Goal: Download file/media: Obtain a digital file from the website

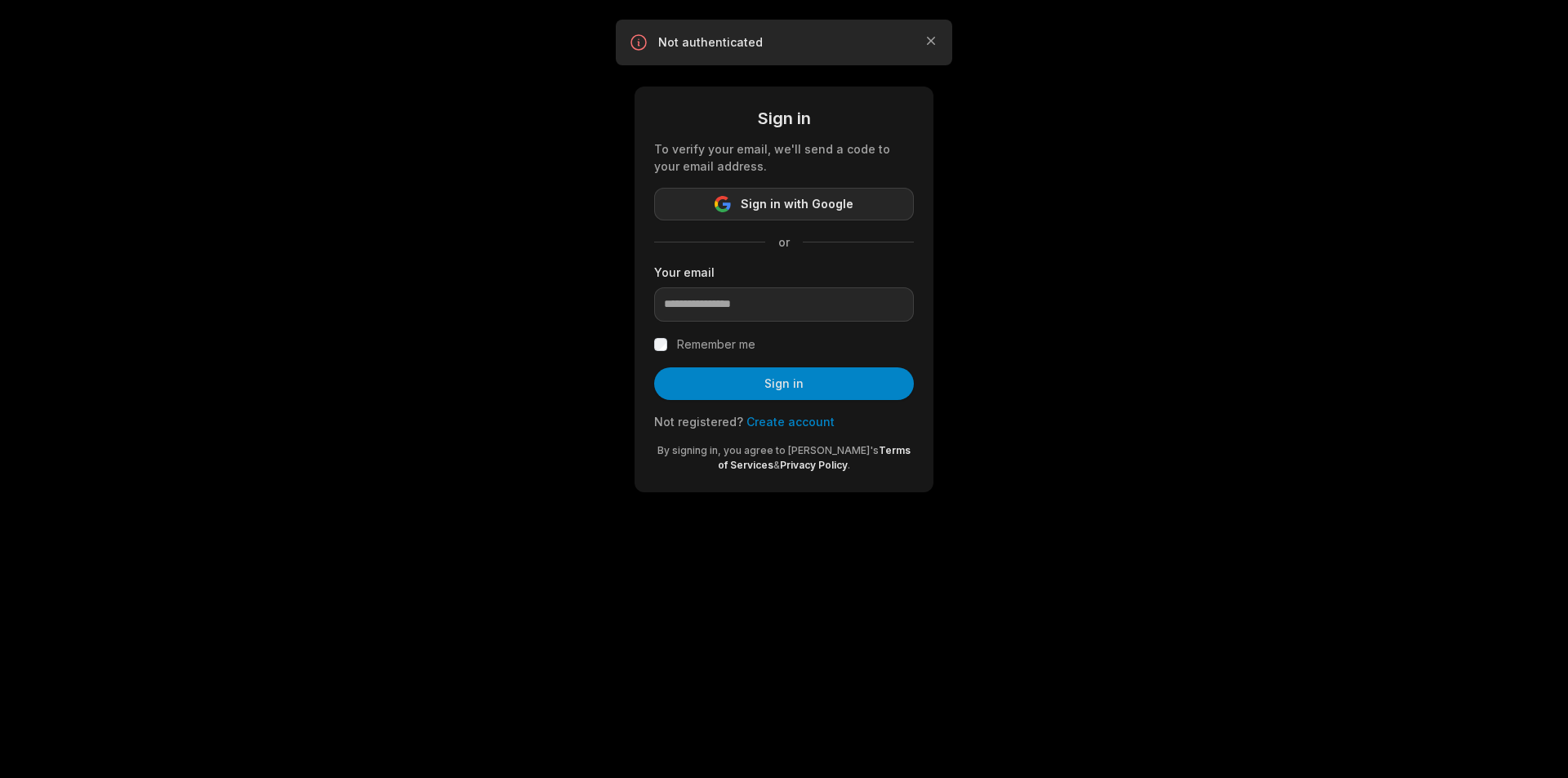
click at [773, 207] on span "Sign in with Google" at bounding box center [796, 204] width 113 height 20
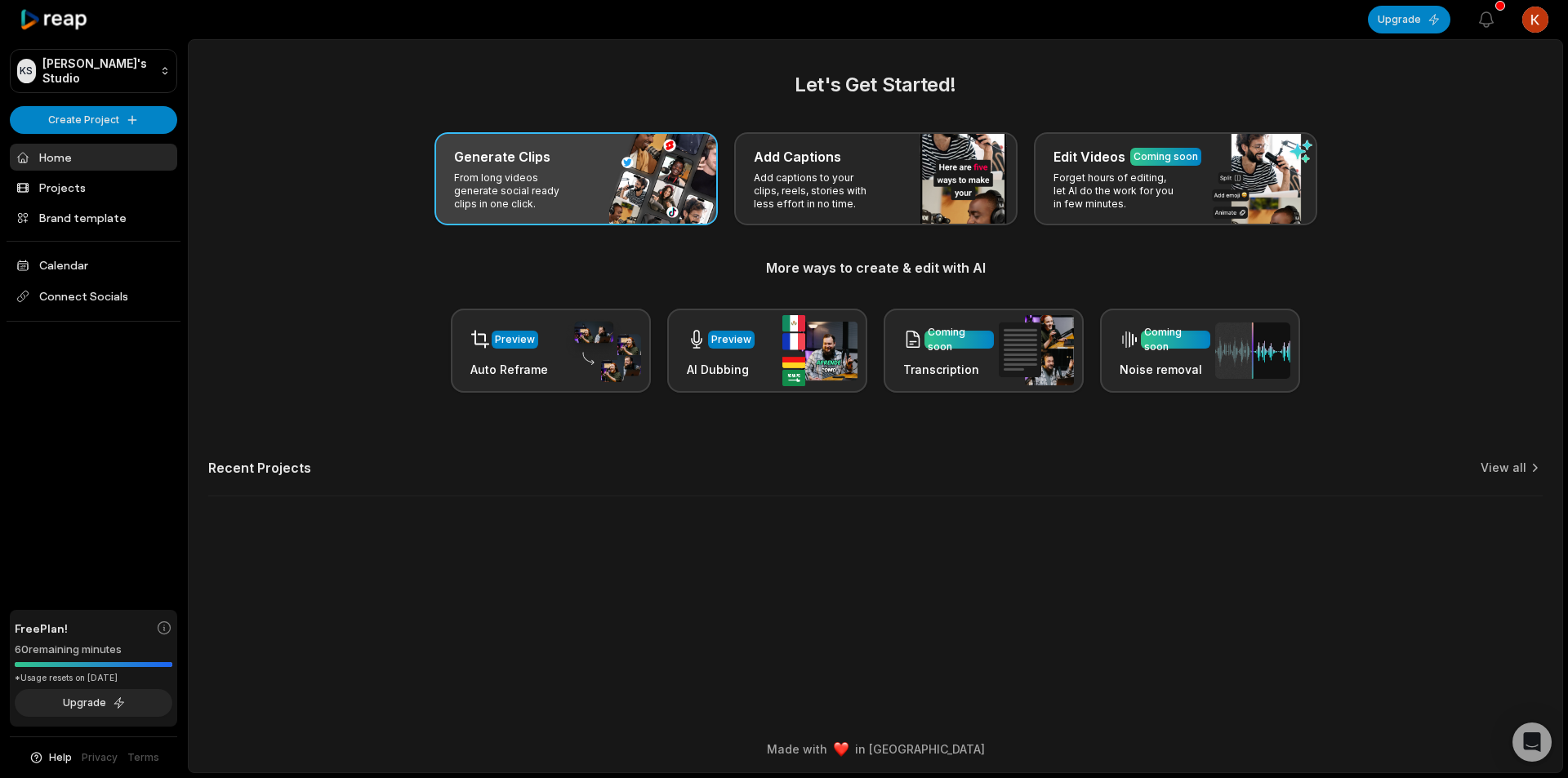
click at [542, 185] on p "From long videos generate social ready clips in one click." at bounding box center [517, 191] width 126 height 39
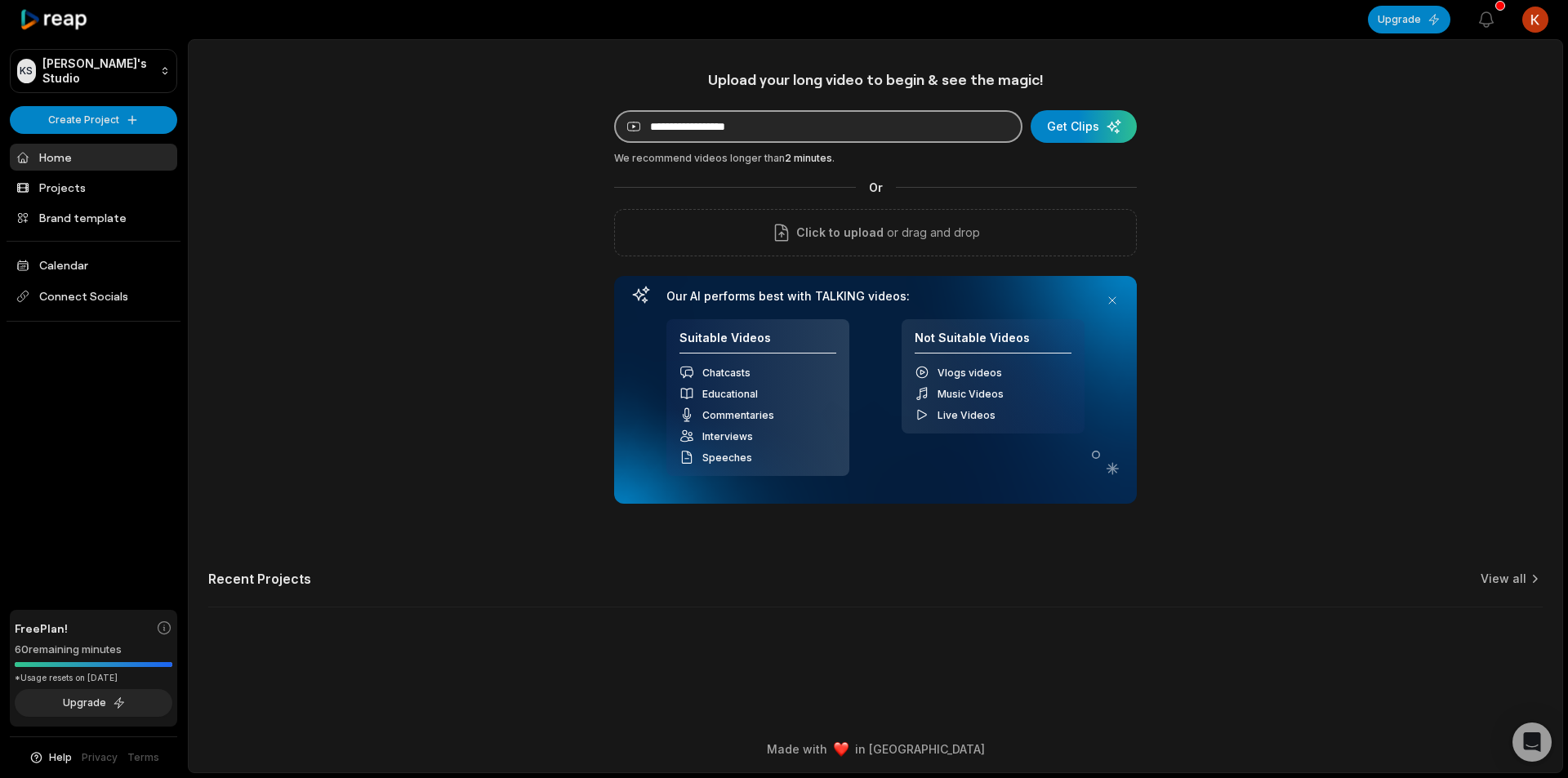
click at [719, 130] on input at bounding box center [818, 127] width 409 height 33
paste input "**********"
type input "**********"
click at [1085, 127] on div "submit" at bounding box center [1084, 127] width 106 height 33
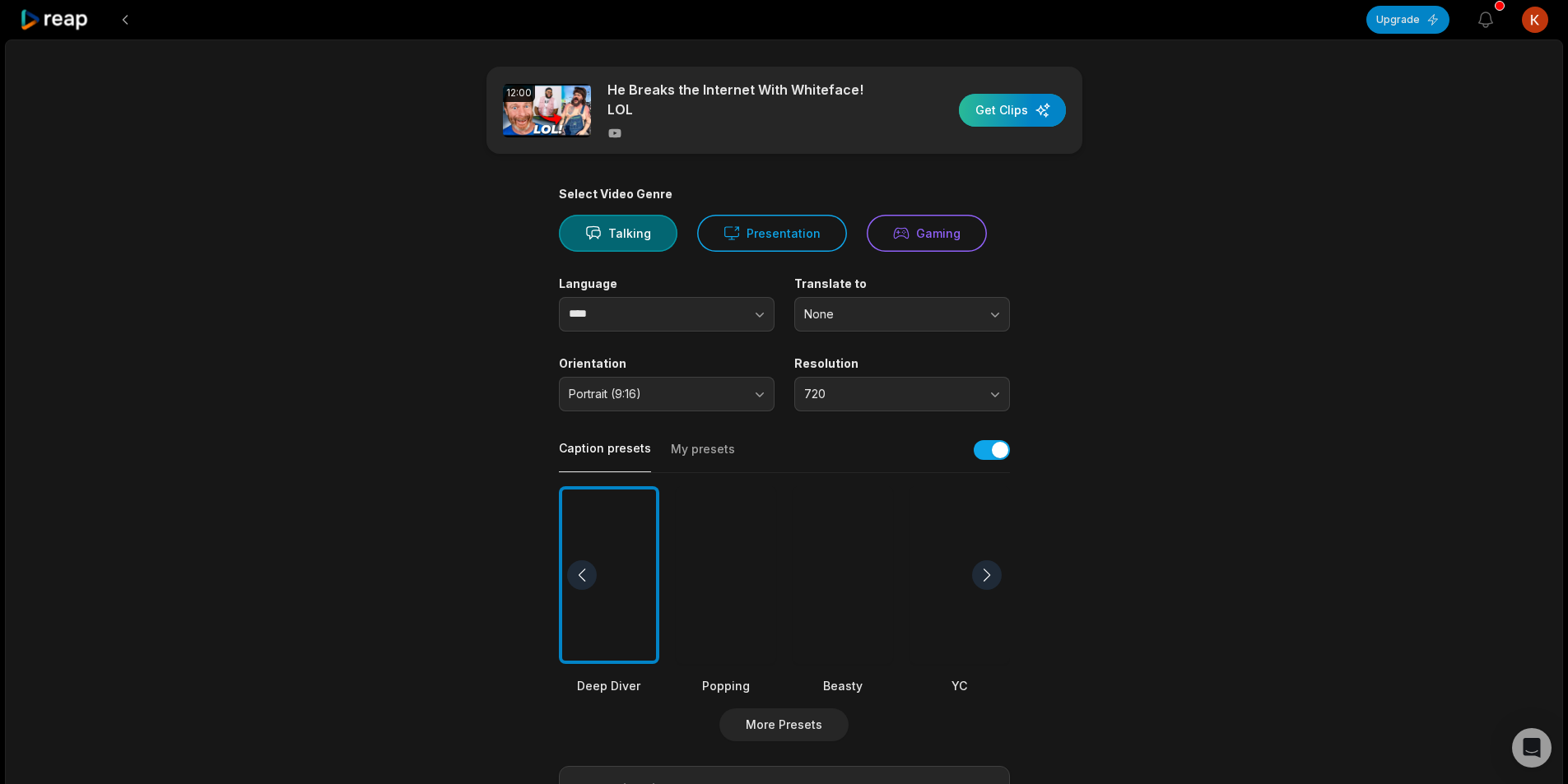
click at [996, 96] on div "button" at bounding box center [1012, 111] width 107 height 33
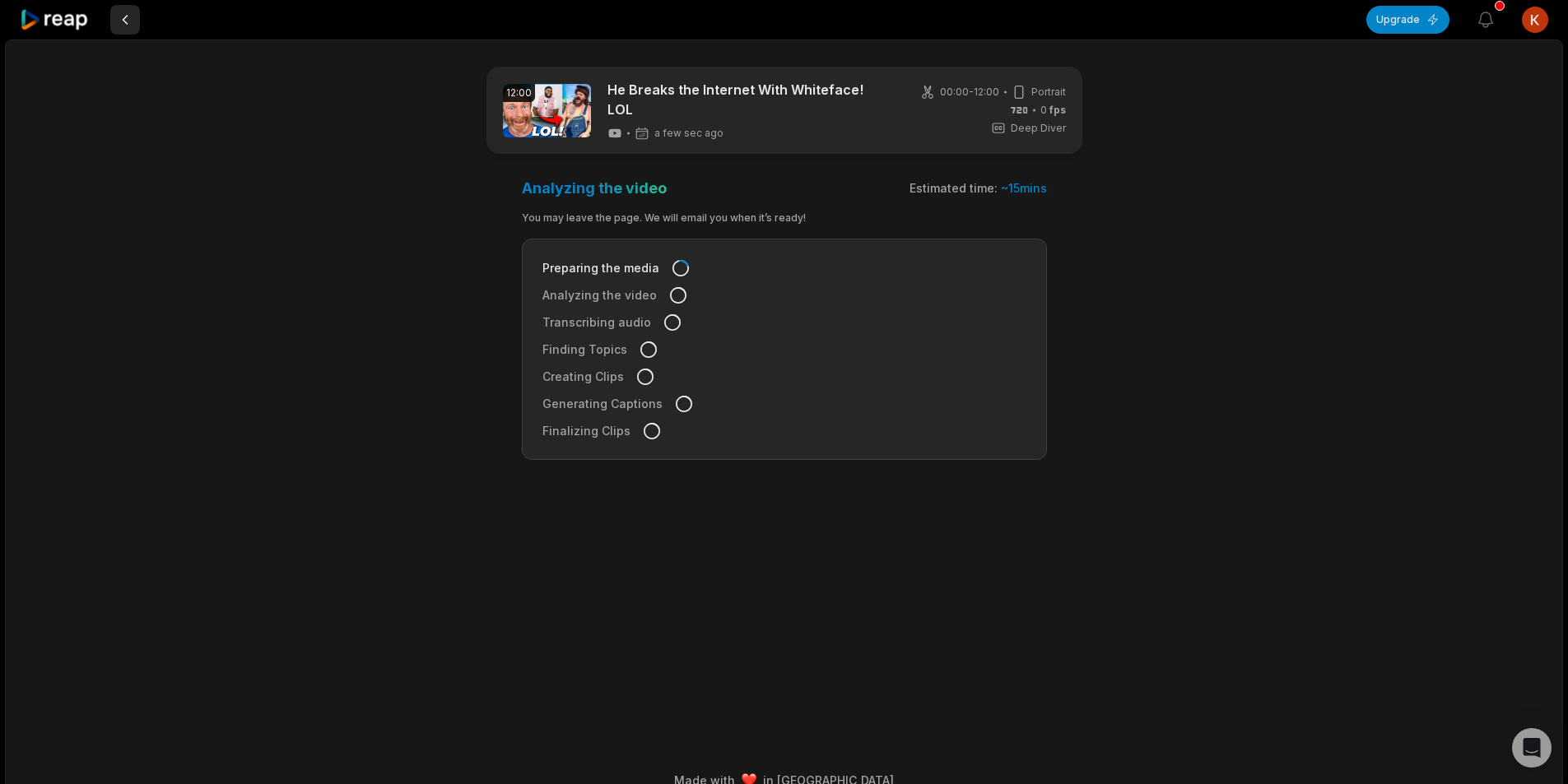
click at [131, 25] on button at bounding box center [126, 20] width 30 height 30
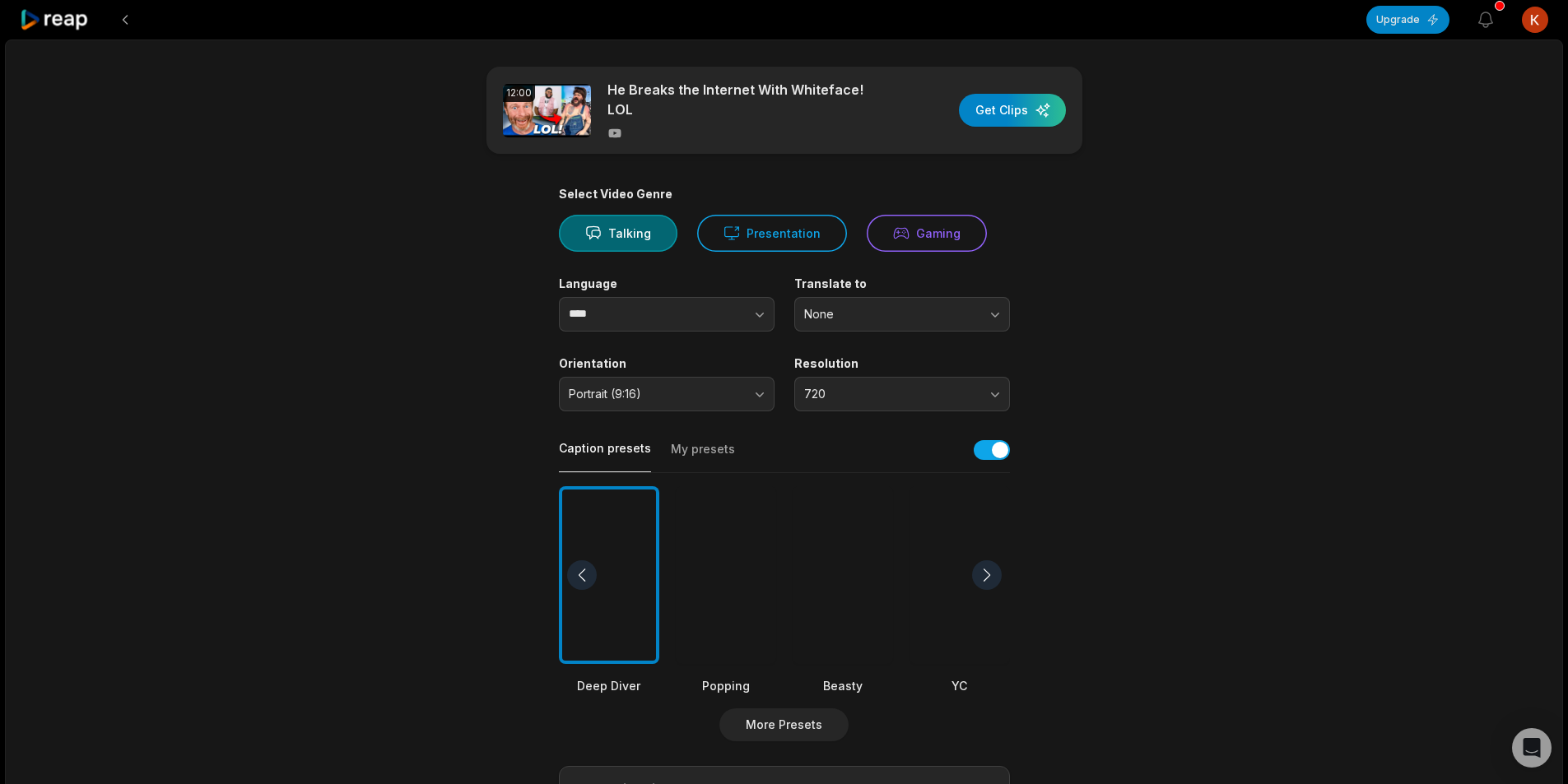
click at [131, 25] on button at bounding box center [126, 20] width 30 height 30
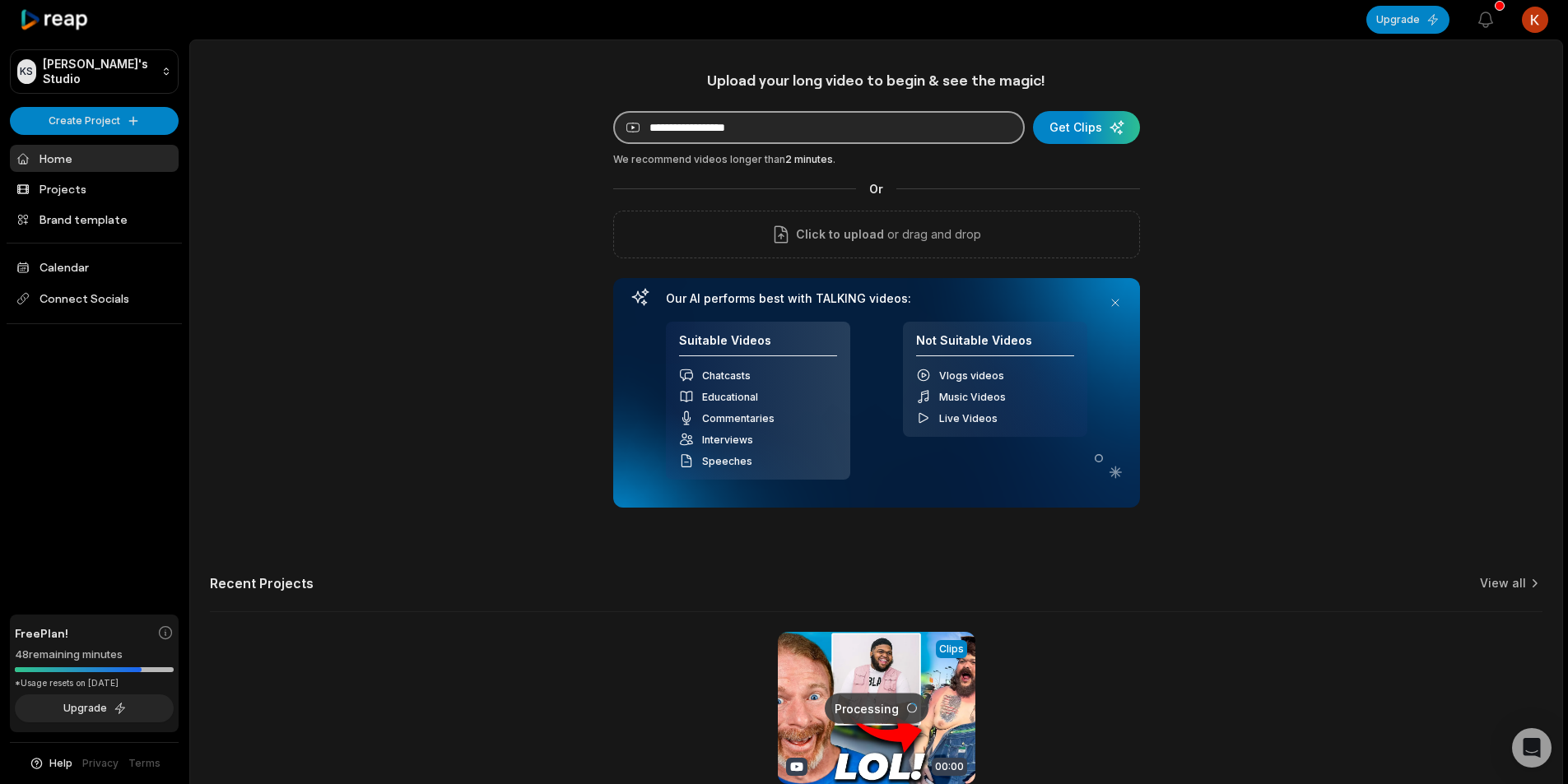
click at [726, 134] on input at bounding box center [819, 128] width 412 height 33
paste input "**********"
type input "**********"
click at [1052, 130] on div "submit" at bounding box center [1086, 128] width 107 height 33
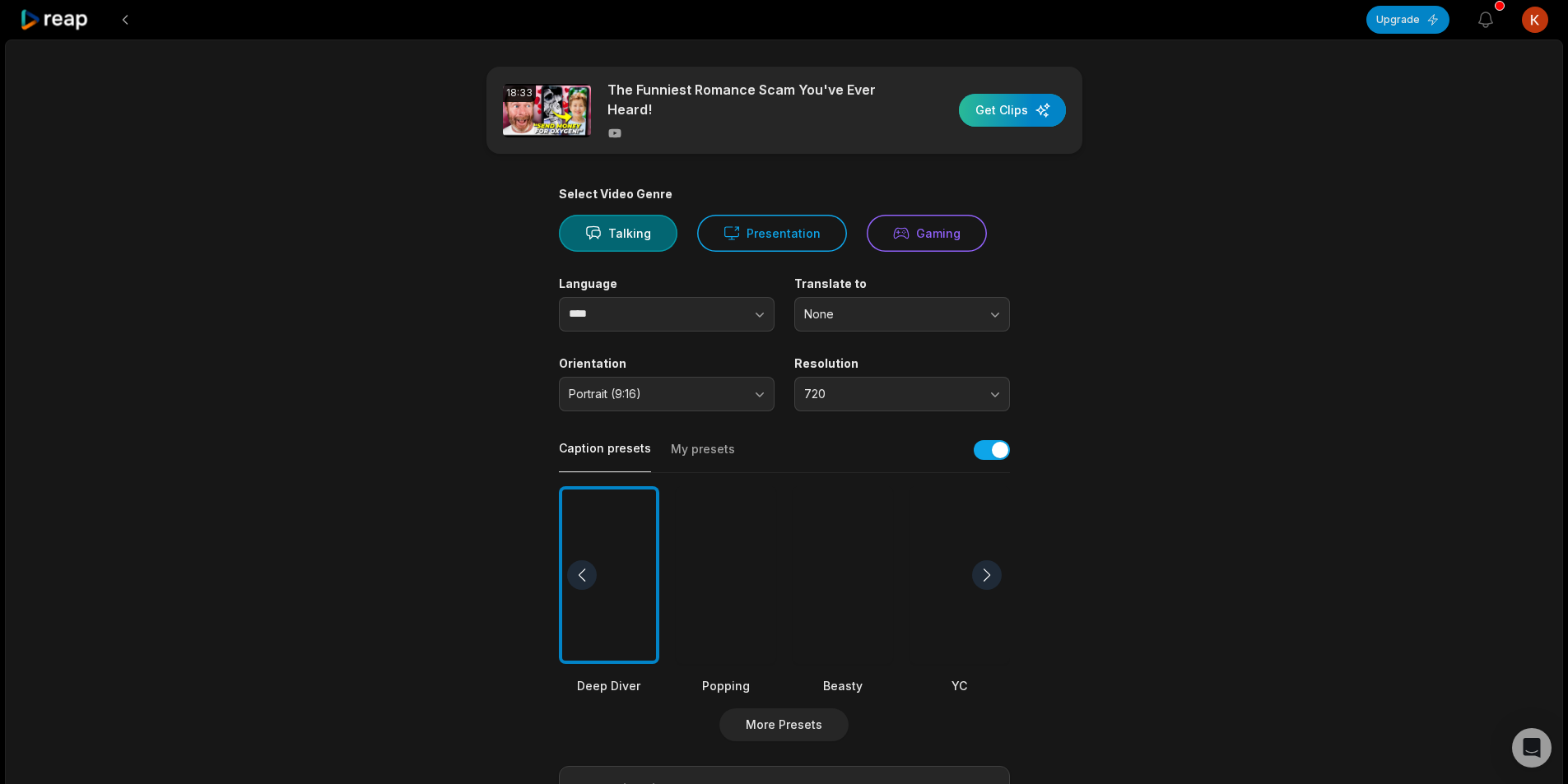
click at [999, 117] on div "button" at bounding box center [1012, 111] width 107 height 33
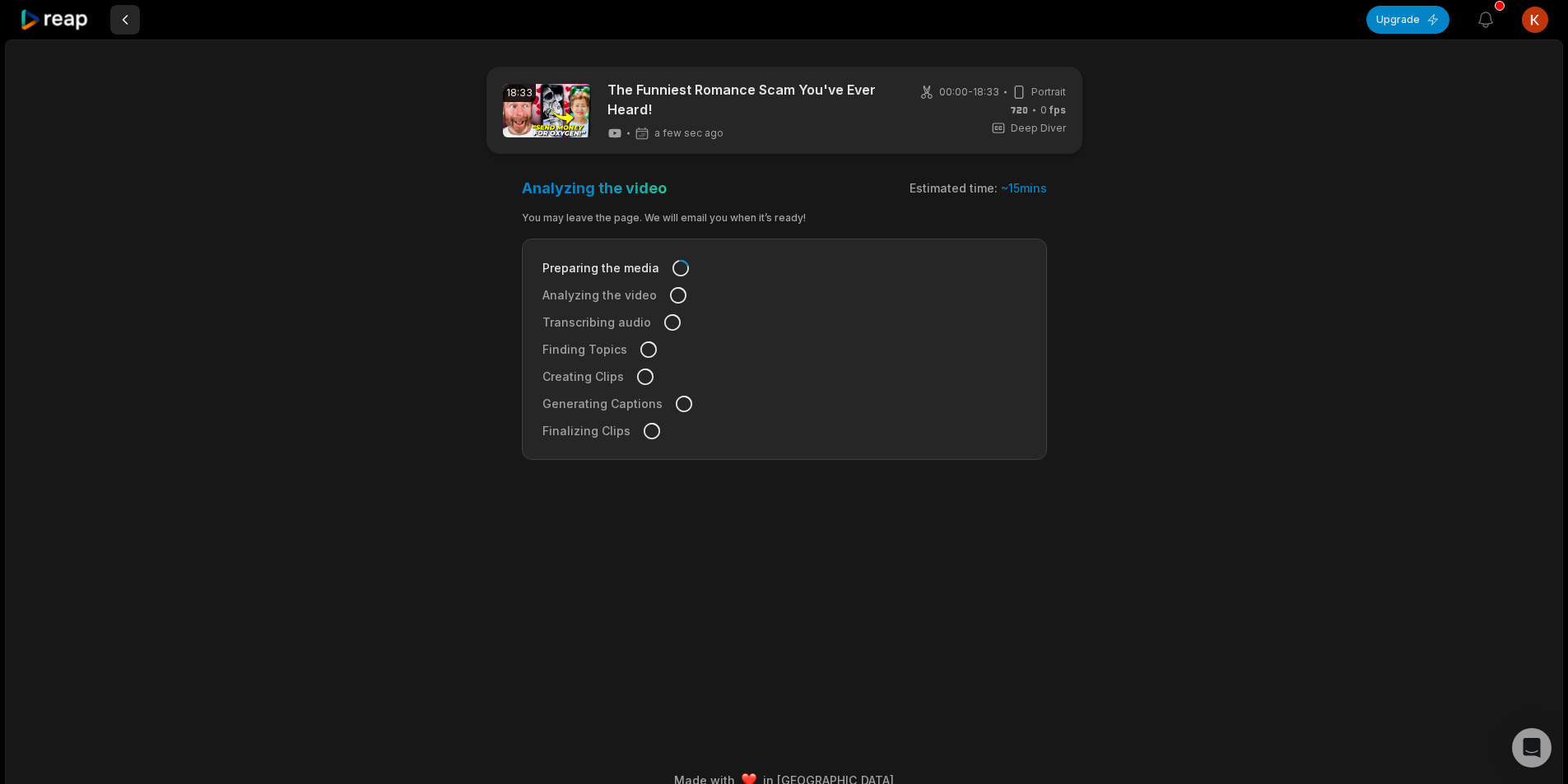
click at [131, 18] on button at bounding box center [126, 20] width 30 height 30
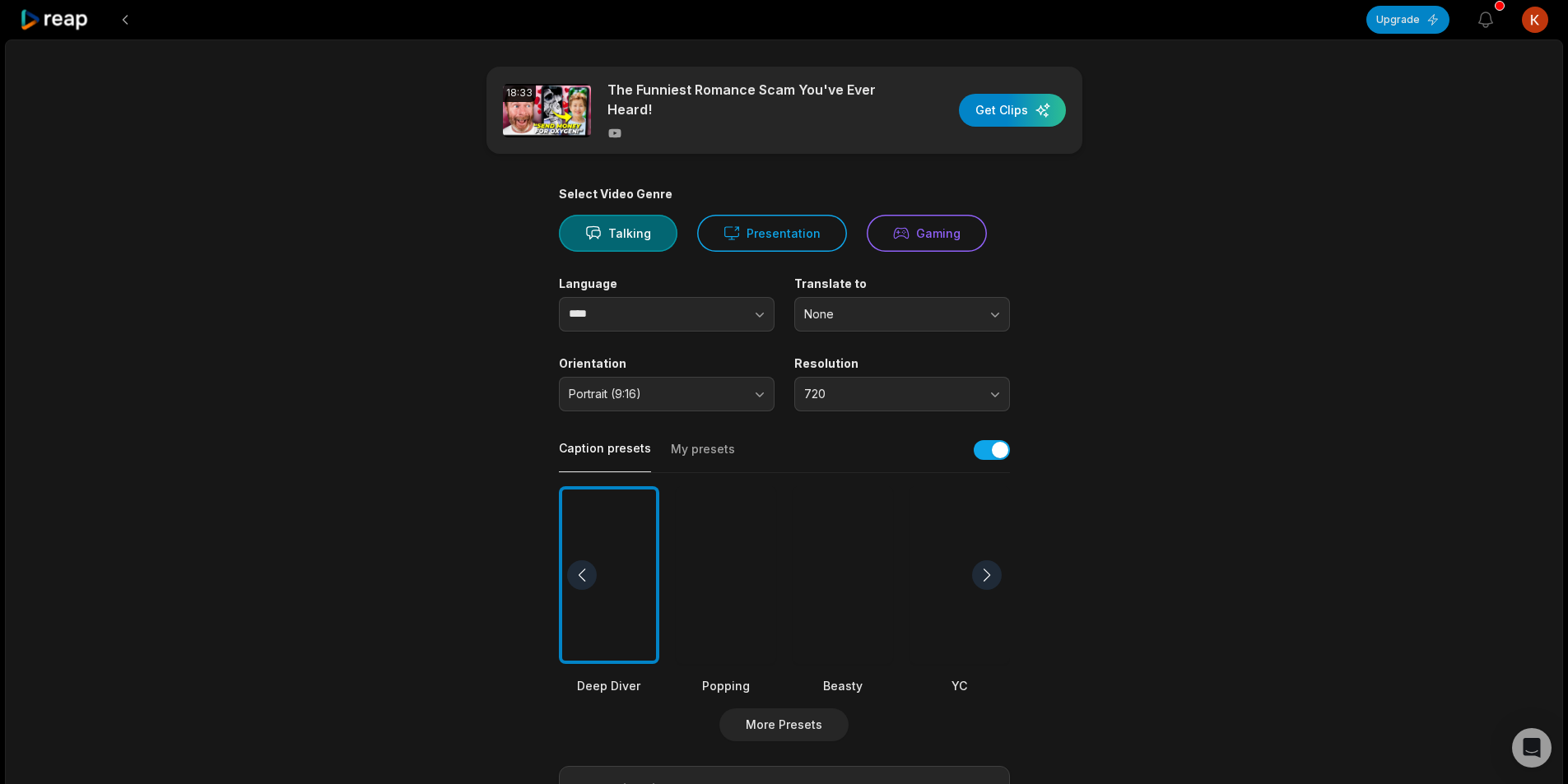
click at [131, 18] on button at bounding box center [126, 20] width 30 height 30
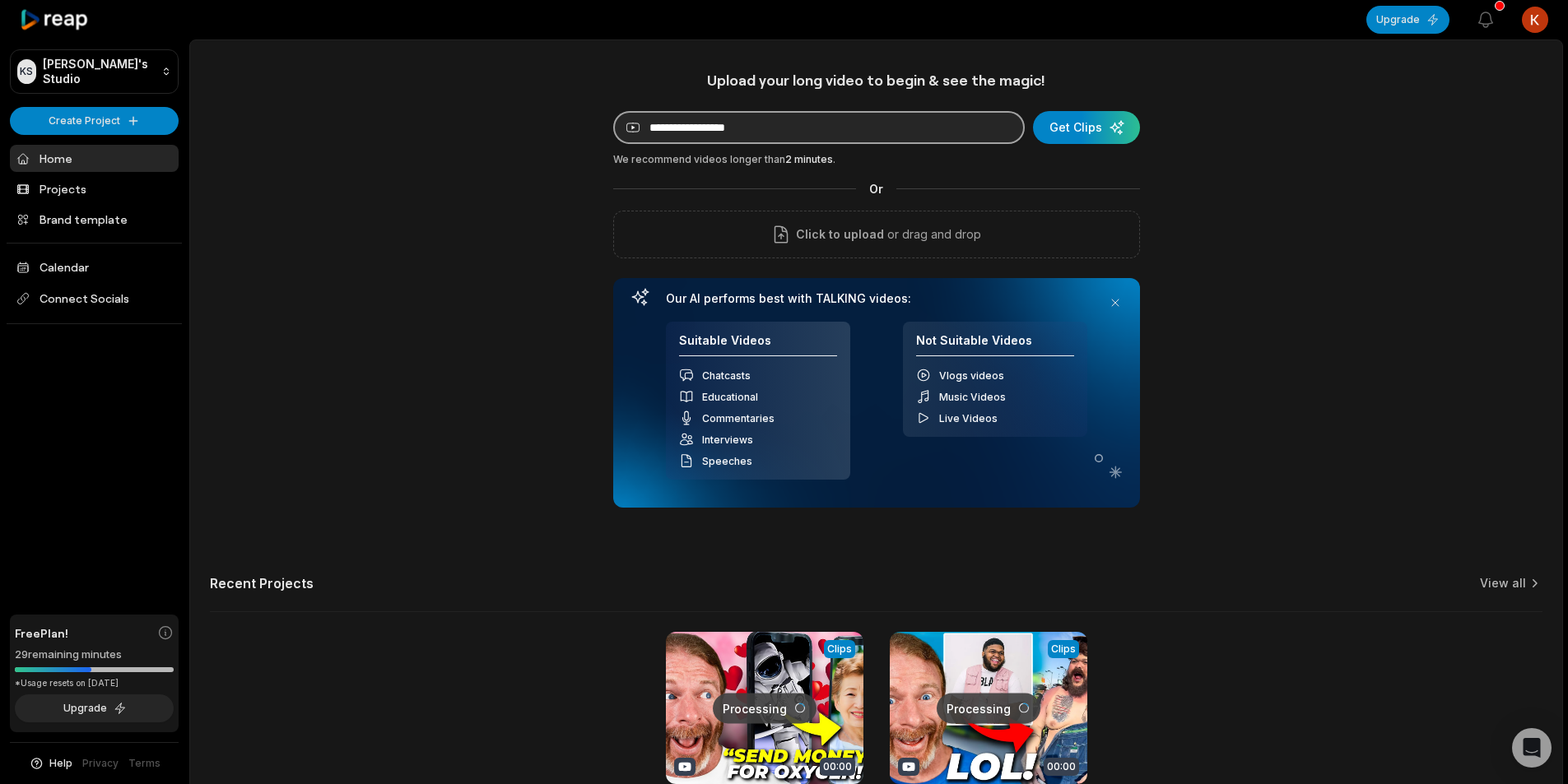
click at [774, 132] on input at bounding box center [819, 128] width 412 height 33
paste input "**********"
type input "**********"
click at [1066, 128] on div "submit" at bounding box center [1086, 128] width 107 height 33
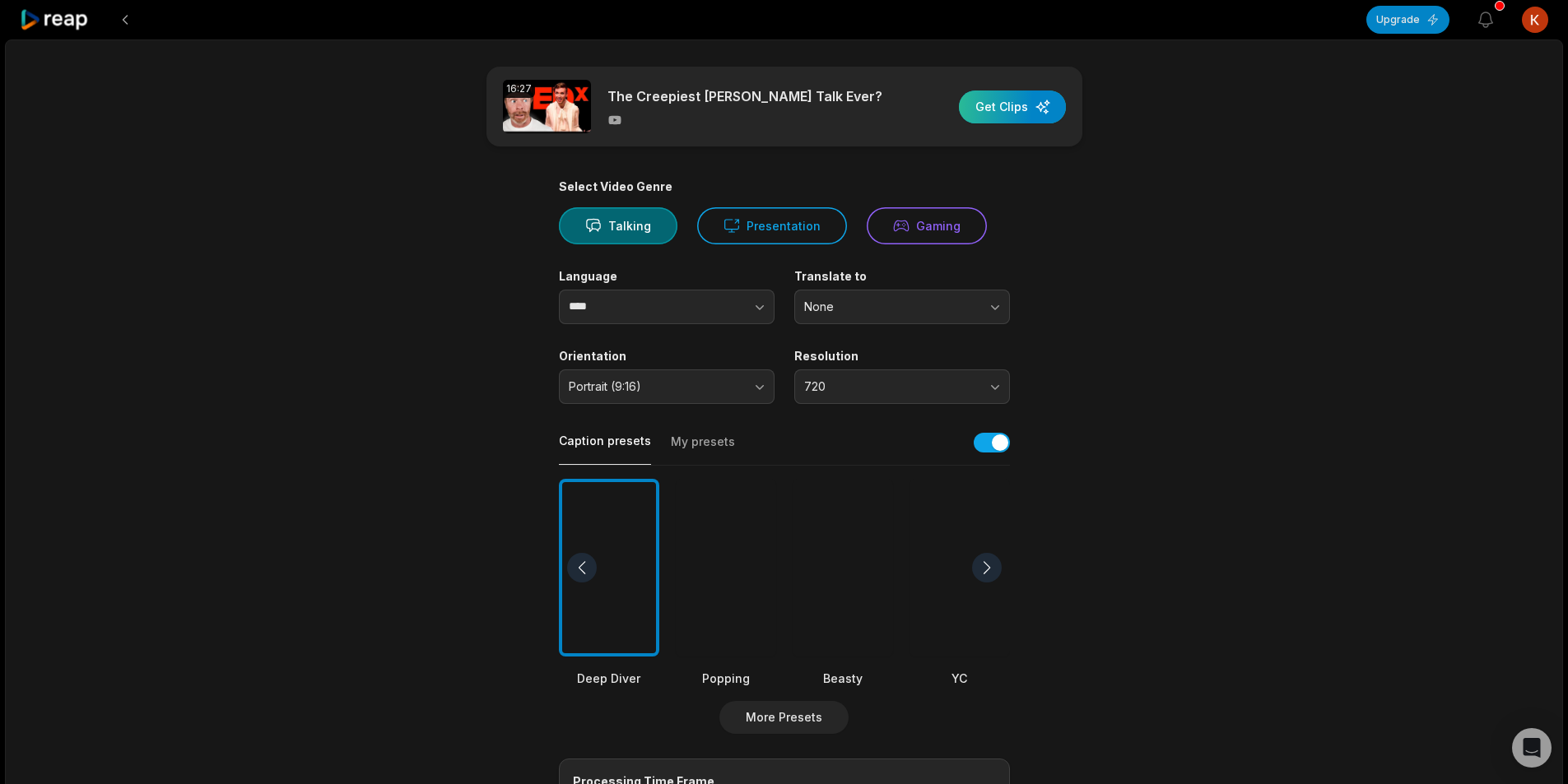
click at [995, 98] on div "button" at bounding box center [1012, 107] width 107 height 33
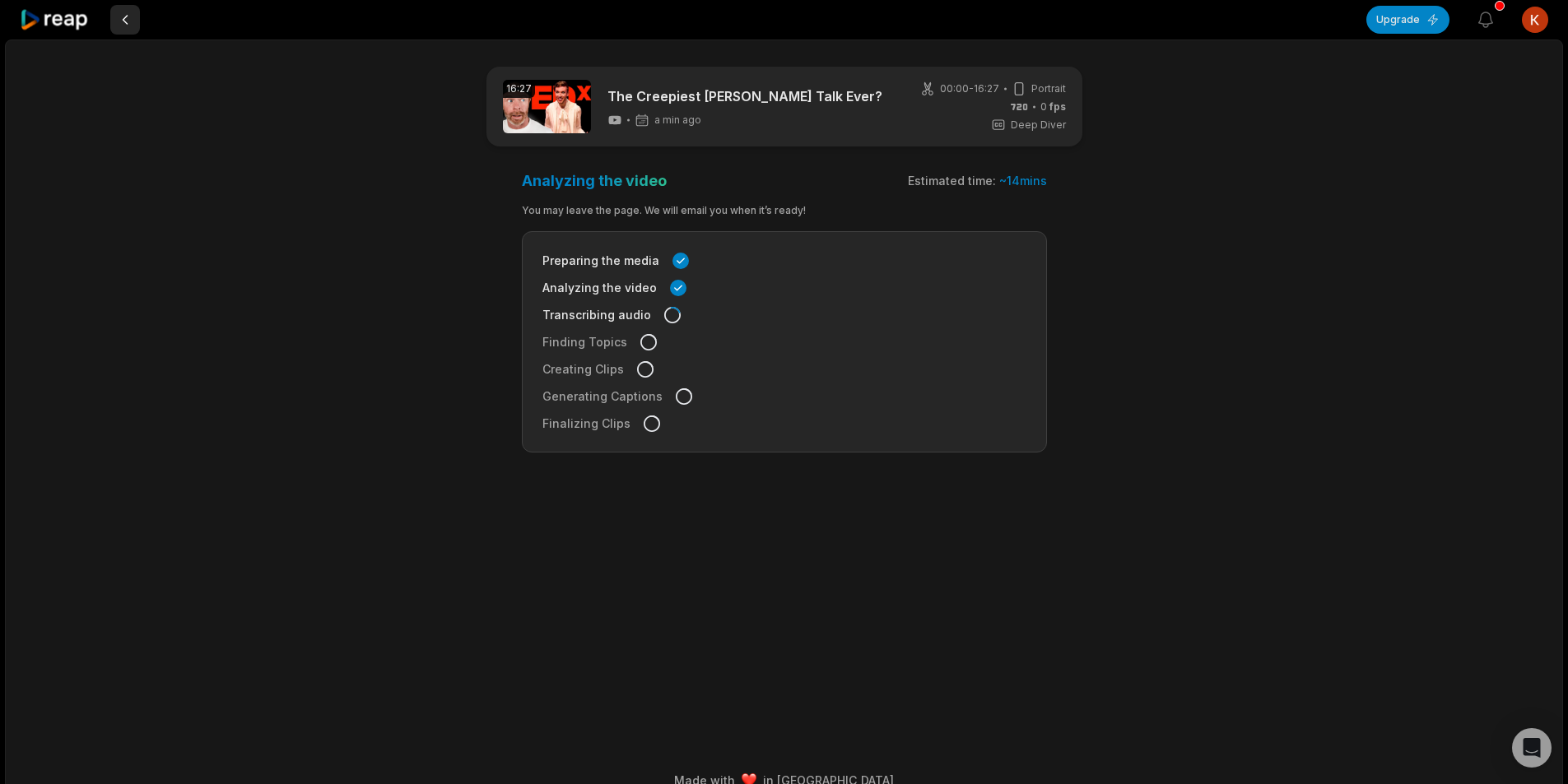
click at [127, 15] on button at bounding box center [126, 20] width 30 height 30
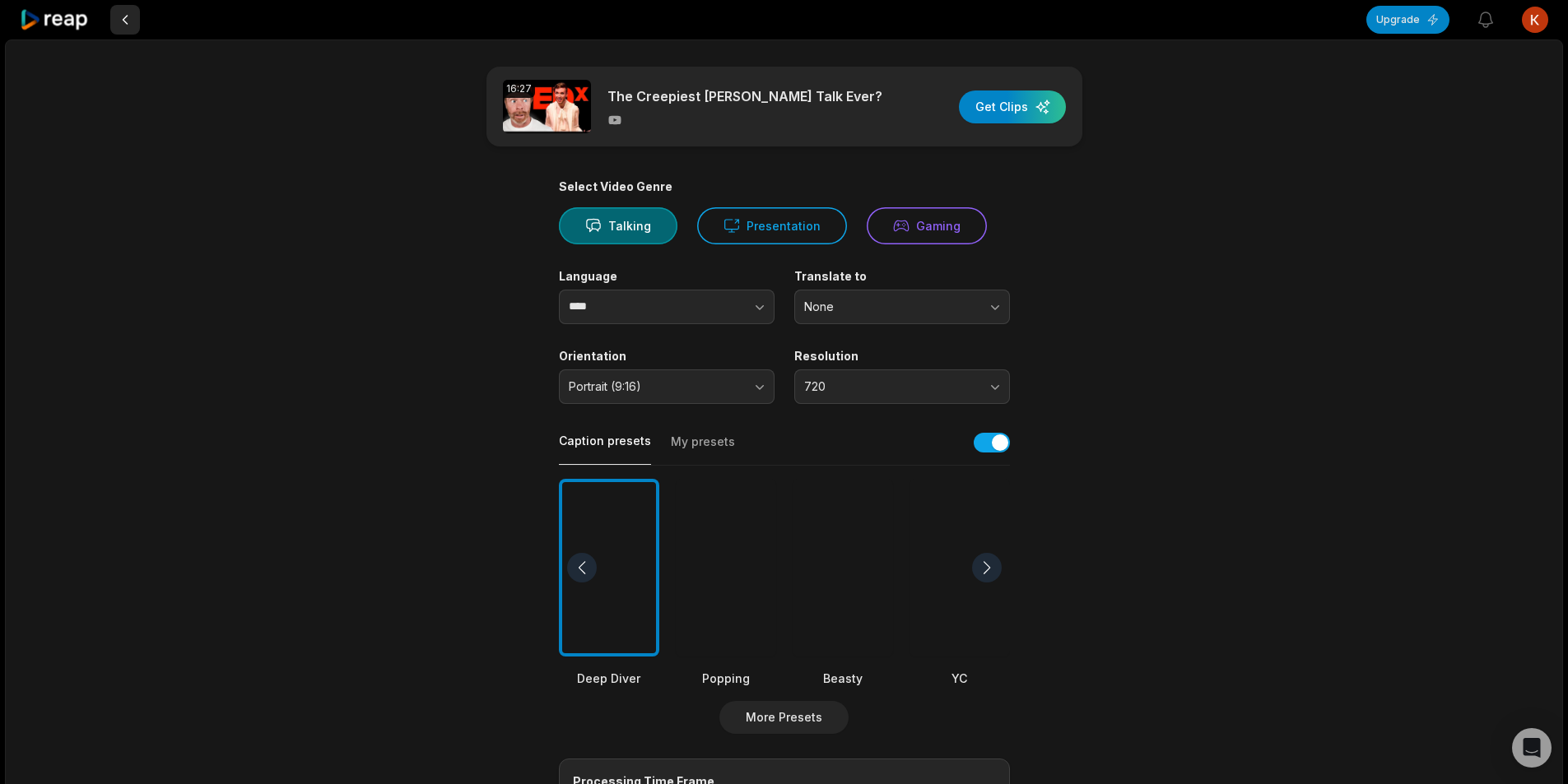
click at [127, 20] on button at bounding box center [126, 20] width 30 height 30
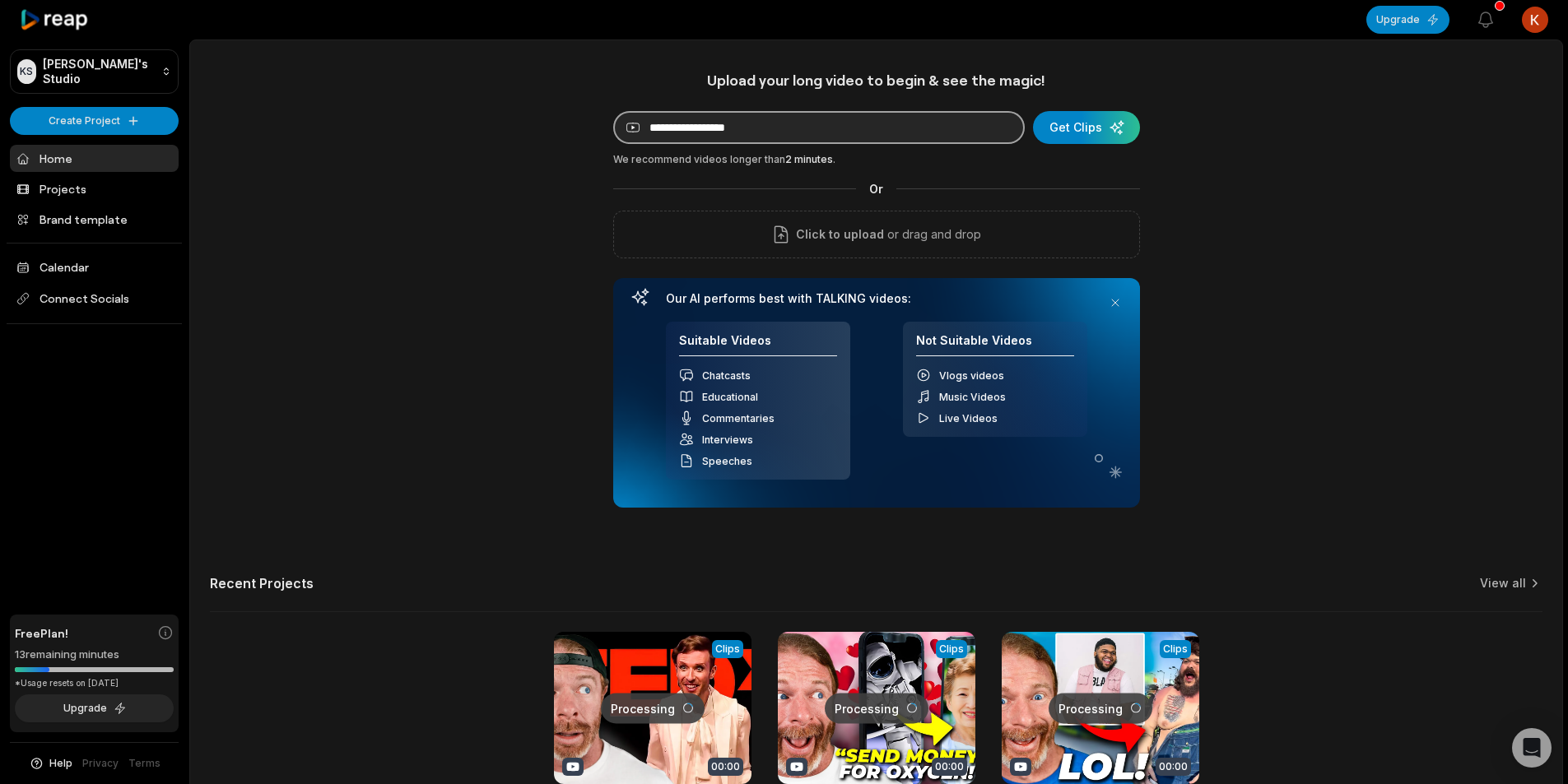
click at [715, 134] on input at bounding box center [819, 128] width 412 height 33
paste input "**********"
type input "**********"
click at [1059, 125] on div "submit" at bounding box center [1086, 128] width 107 height 33
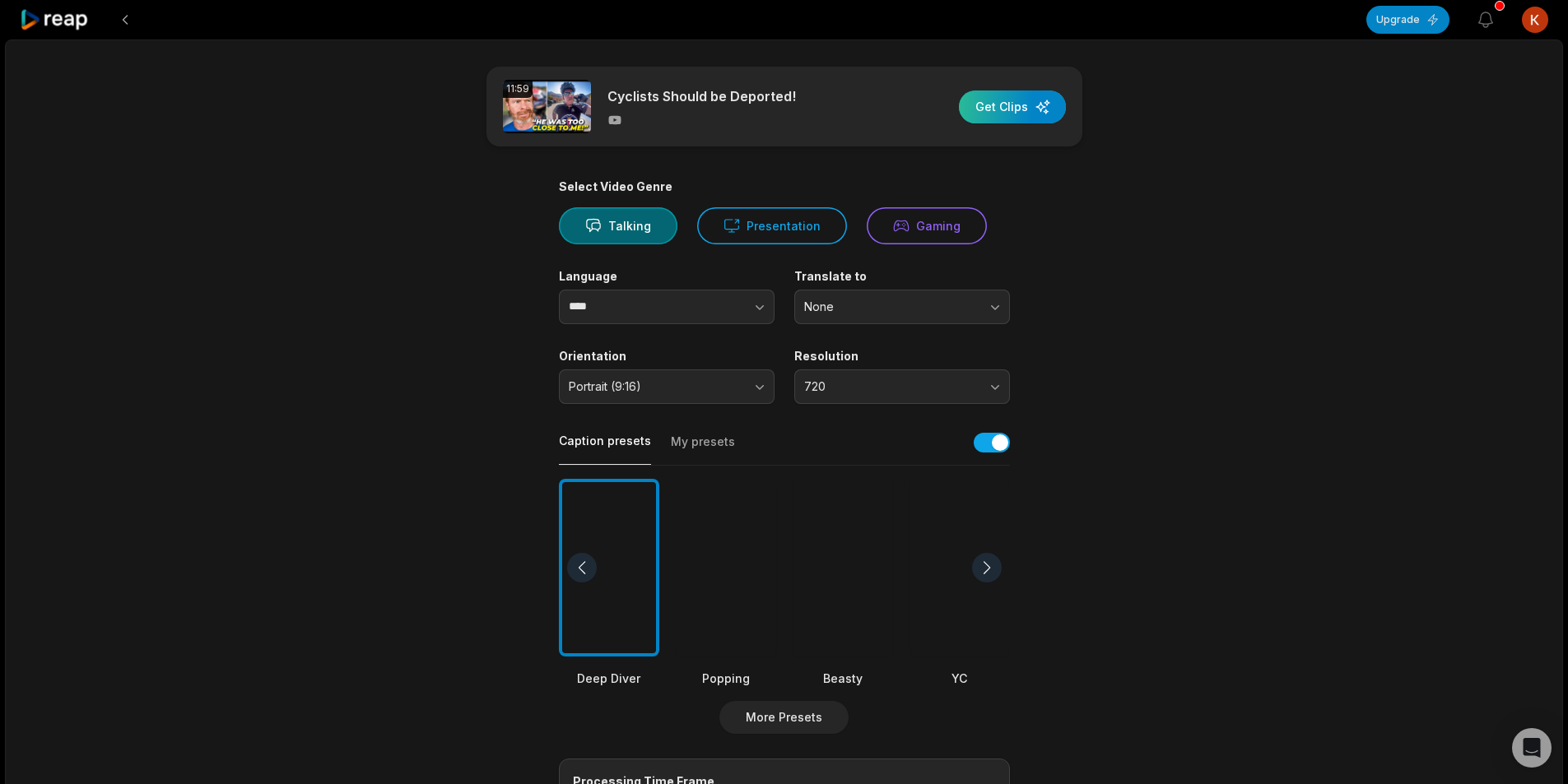
click at [992, 116] on div "button" at bounding box center [1012, 107] width 107 height 33
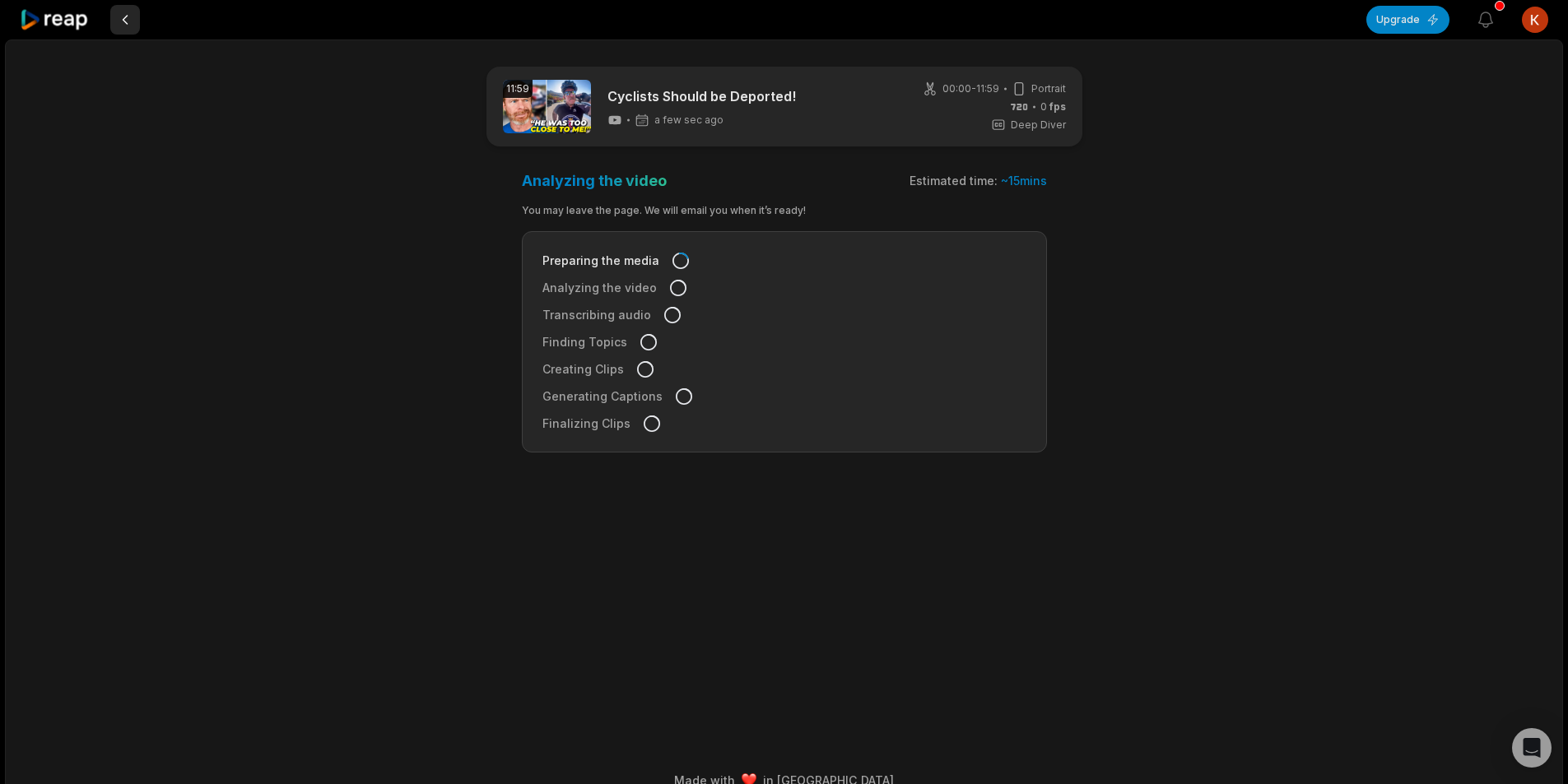
click at [134, 21] on button at bounding box center [126, 20] width 30 height 30
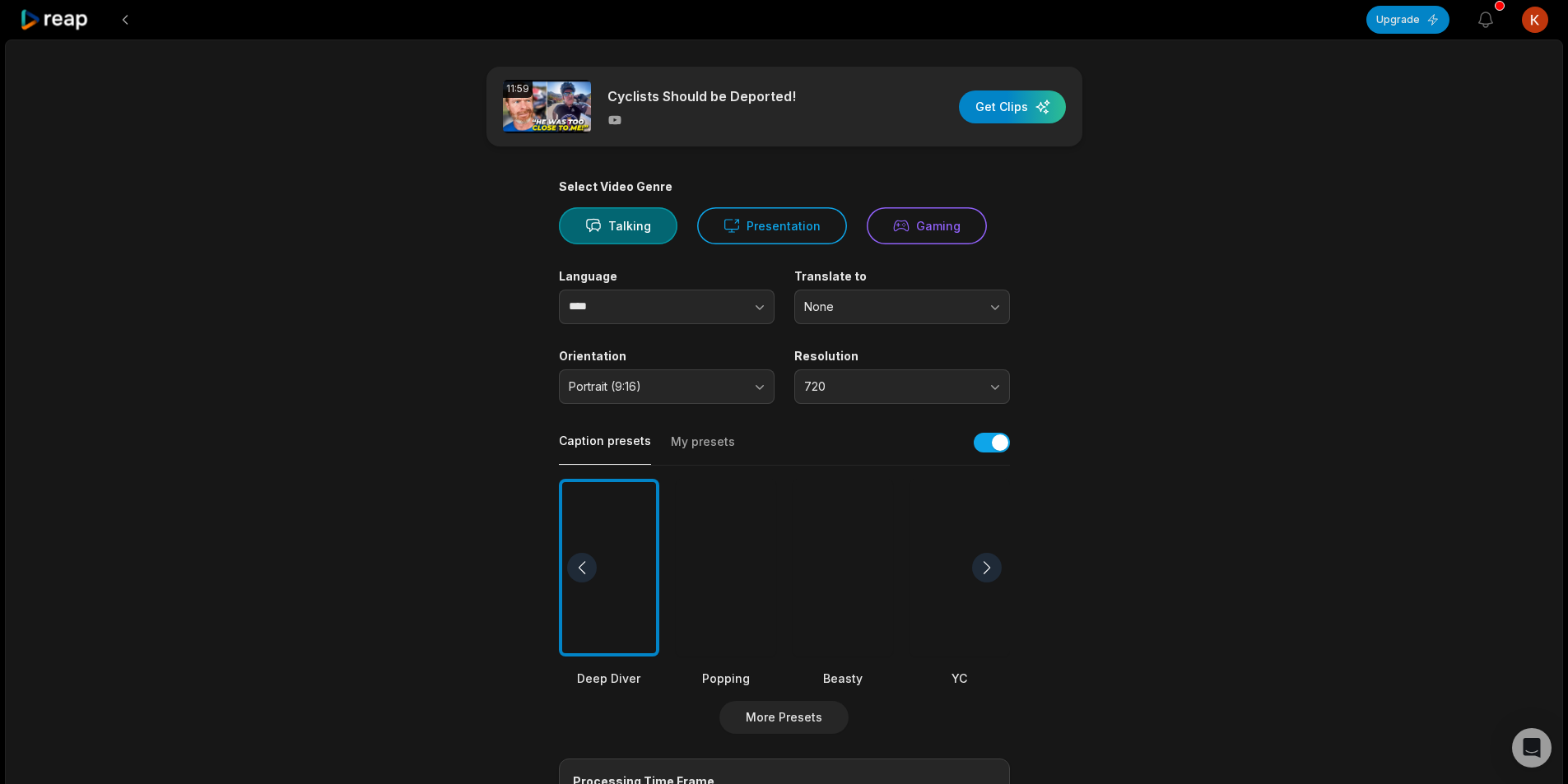
click at [134, 21] on button at bounding box center [126, 20] width 30 height 30
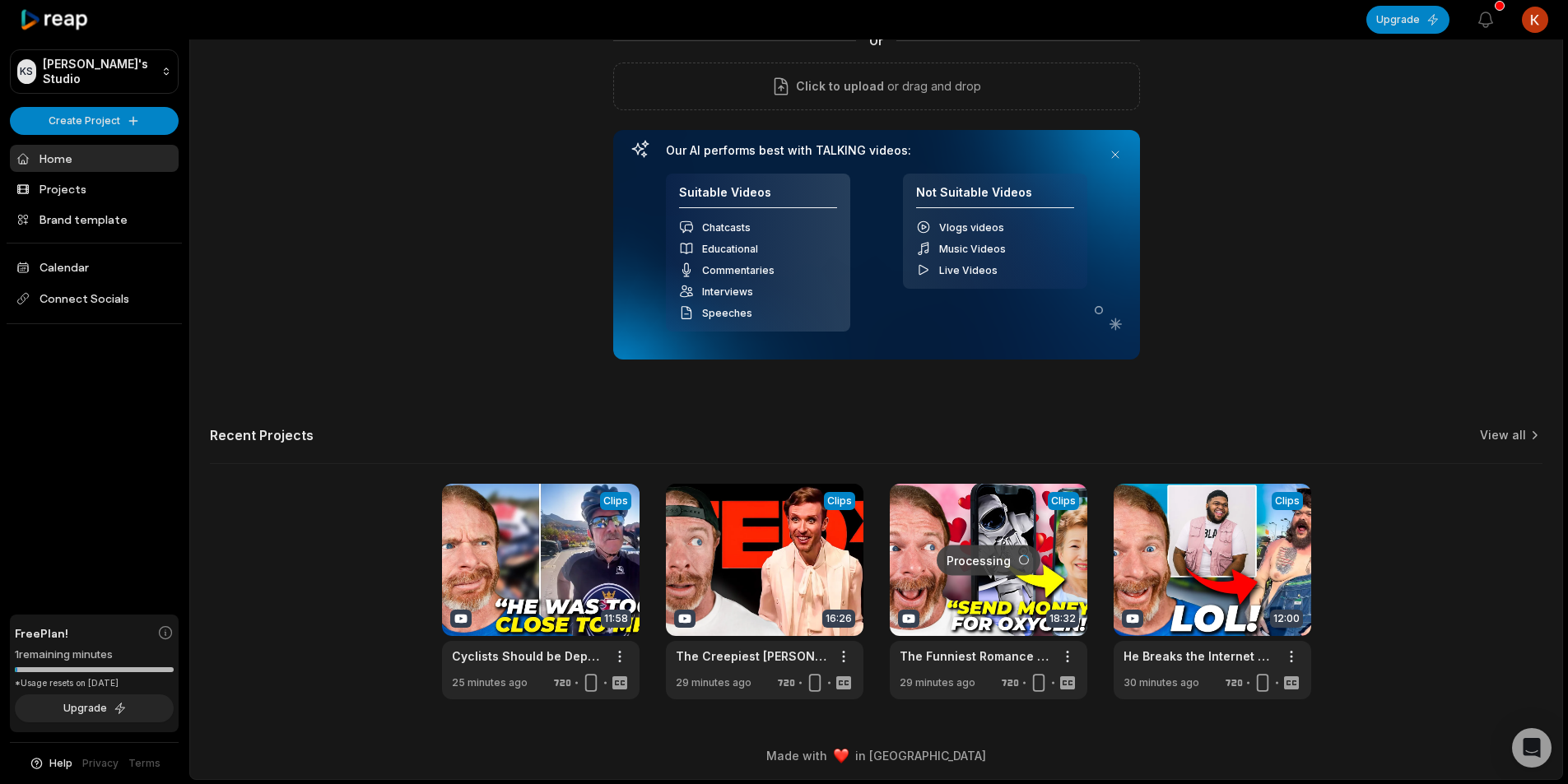
scroll to position [149, 0]
click at [577, 590] on link at bounding box center [540, 590] width 197 height 215
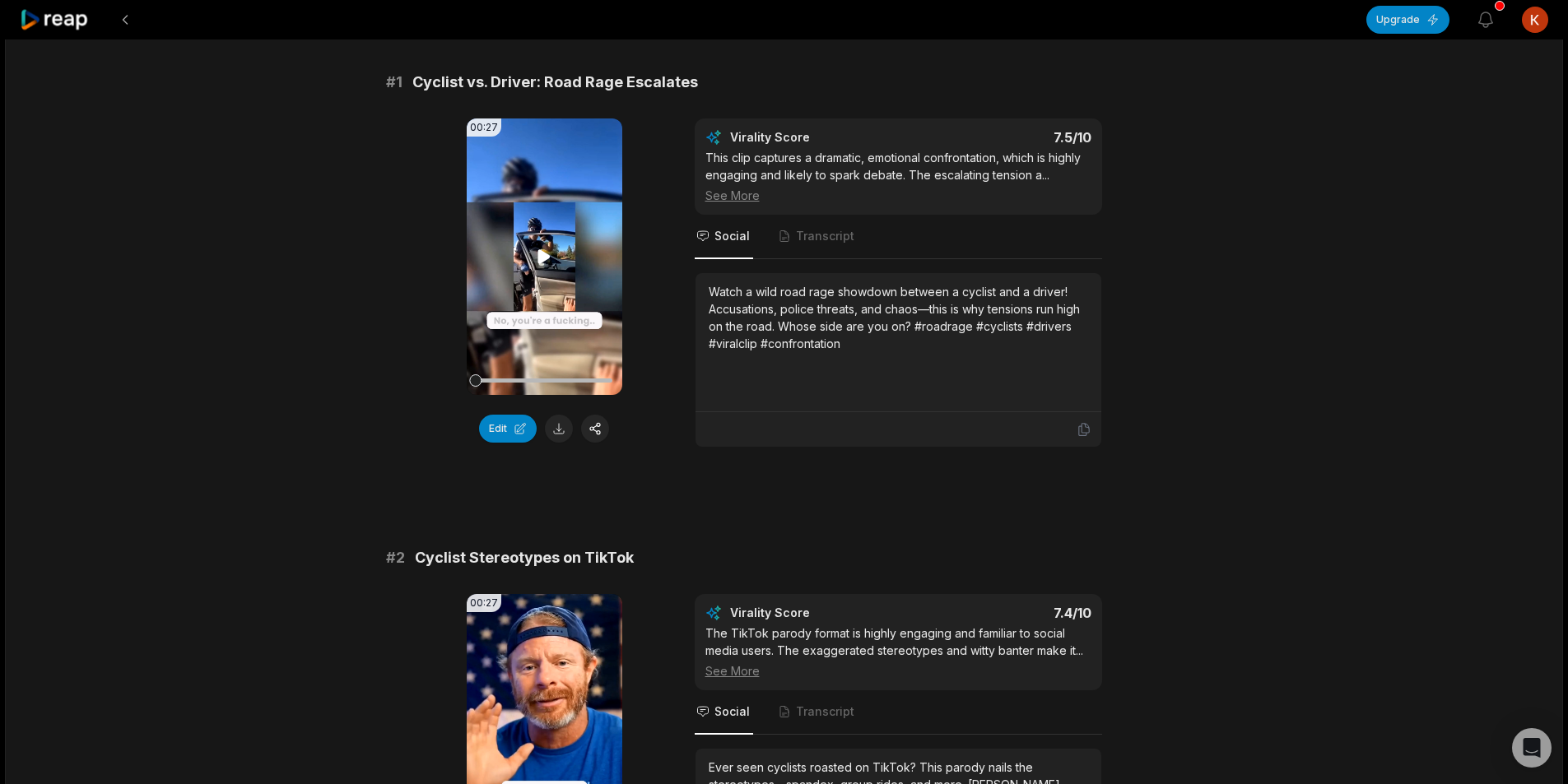
scroll to position [165, 0]
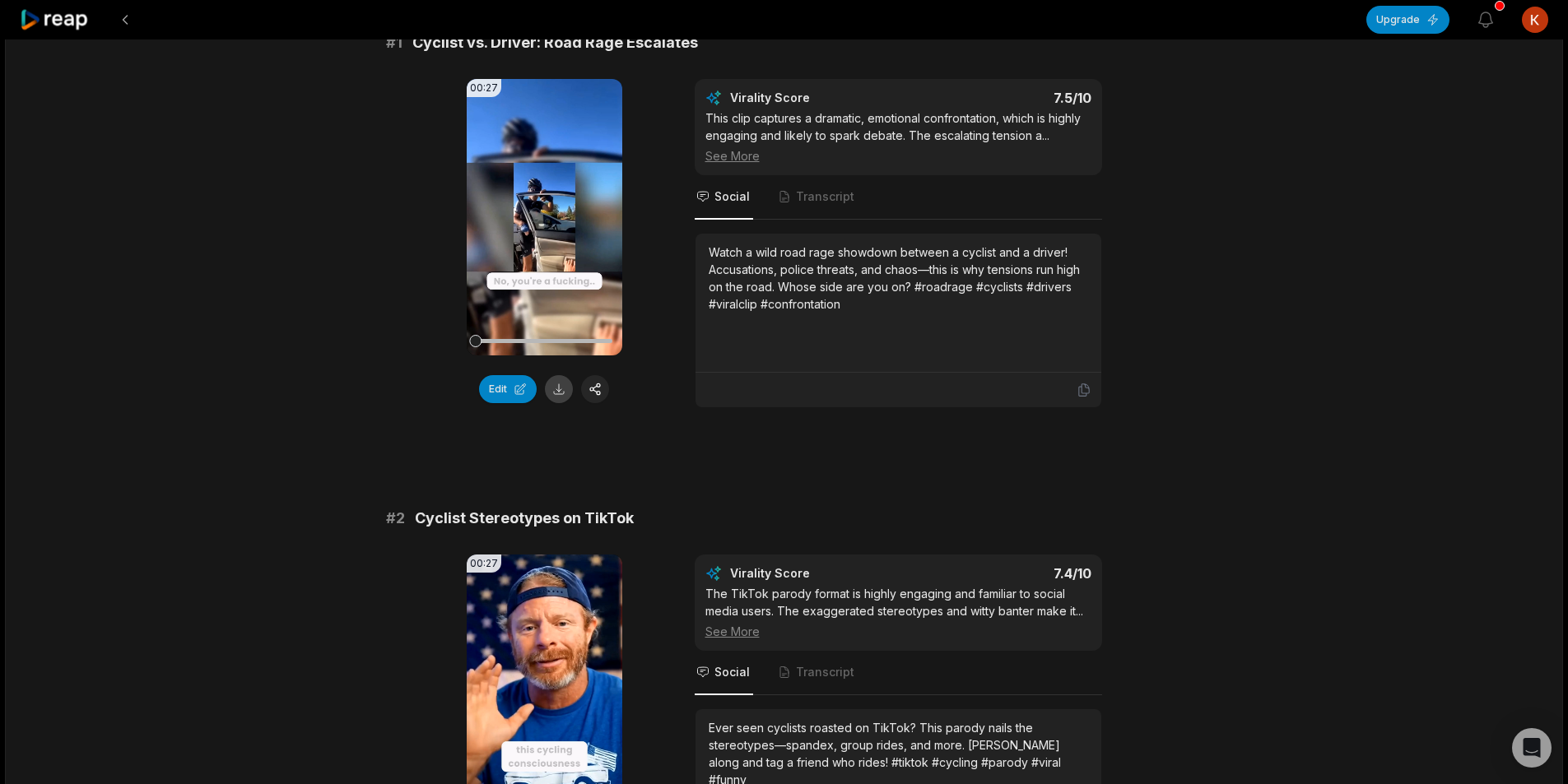
click at [561, 392] on button at bounding box center [559, 389] width 28 height 28
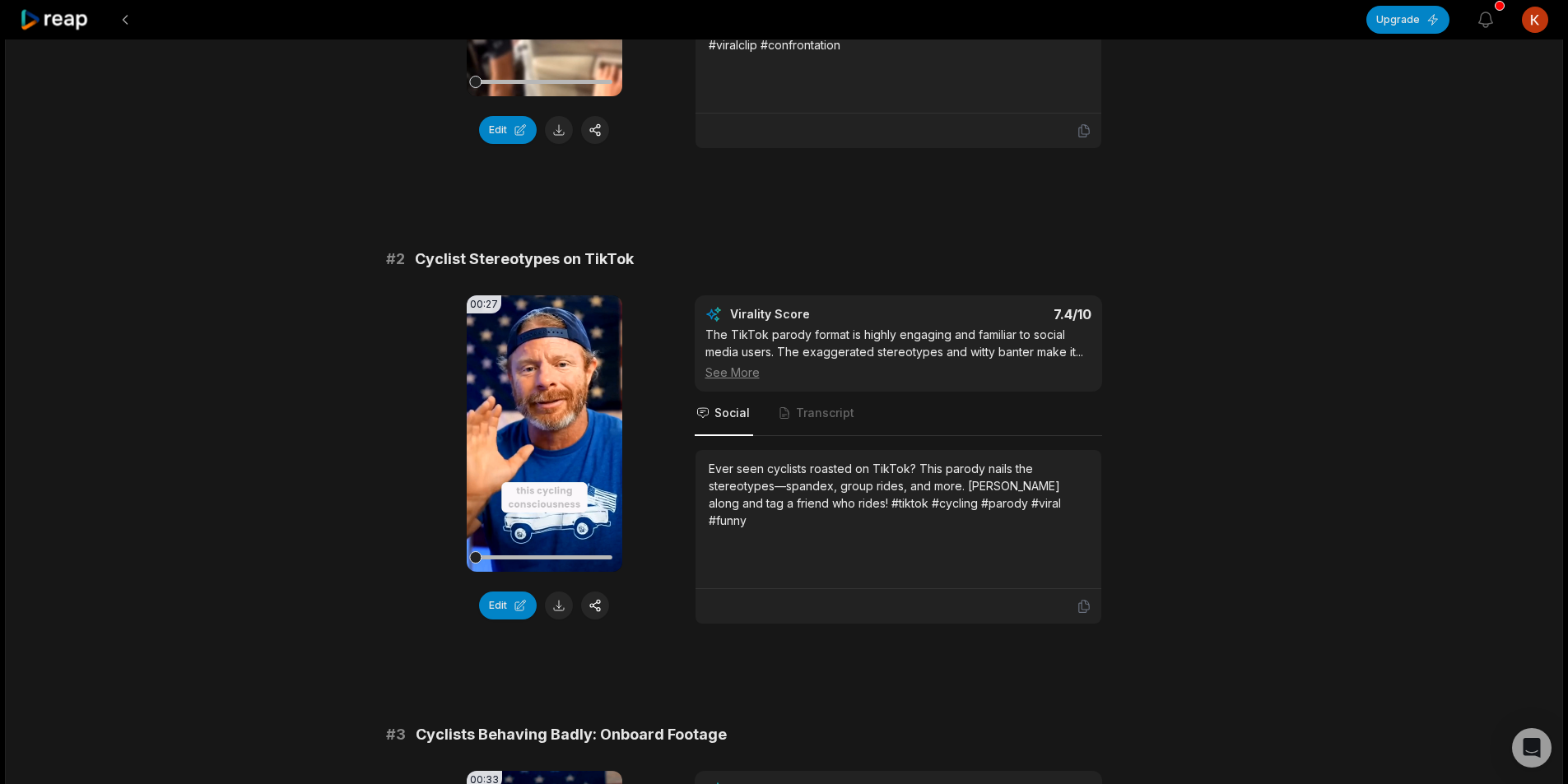
scroll to position [576, 0]
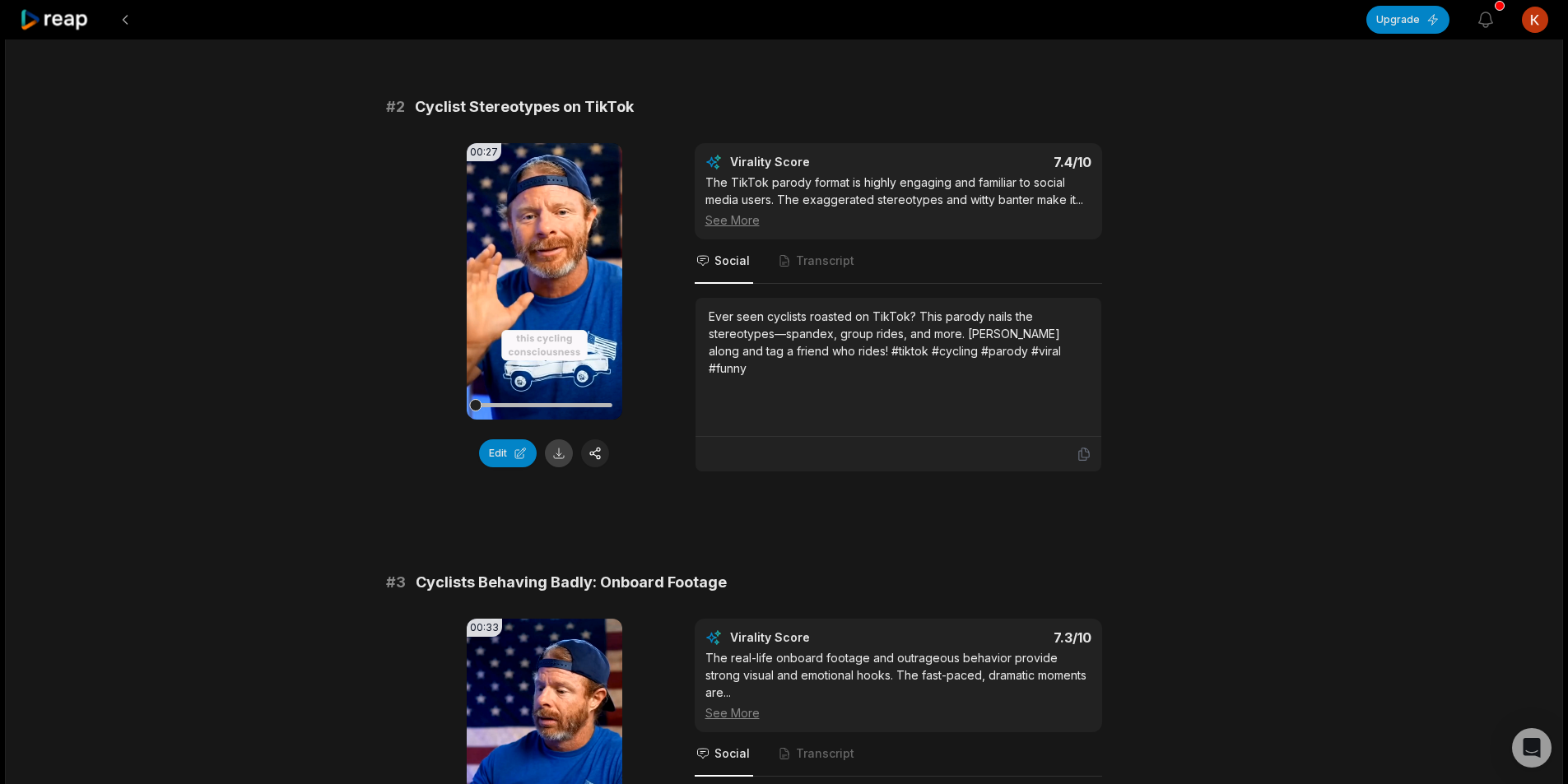
click at [552, 454] on button at bounding box center [559, 453] width 28 height 28
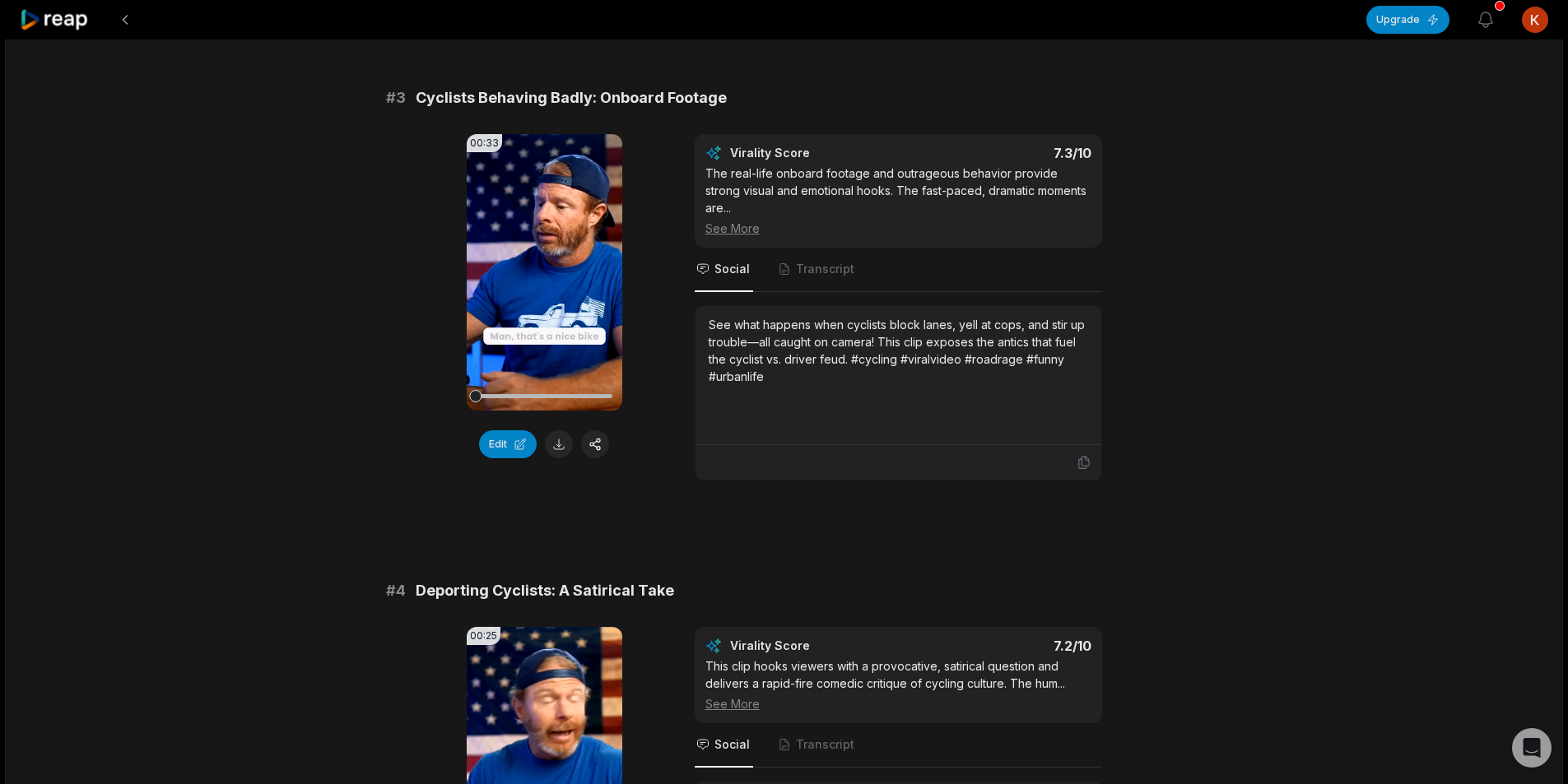
scroll to position [1069, 0]
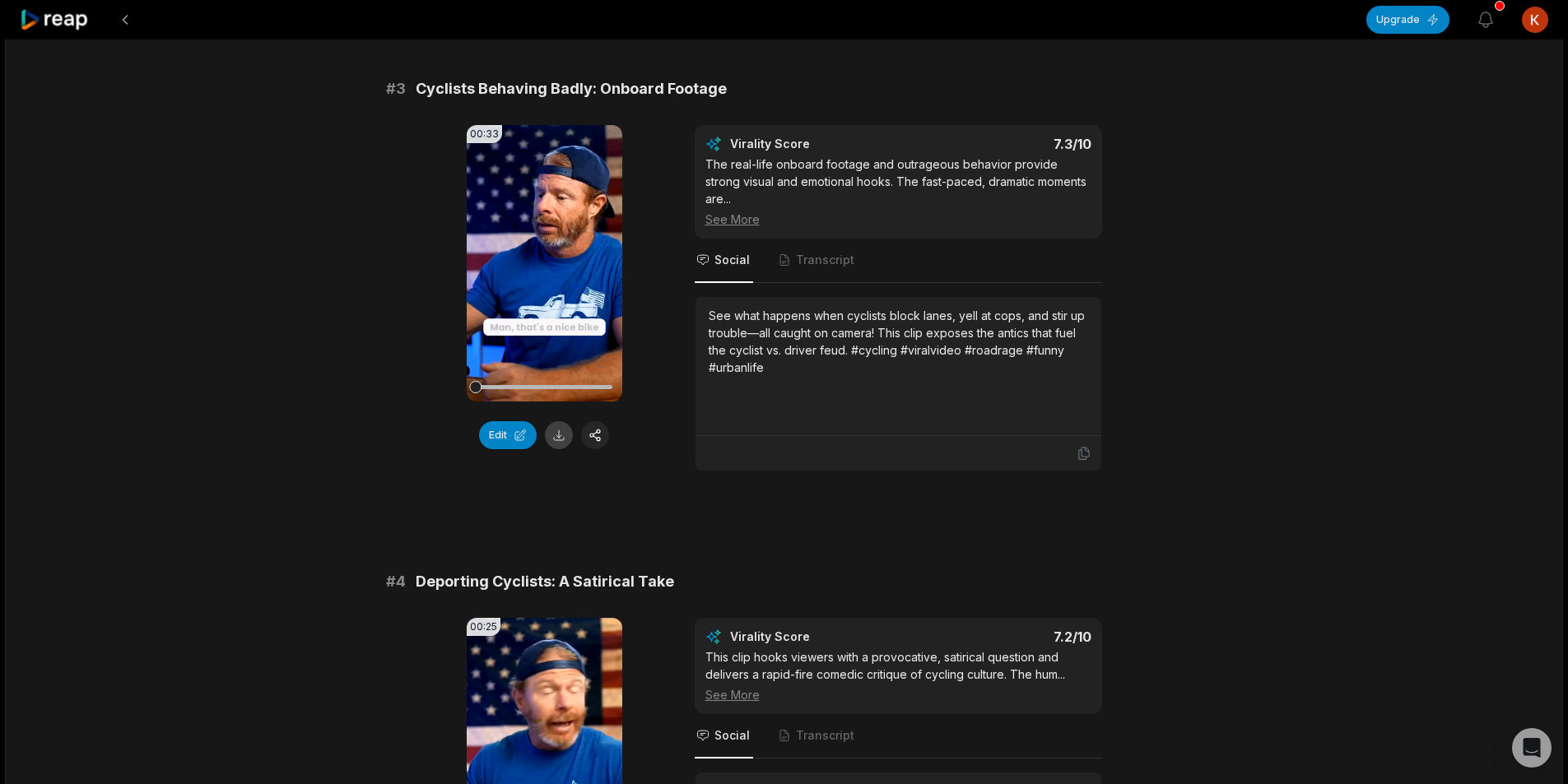
click at [552, 438] on button at bounding box center [559, 436] width 28 height 28
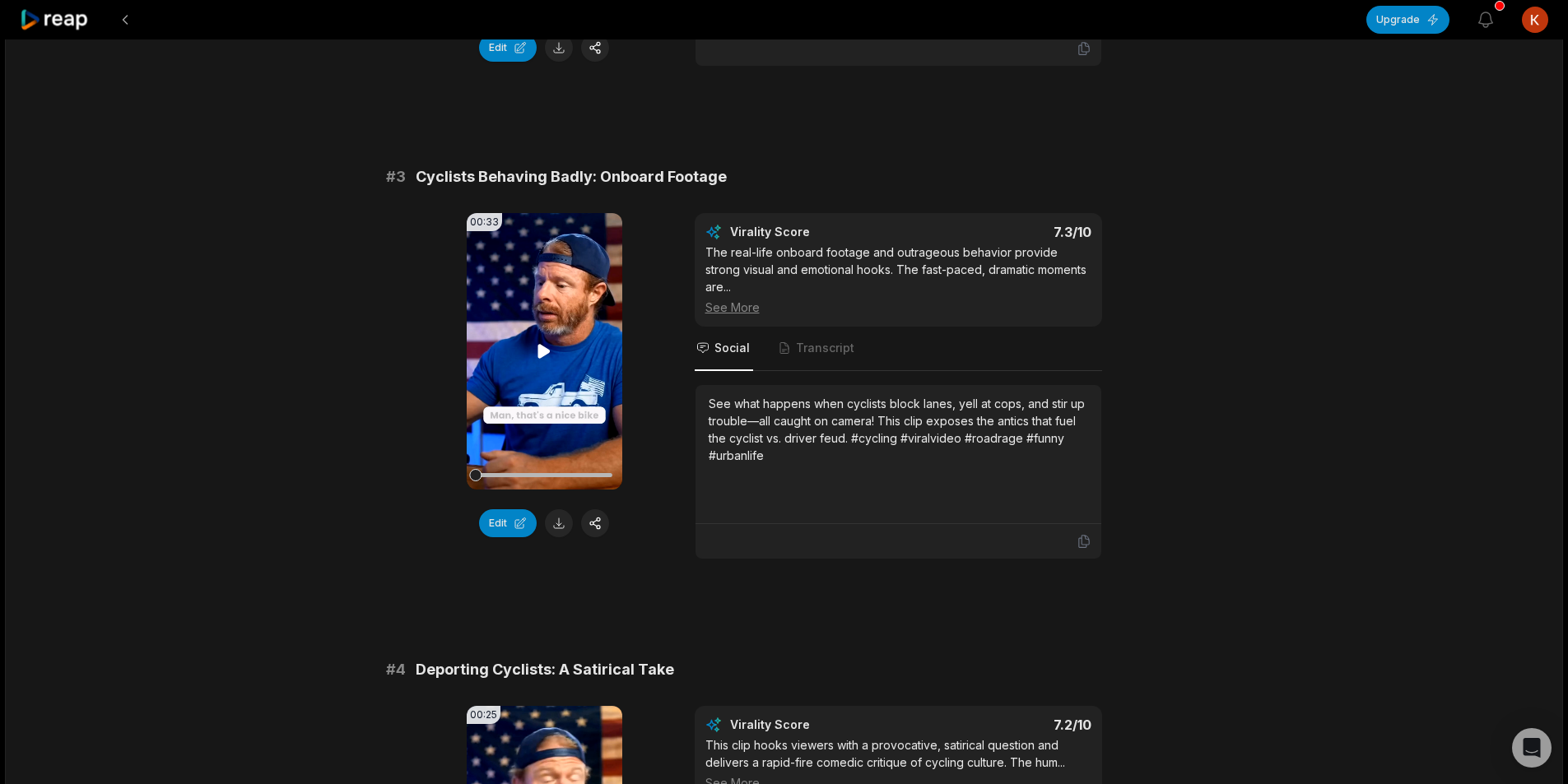
scroll to position [987, 0]
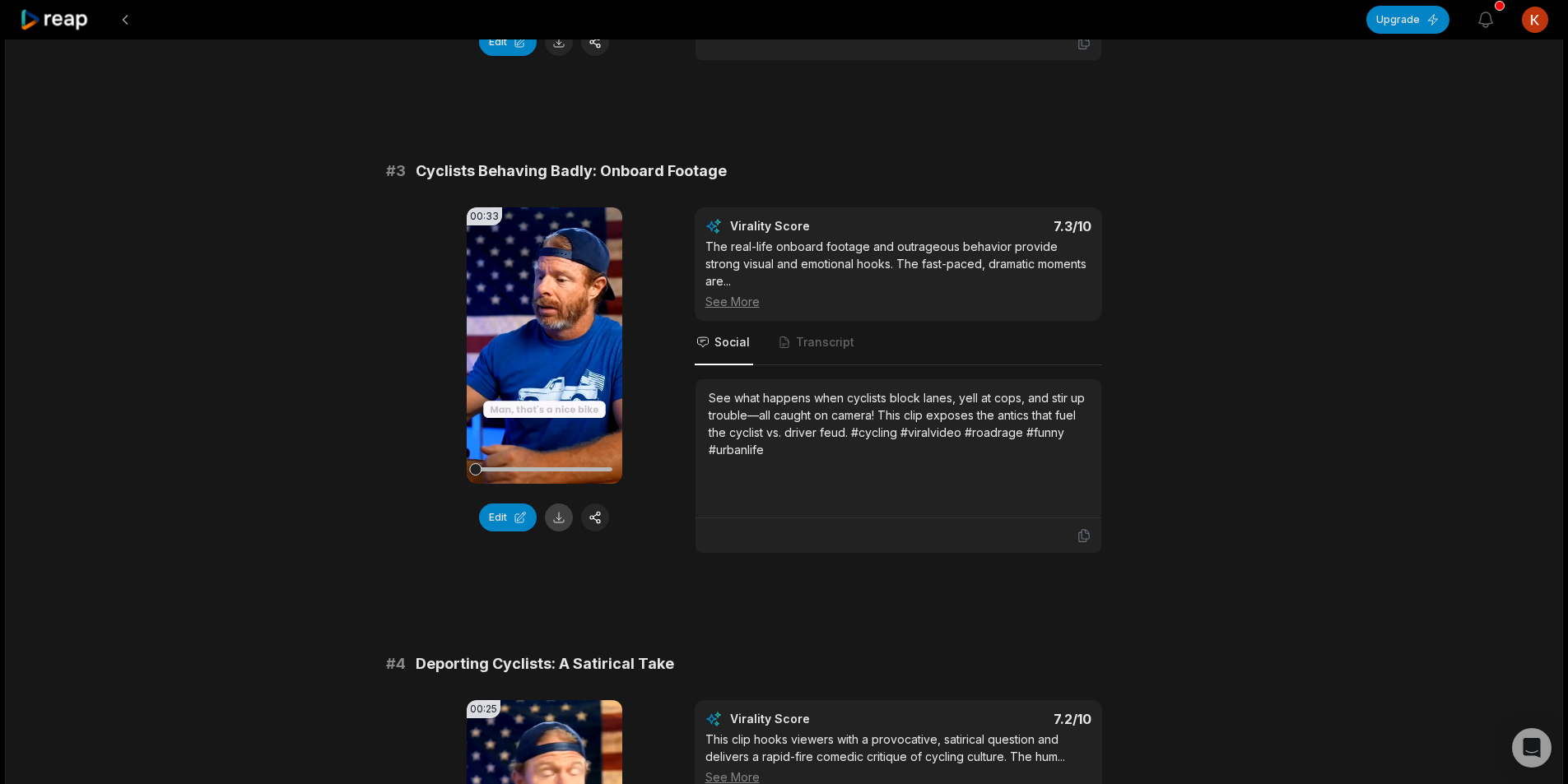
click at [557, 513] on button at bounding box center [559, 518] width 28 height 28
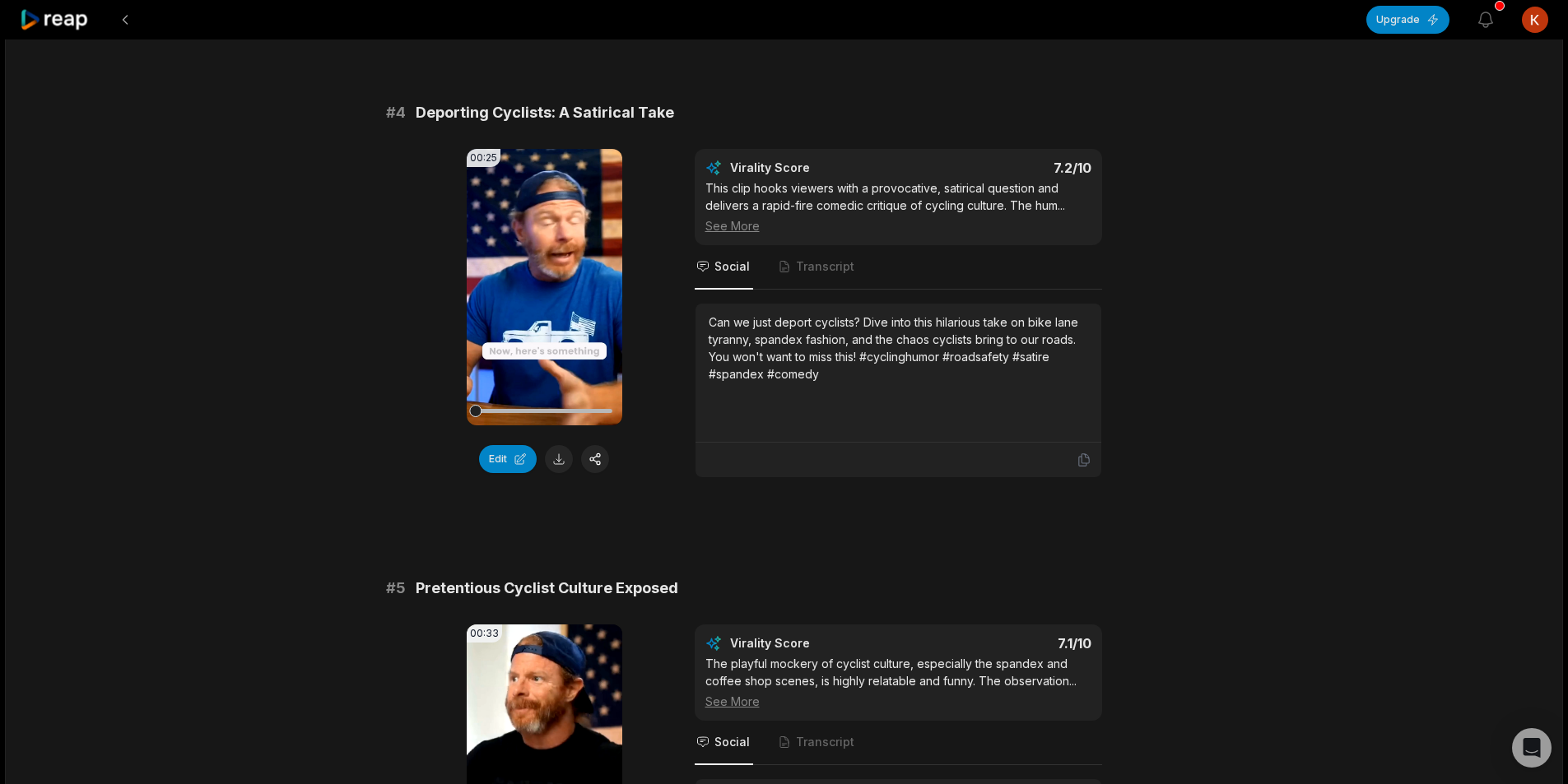
scroll to position [1563, 0]
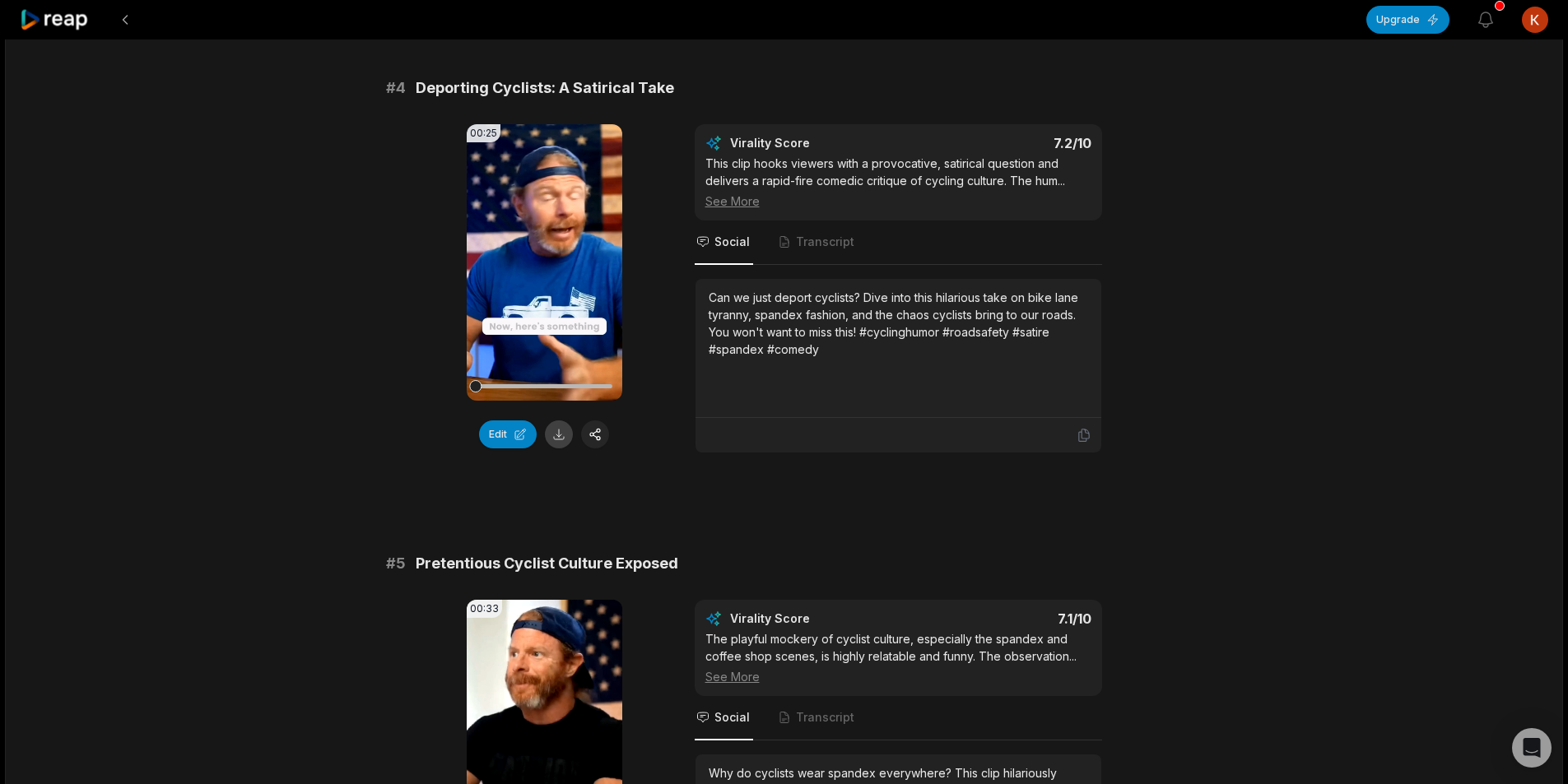
click at [552, 421] on button at bounding box center [559, 435] width 28 height 28
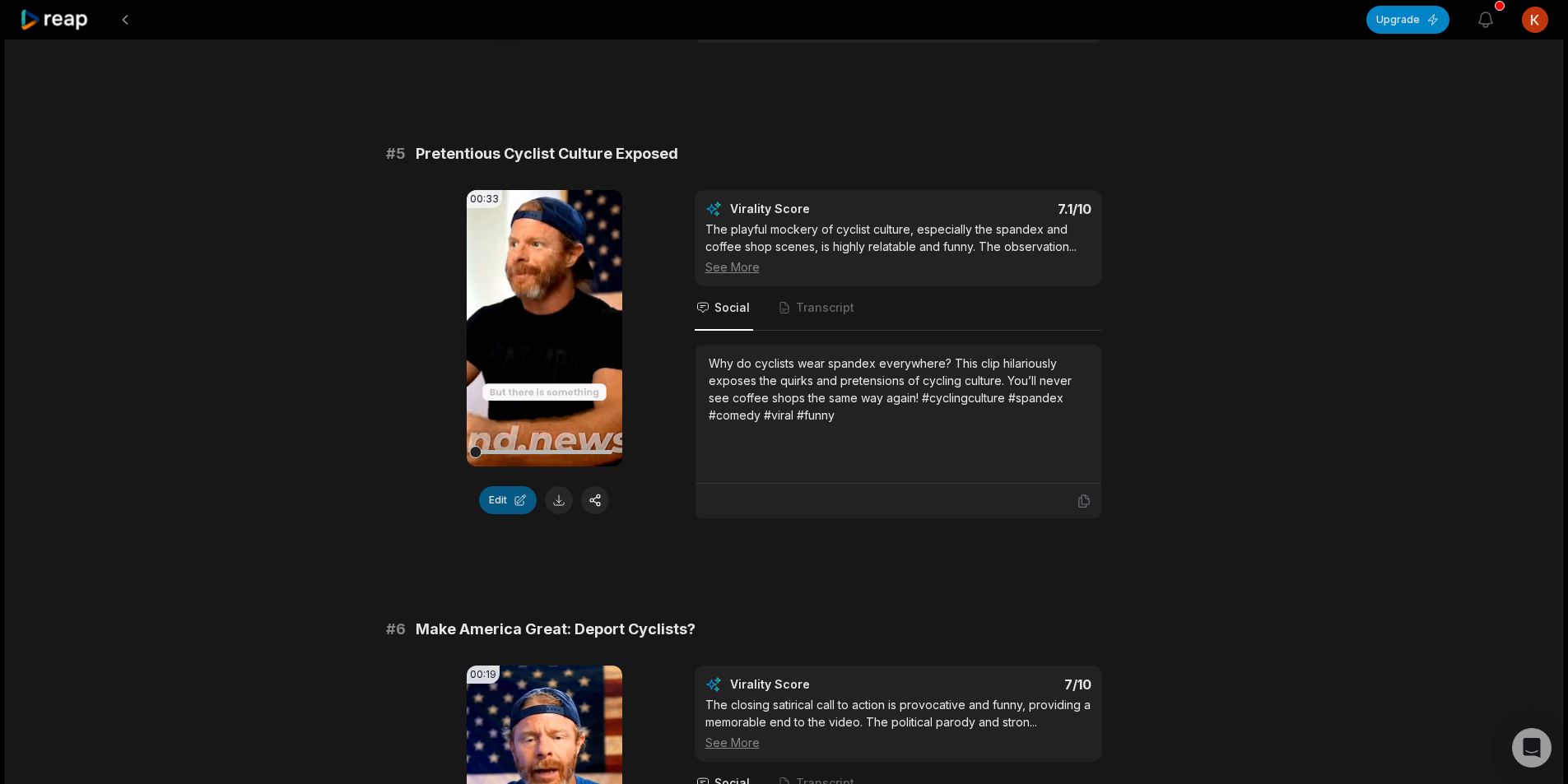
scroll to position [1975, 0]
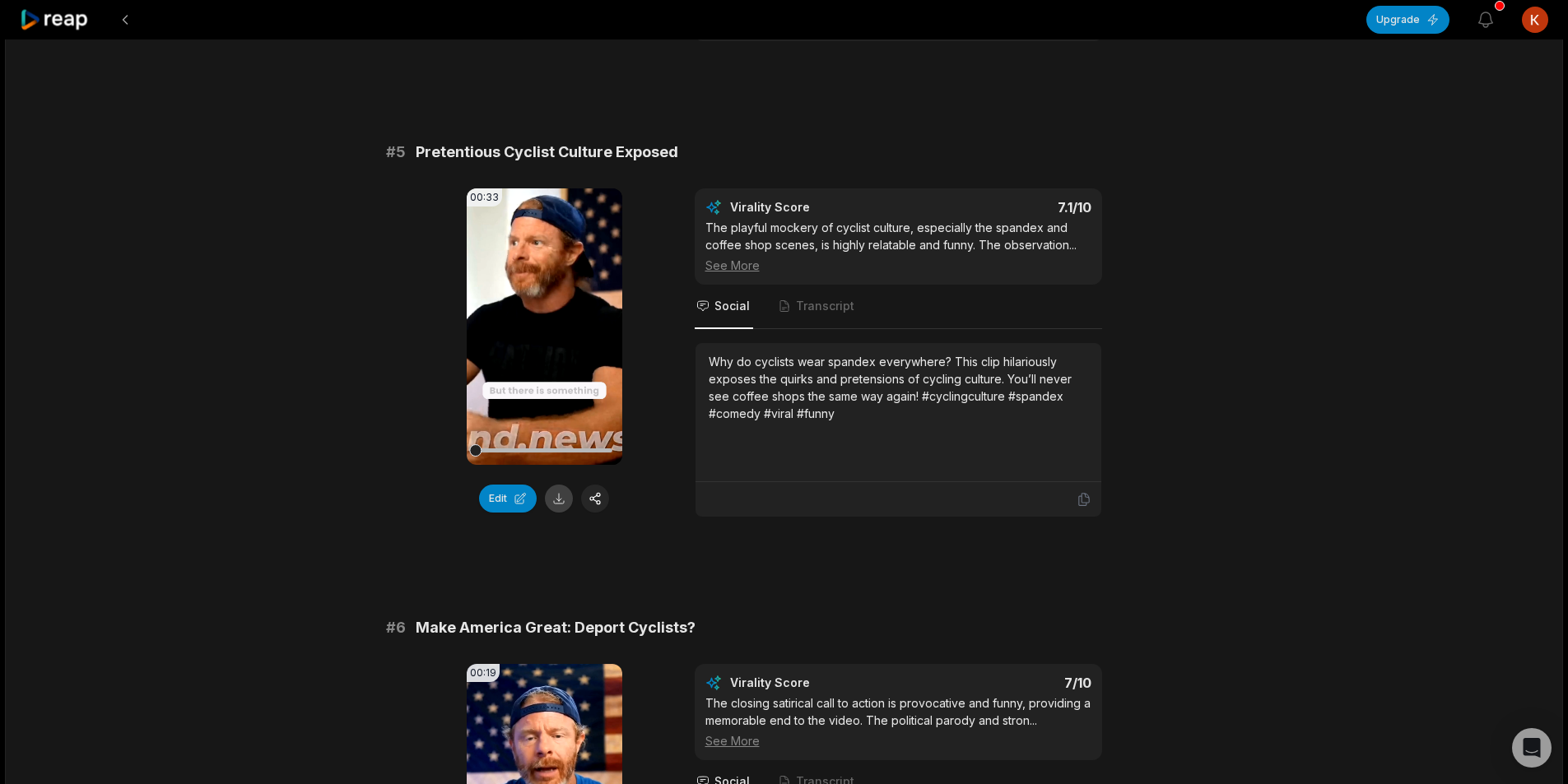
click at [547, 485] on button at bounding box center [559, 499] width 28 height 28
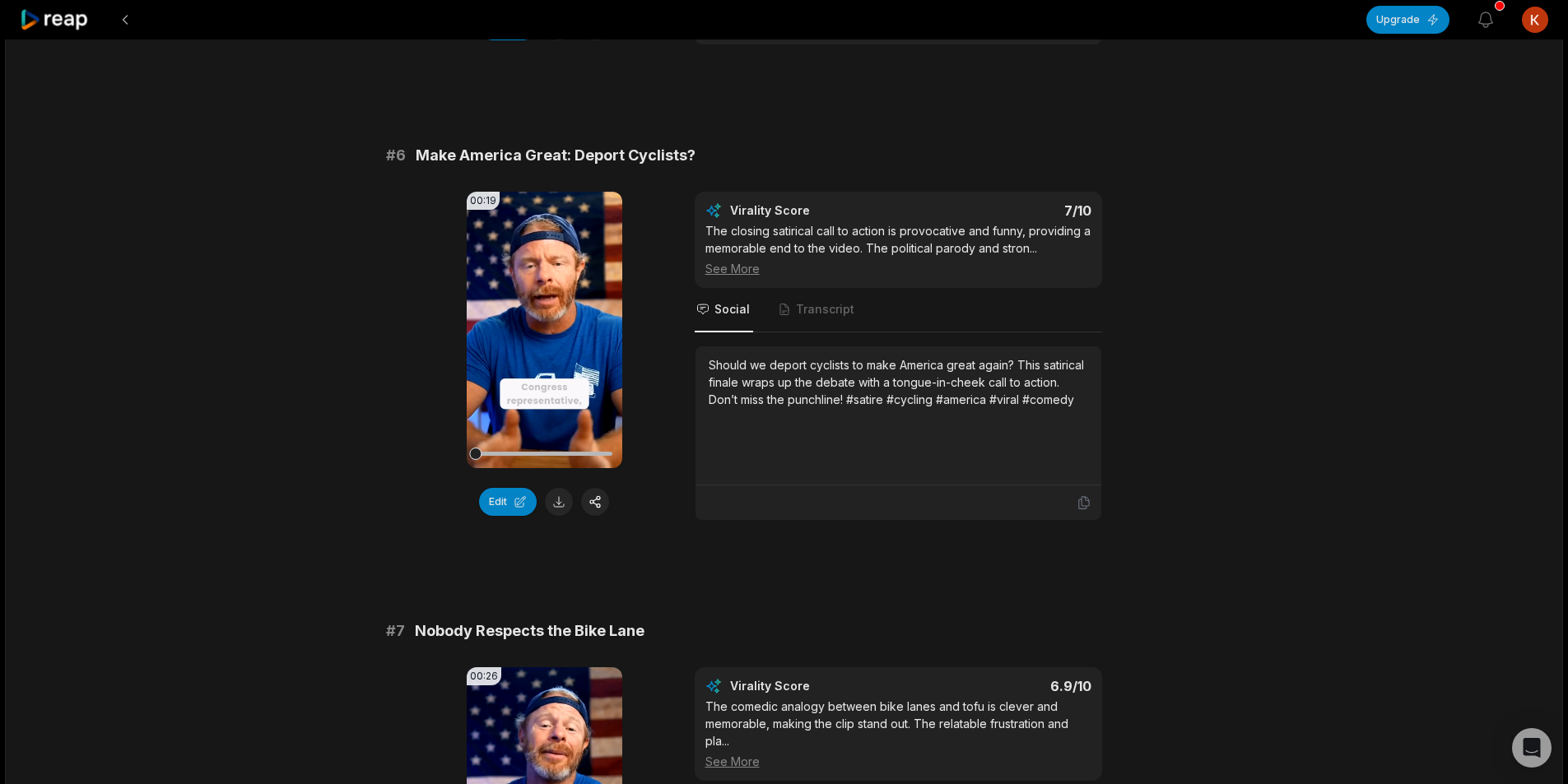
scroll to position [2468, 0]
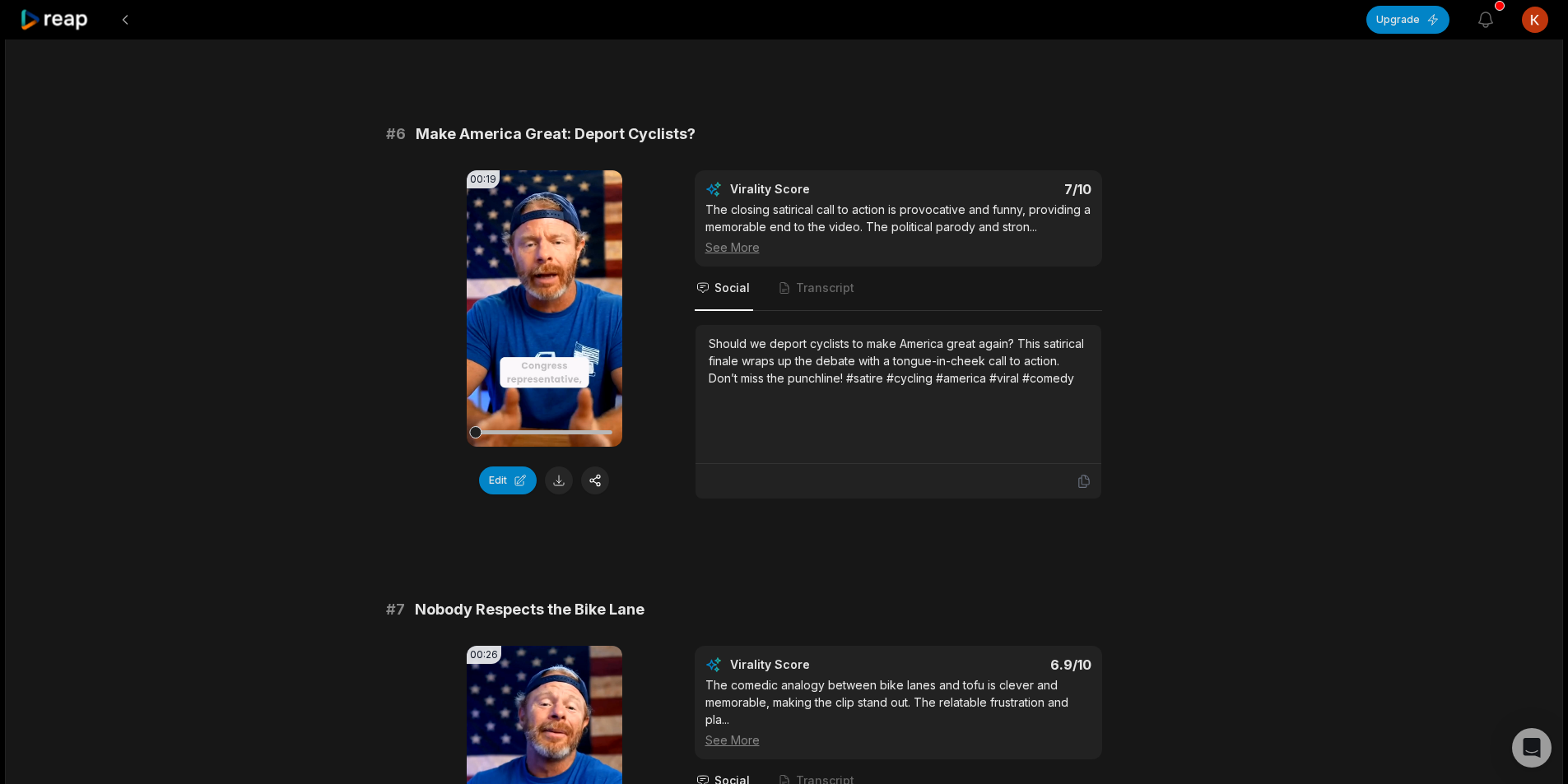
click at [558, 466] on button at bounding box center [559, 481] width 28 height 28
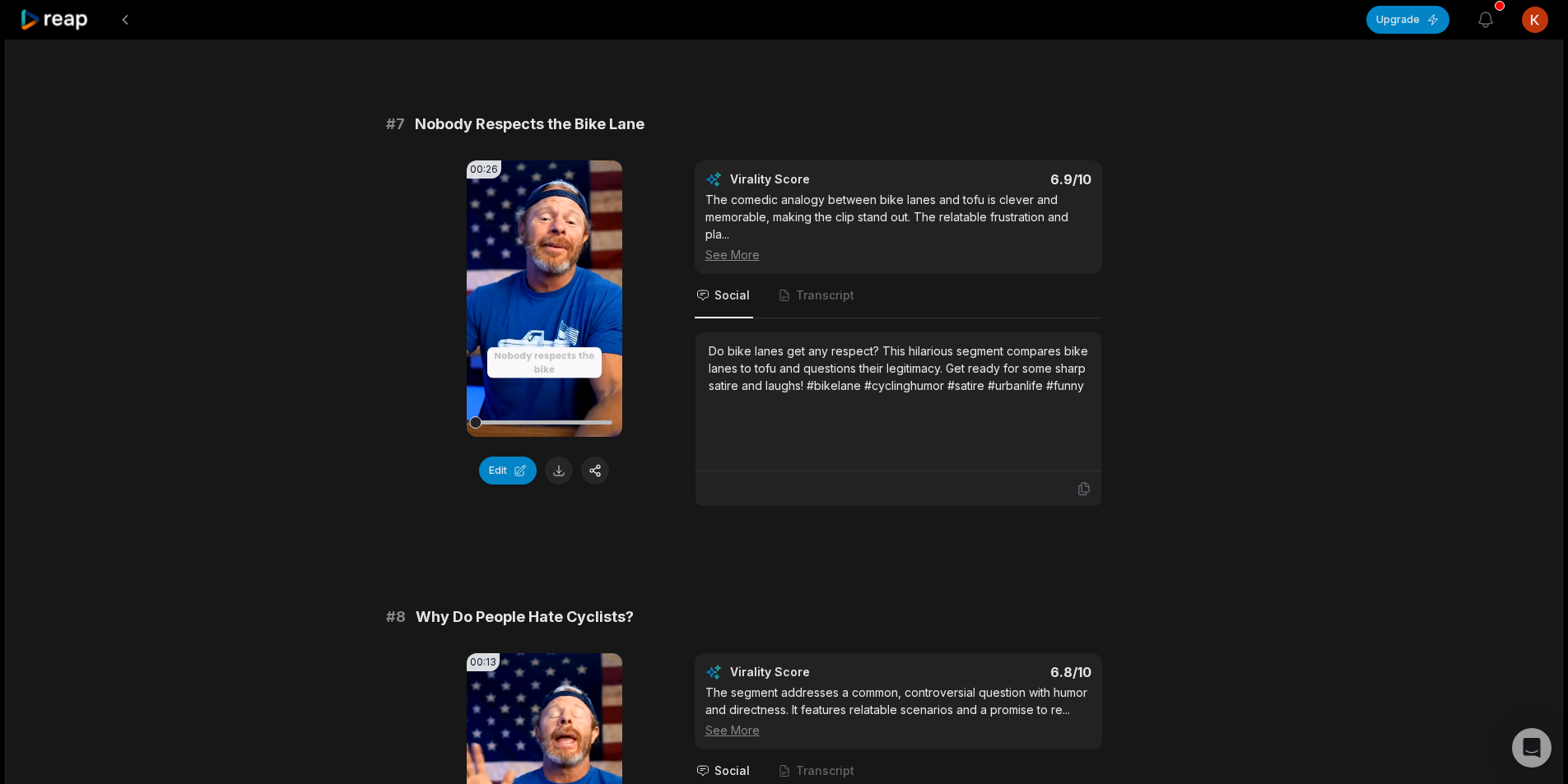
scroll to position [2961, 0]
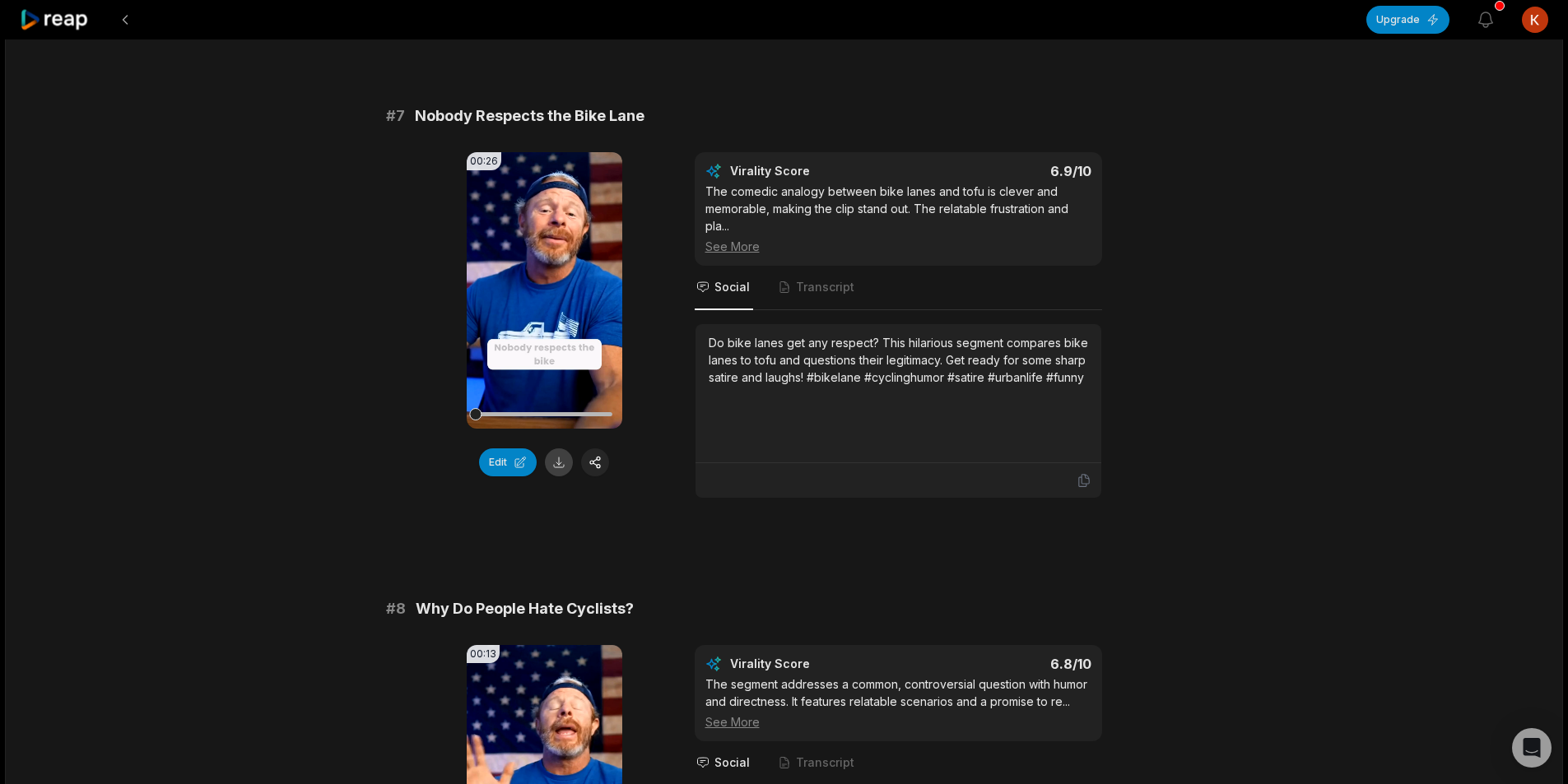
click at [558, 452] on button at bounding box center [559, 462] width 28 height 28
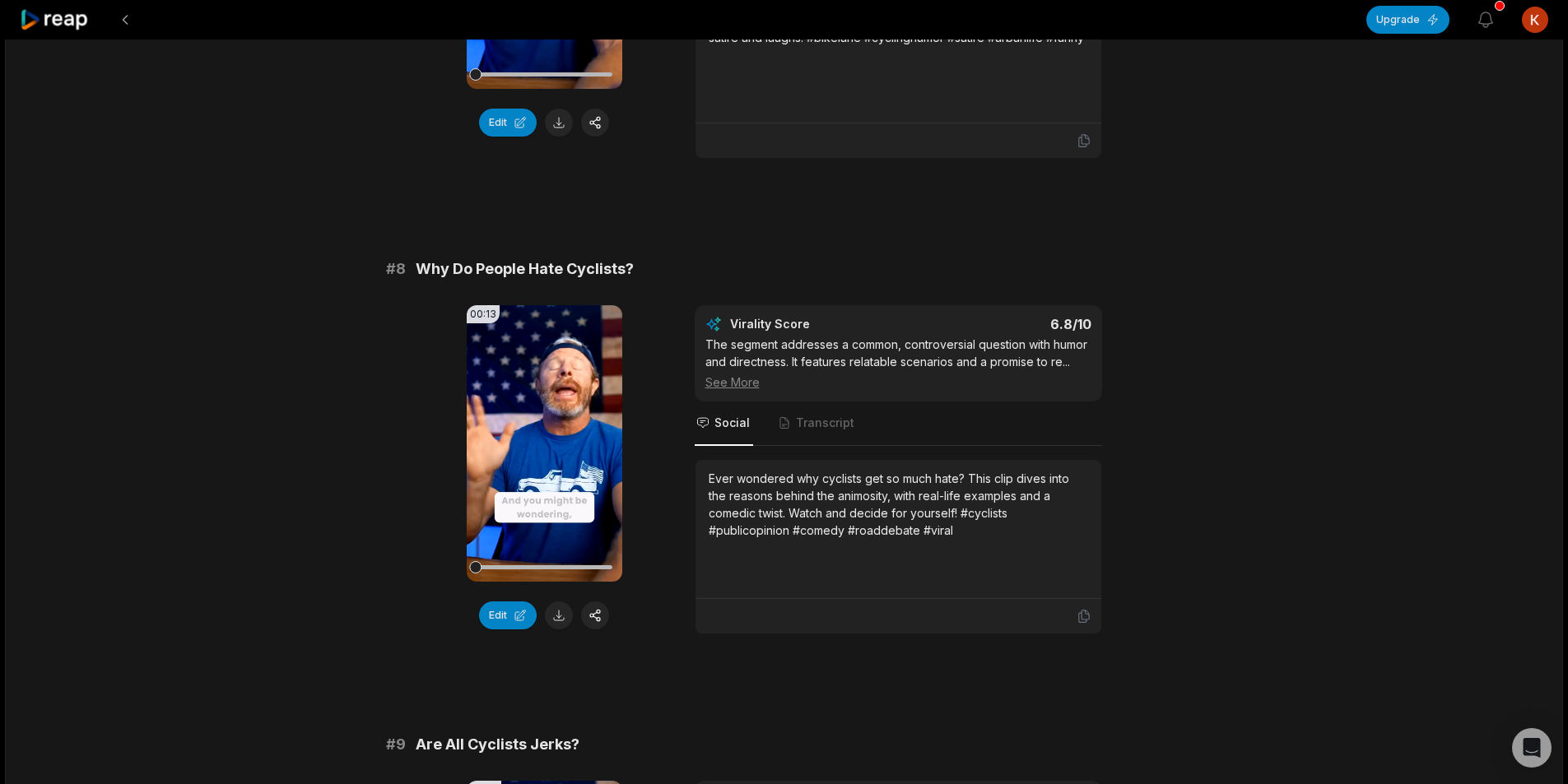
scroll to position [3373, 0]
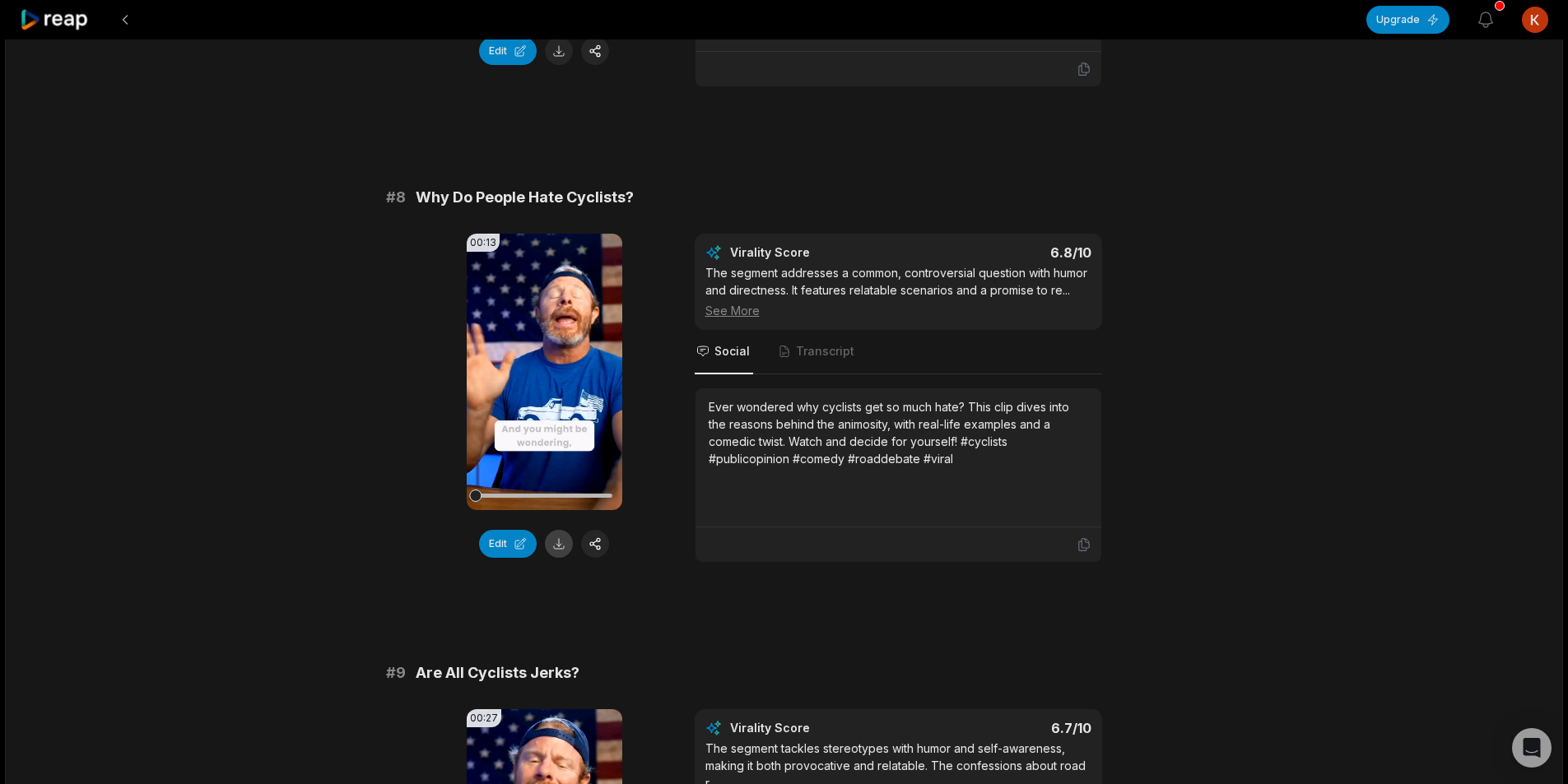
click at [556, 530] on button at bounding box center [559, 544] width 28 height 28
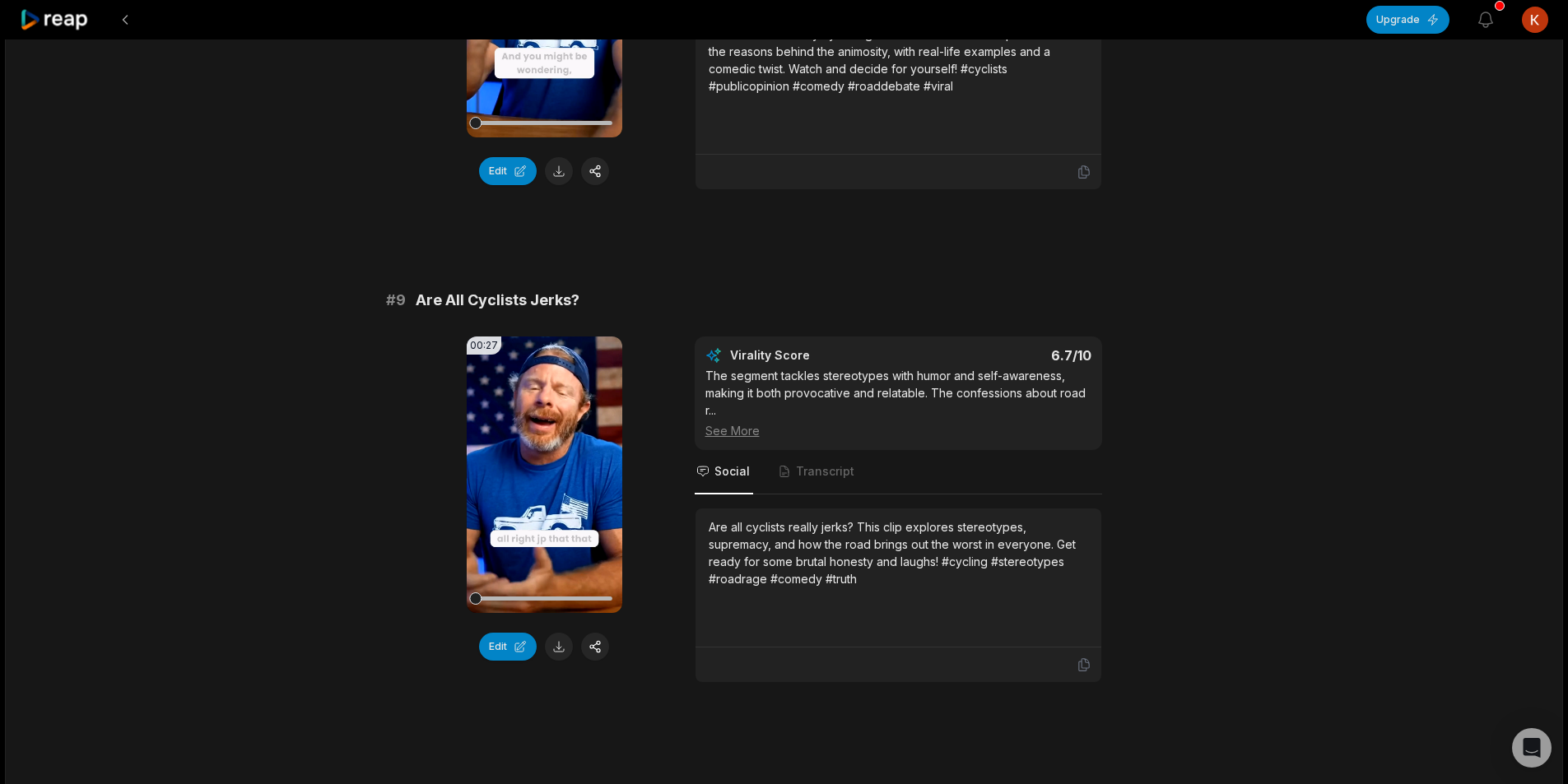
scroll to position [3784, 0]
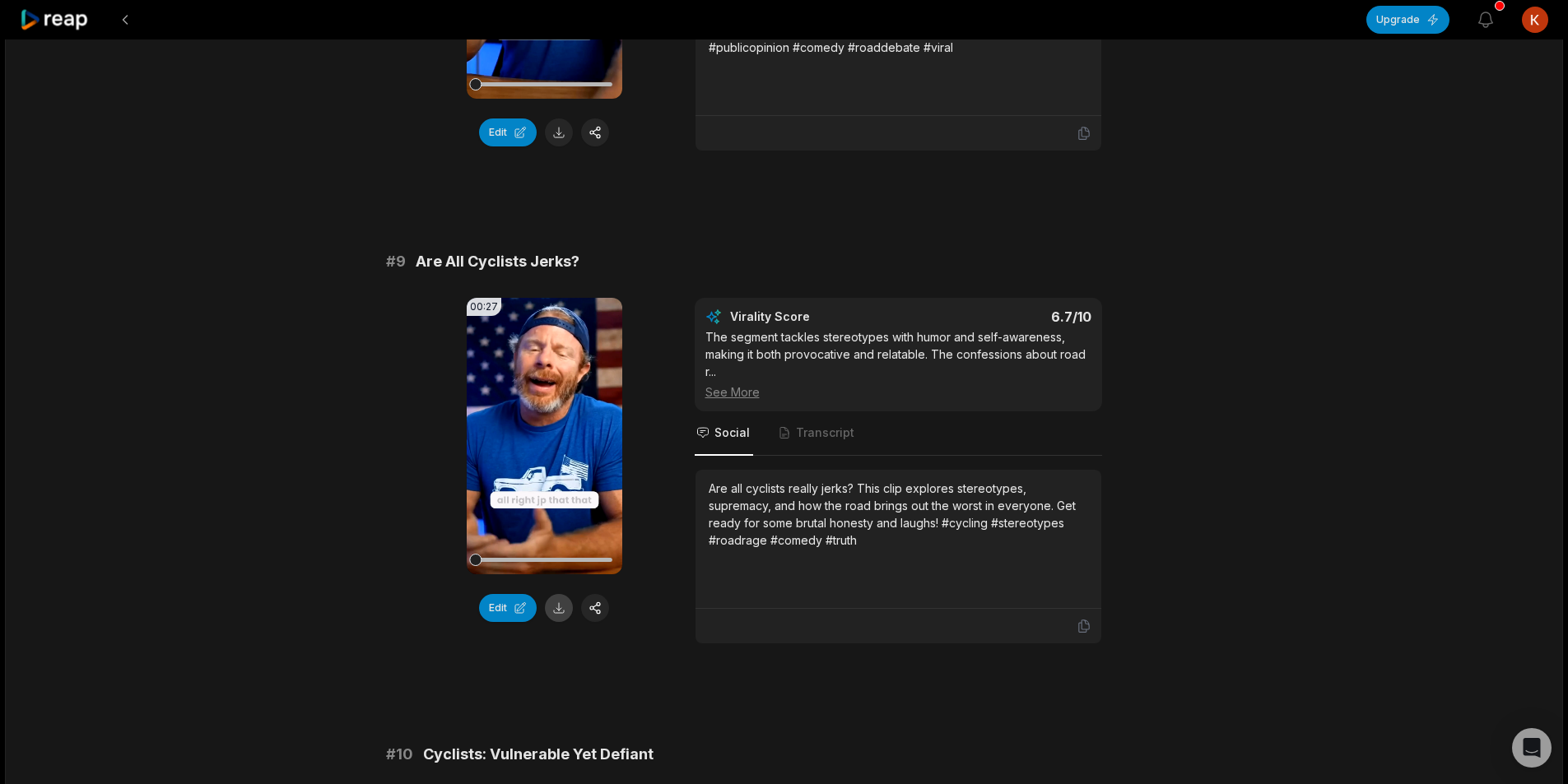
click at [556, 594] on button at bounding box center [559, 608] width 28 height 28
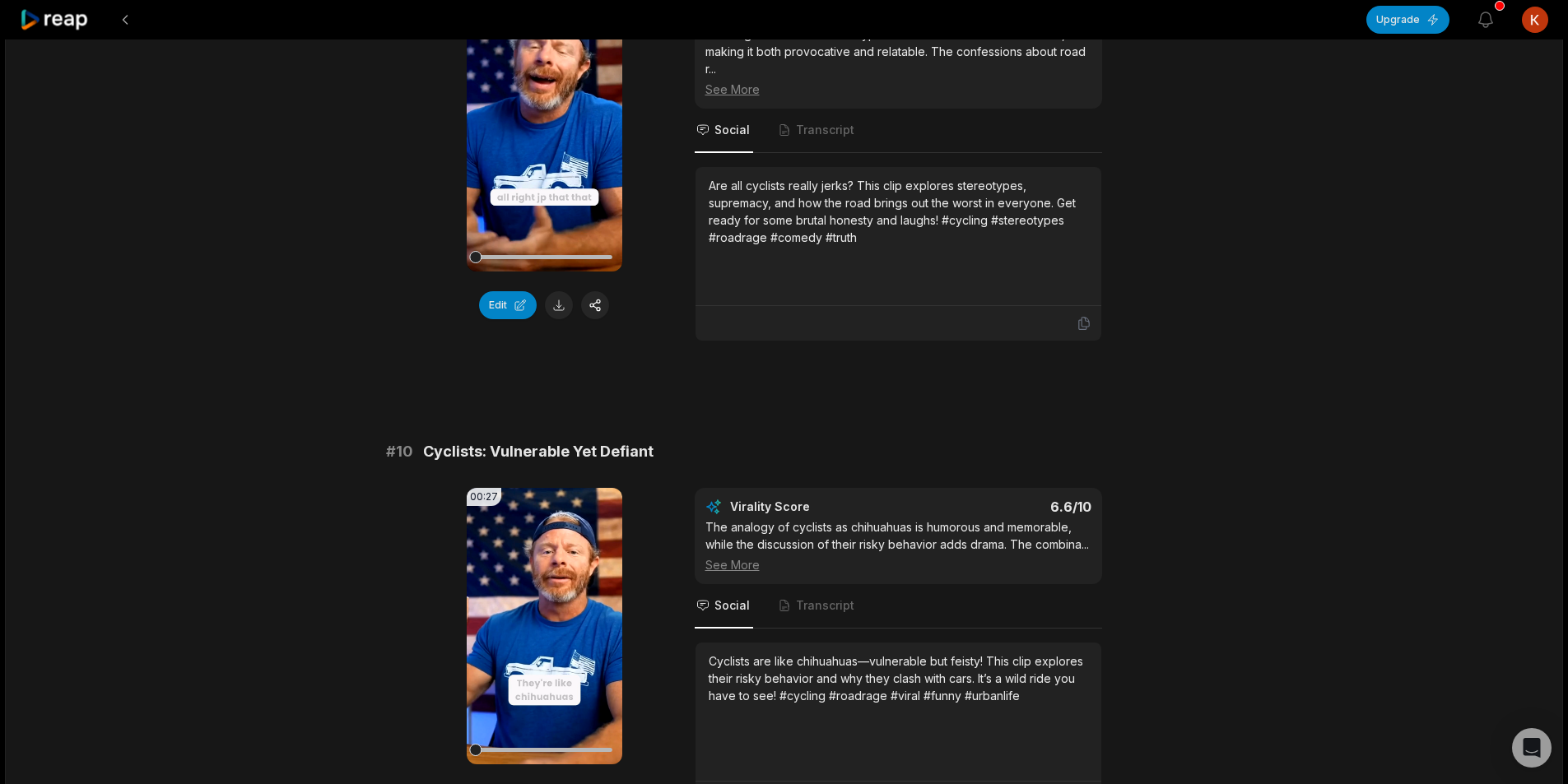
scroll to position [4277, 0]
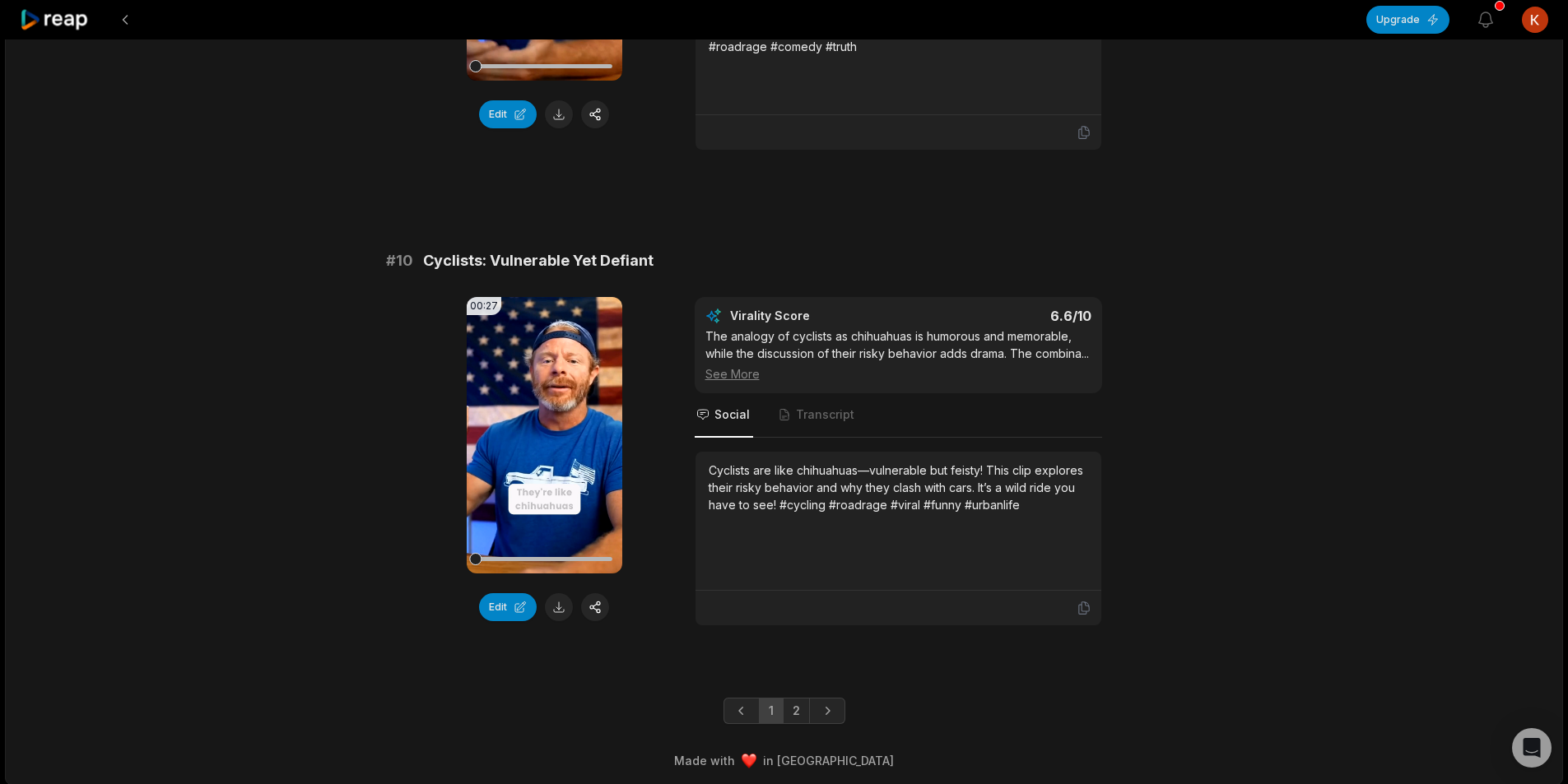
drag, startPoint x: 551, startPoint y: 594, endPoint x: 532, endPoint y: 576, distance: 26.2
click at [552, 594] on button at bounding box center [559, 607] width 28 height 28
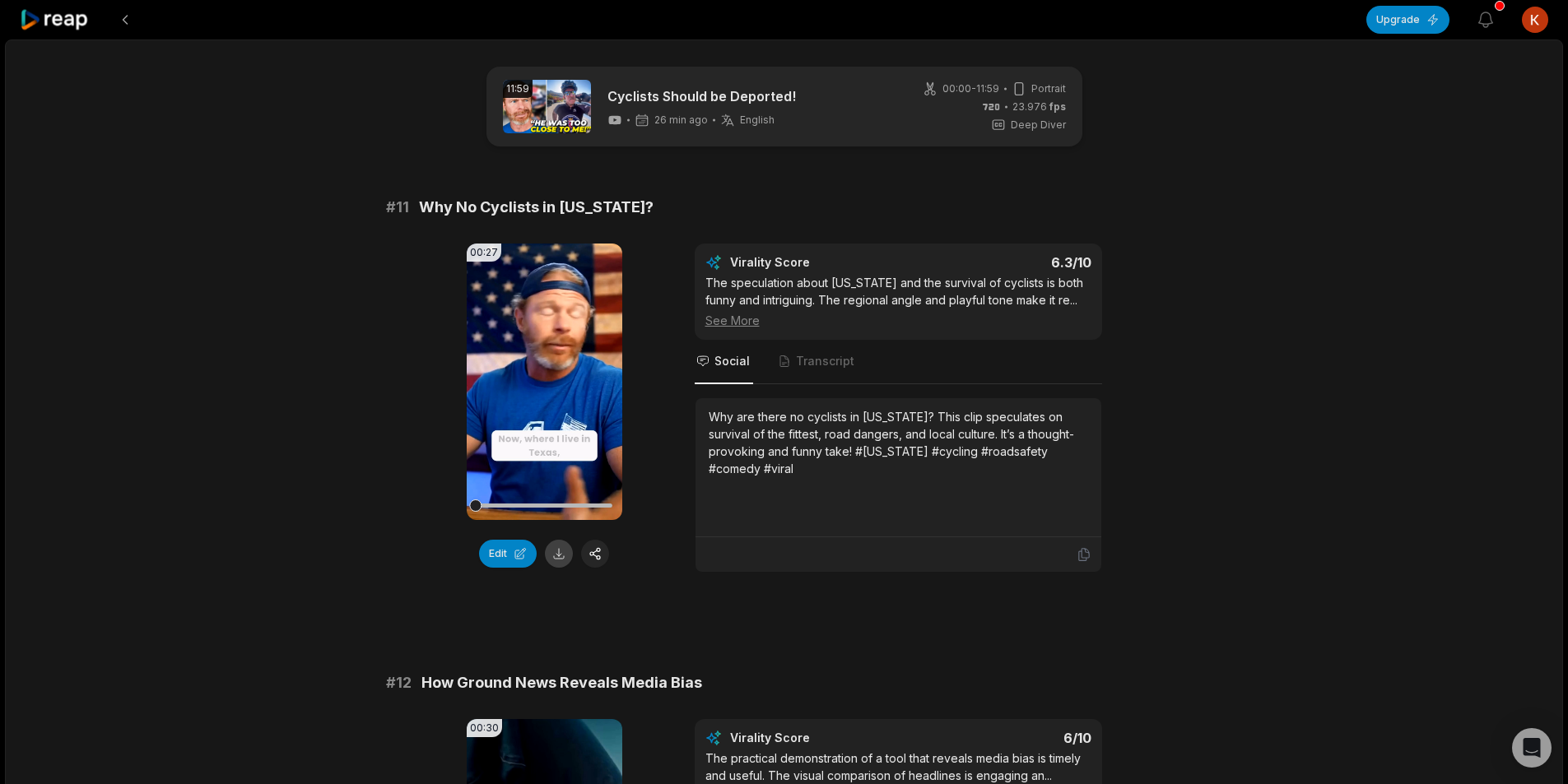
click at [566, 549] on button at bounding box center [559, 554] width 28 height 28
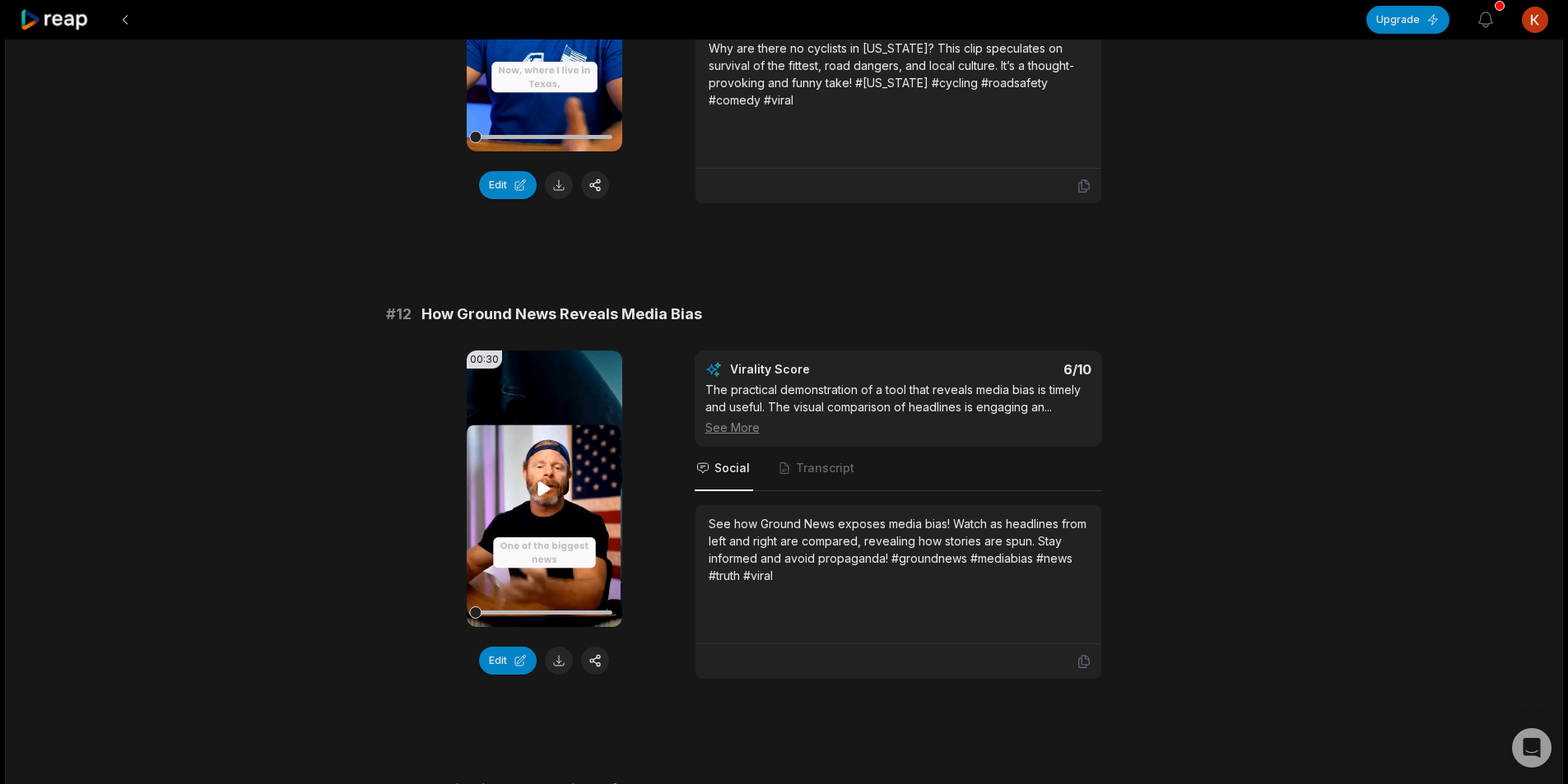
scroll to position [412, 0]
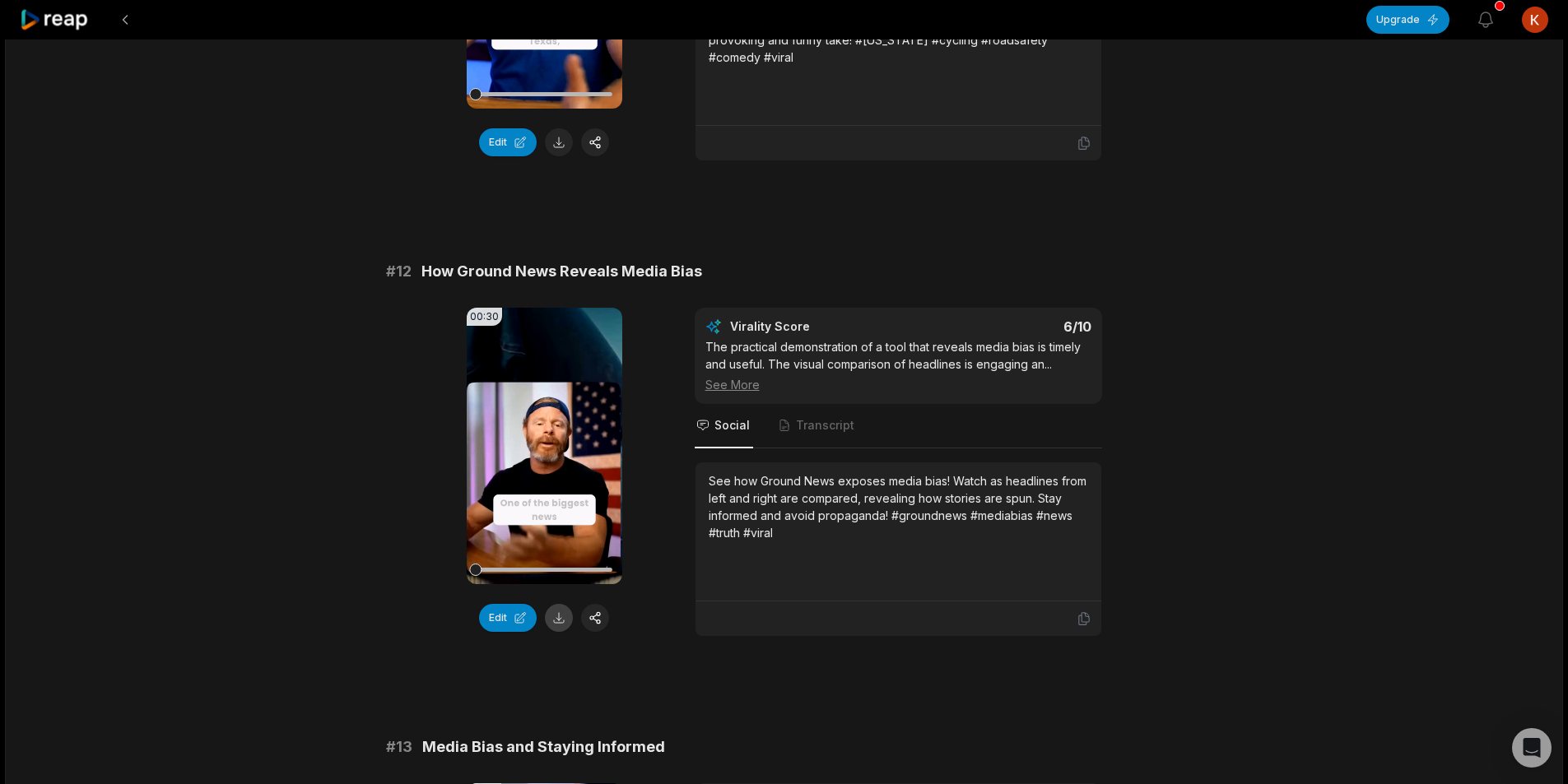
click at [562, 622] on button at bounding box center [559, 618] width 28 height 28
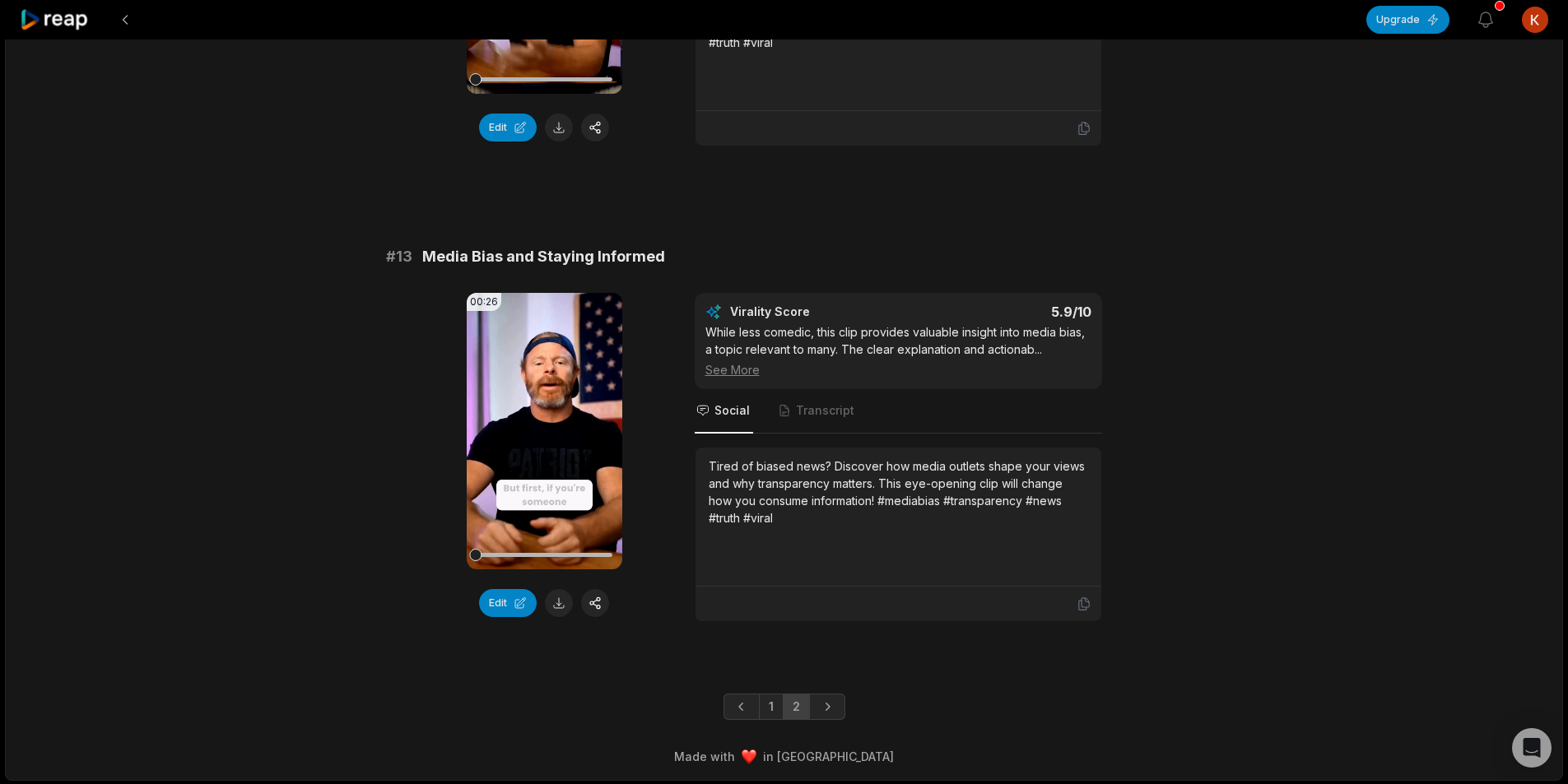
scroll to position [903, 0]
click at [128, 16] on button at bounding box center [126, 20] width 30 height 30
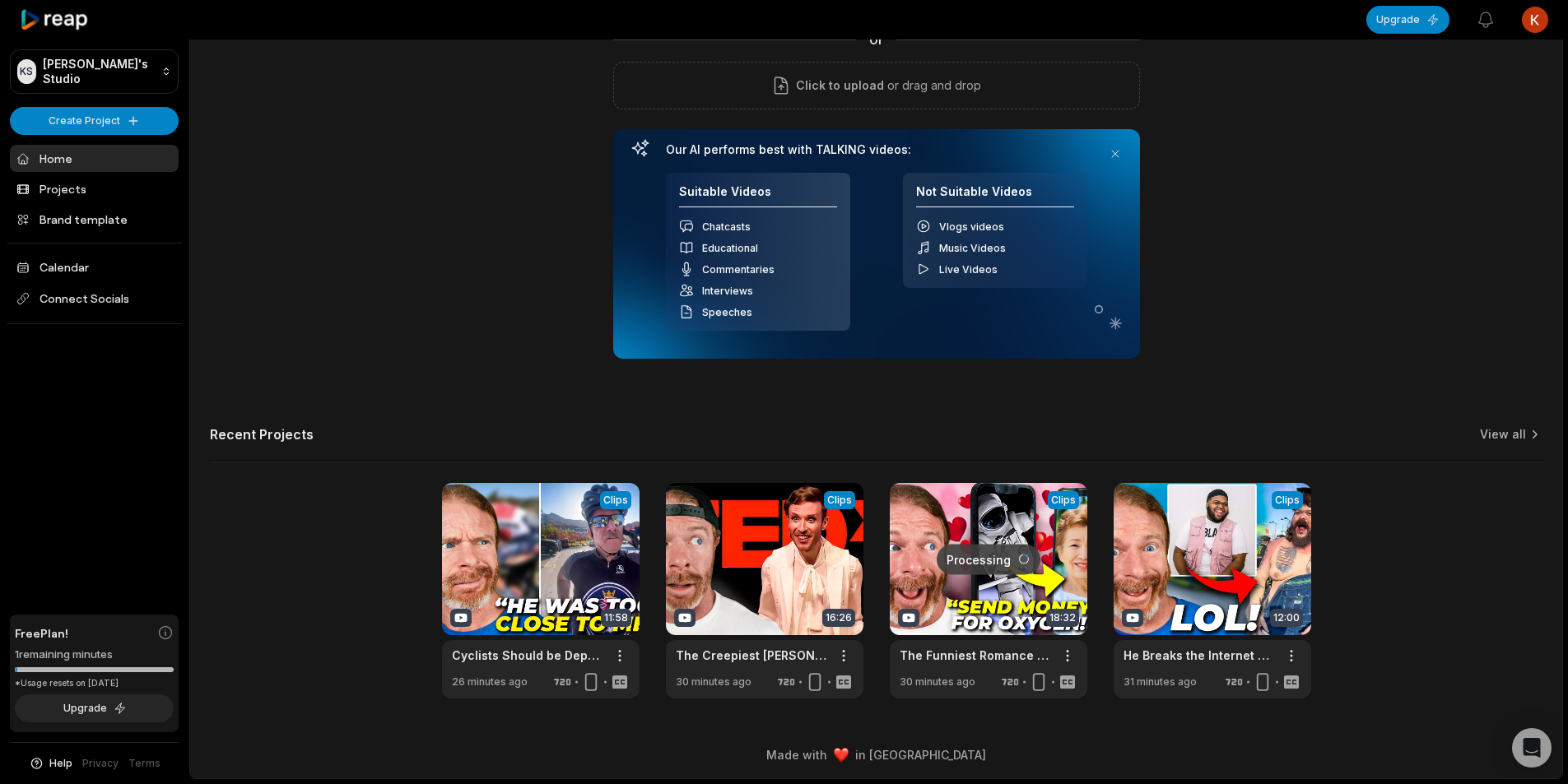
scroll to position [149, 0]
click at [756, 604] on link at bounding box center [764, 590] width 197 height 215
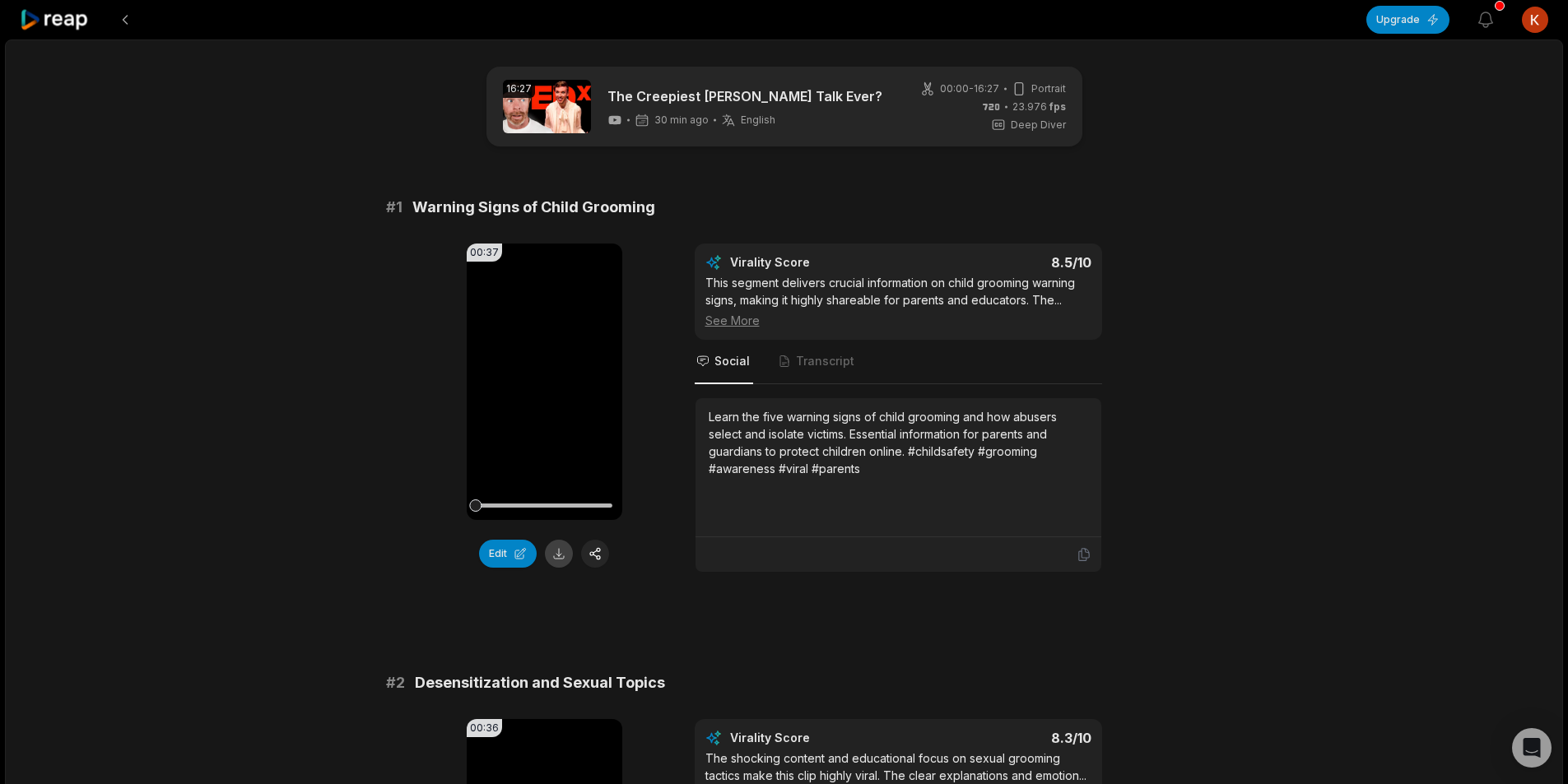
click at [559, 558] on button at bounding box center [559, 554] width 28 height 28
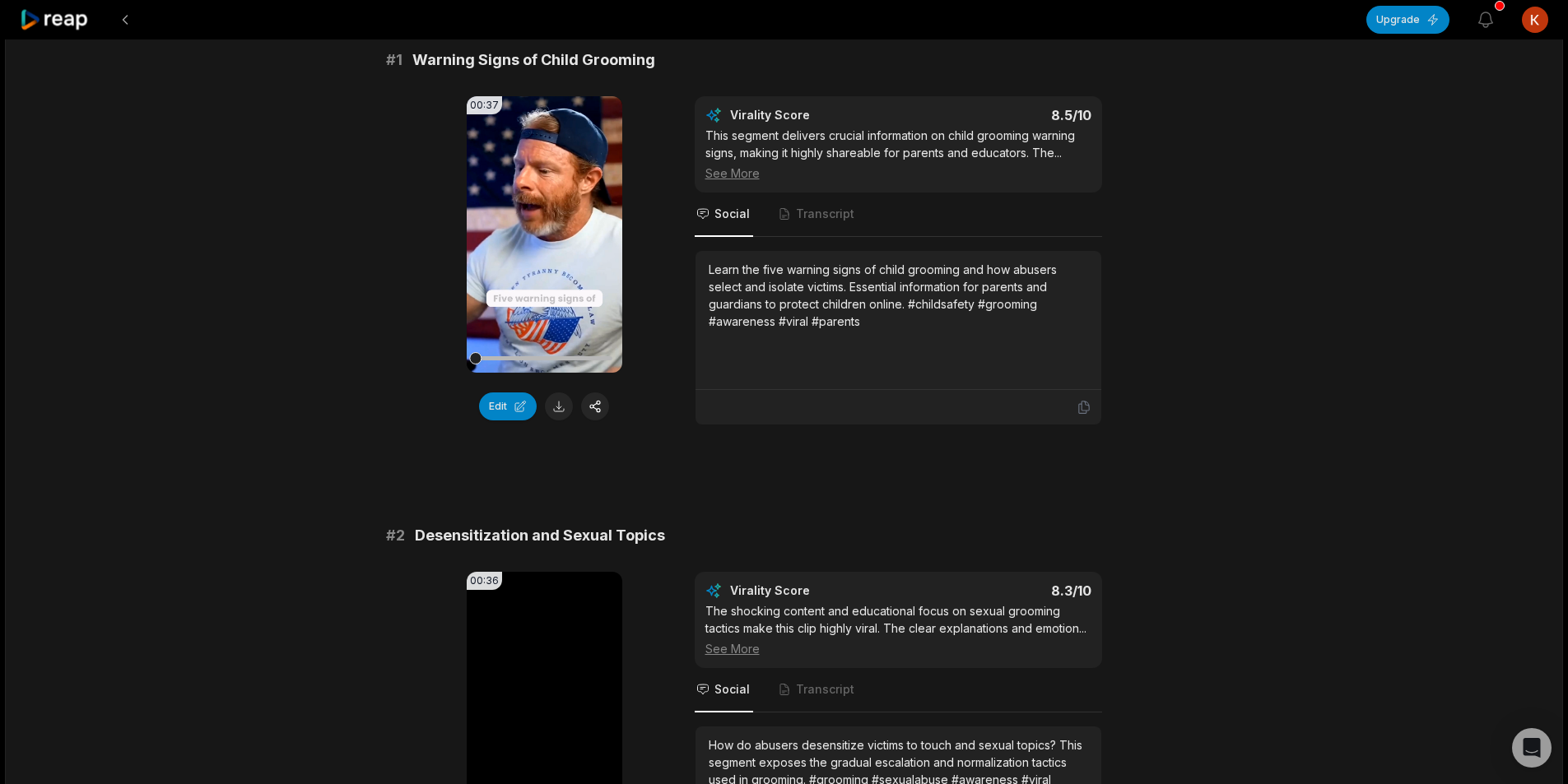
scroll to position [329, 0]
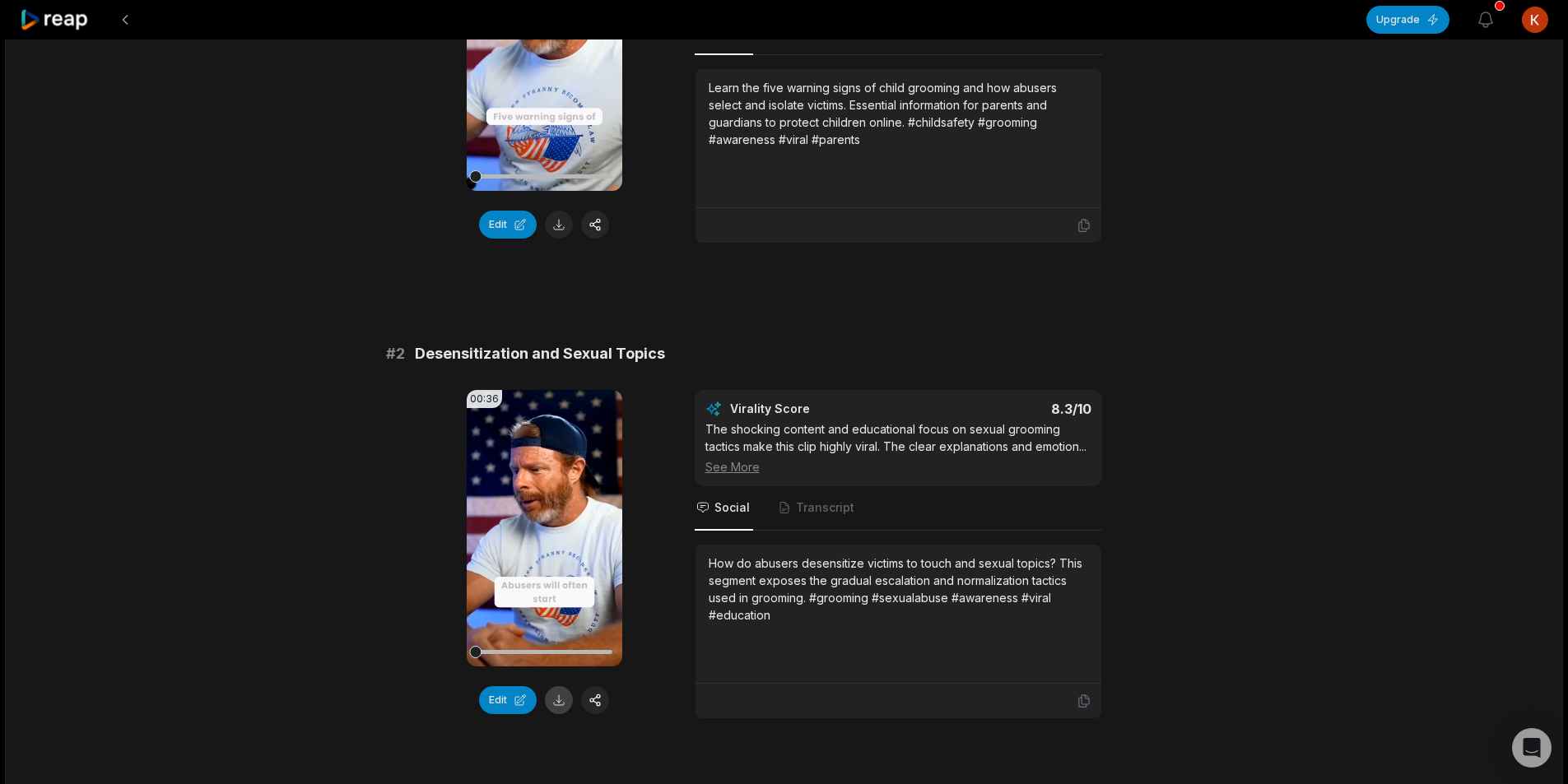
click at [561, 696] on button at bounding box center [559, 700] width 28 height 28
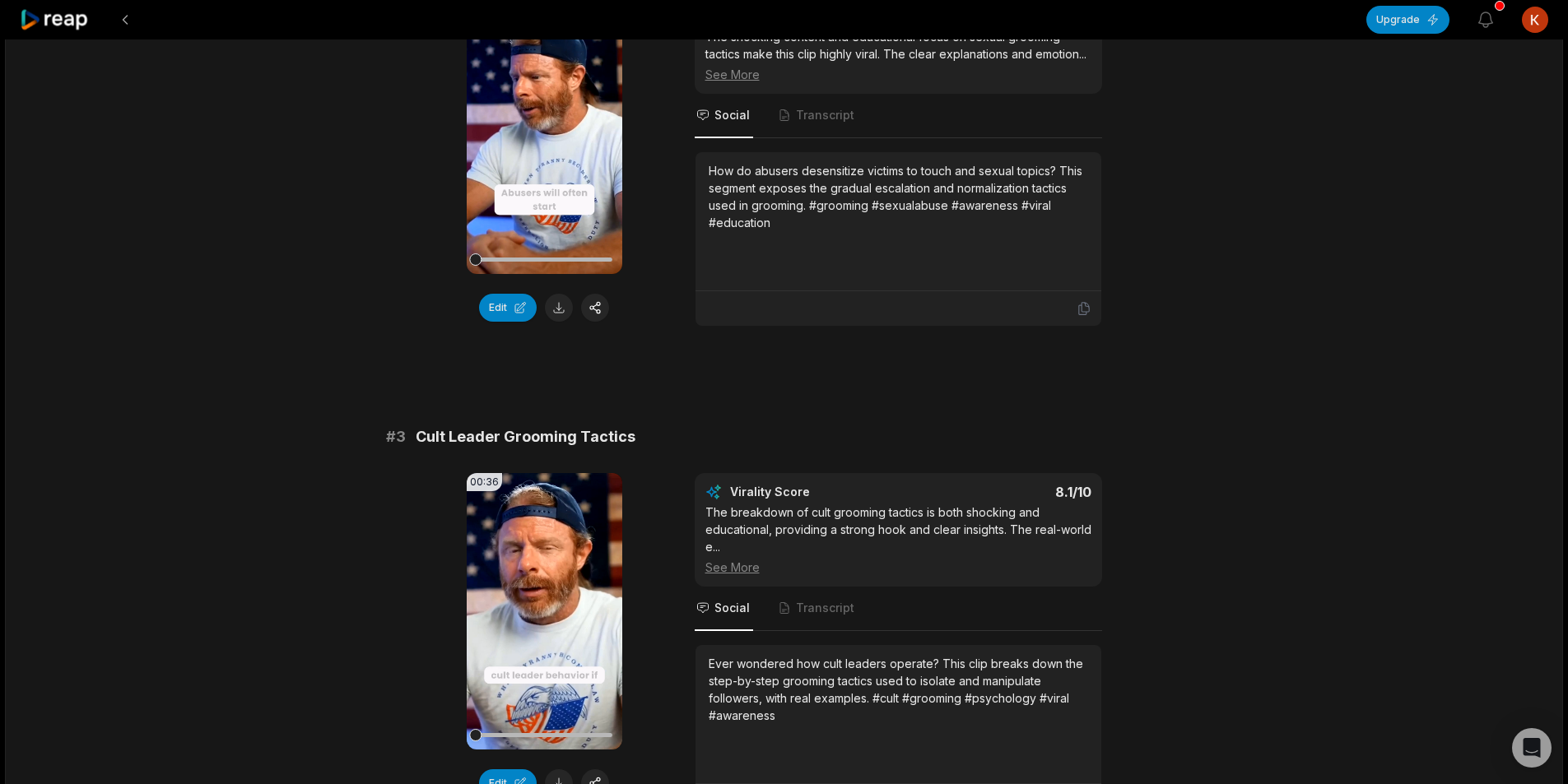
scroll to position [741, 0]
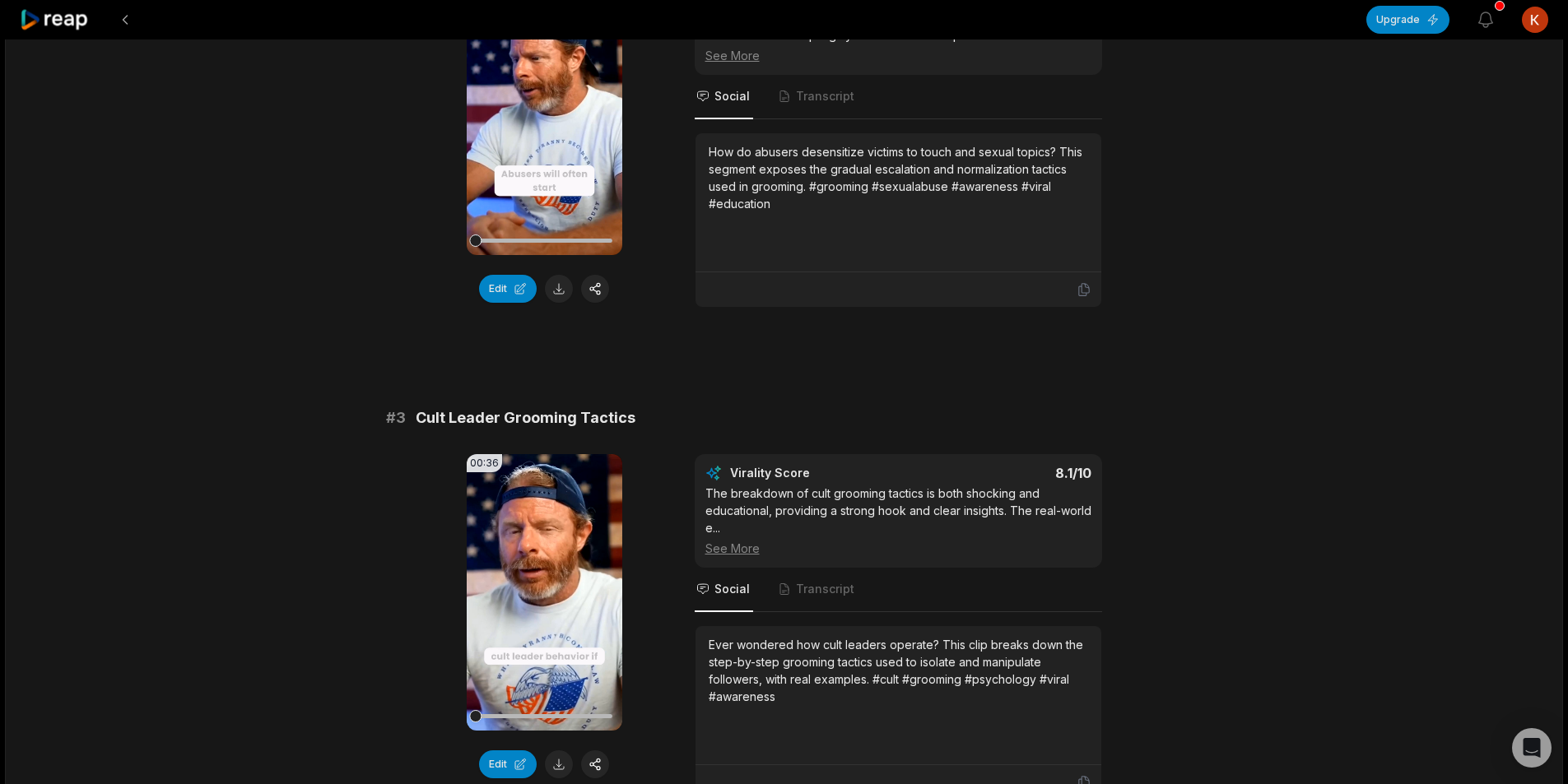
click at [564, 455] on div "# 3 Cult Leader Grooming Tactics 00:36 Your browser does not support mp4 format…" at bounding box center [784, 604] width 797 height 394
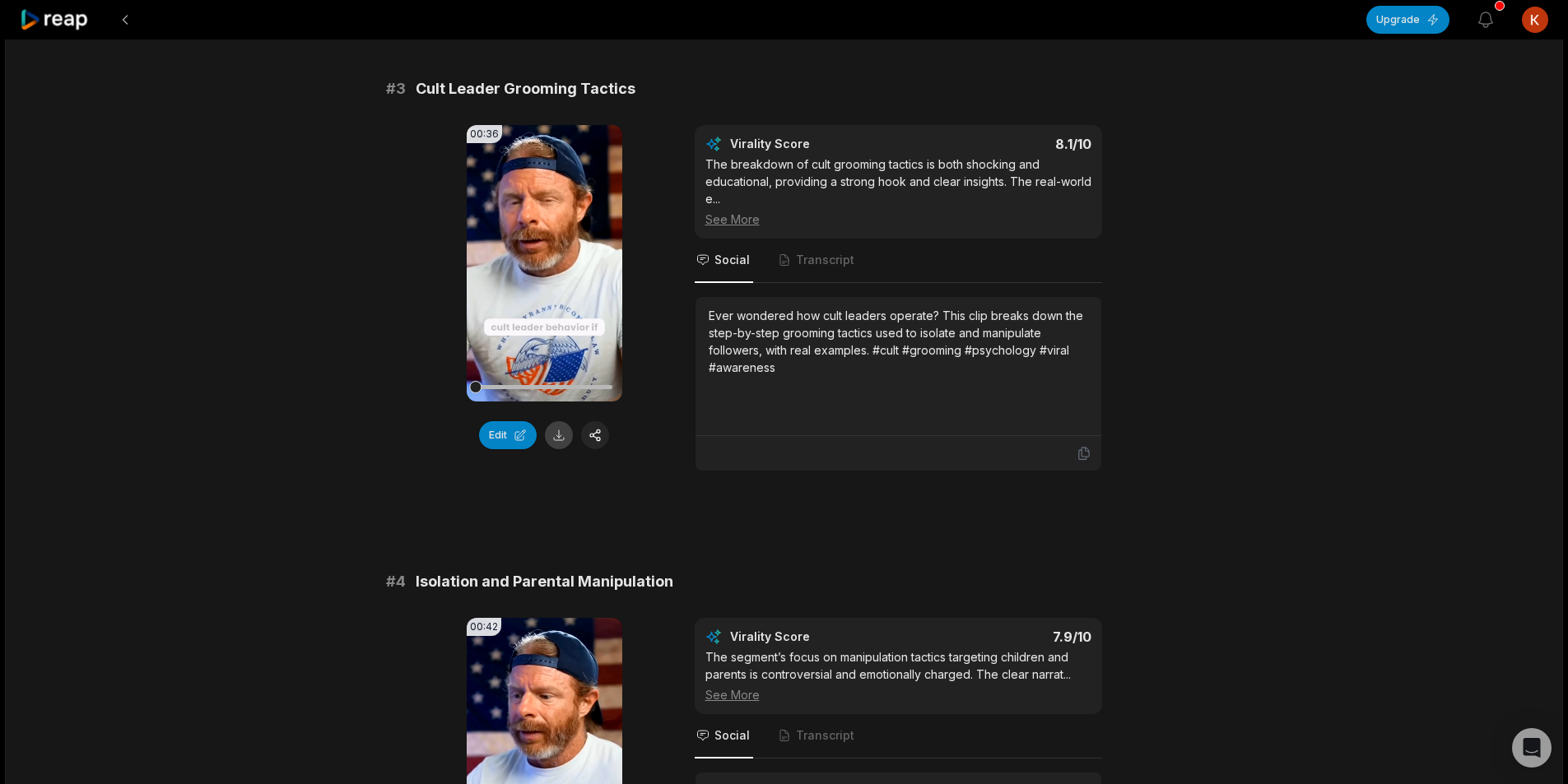
click at [561, 449] on button at bounding box center [559, 436] width 28 height 28
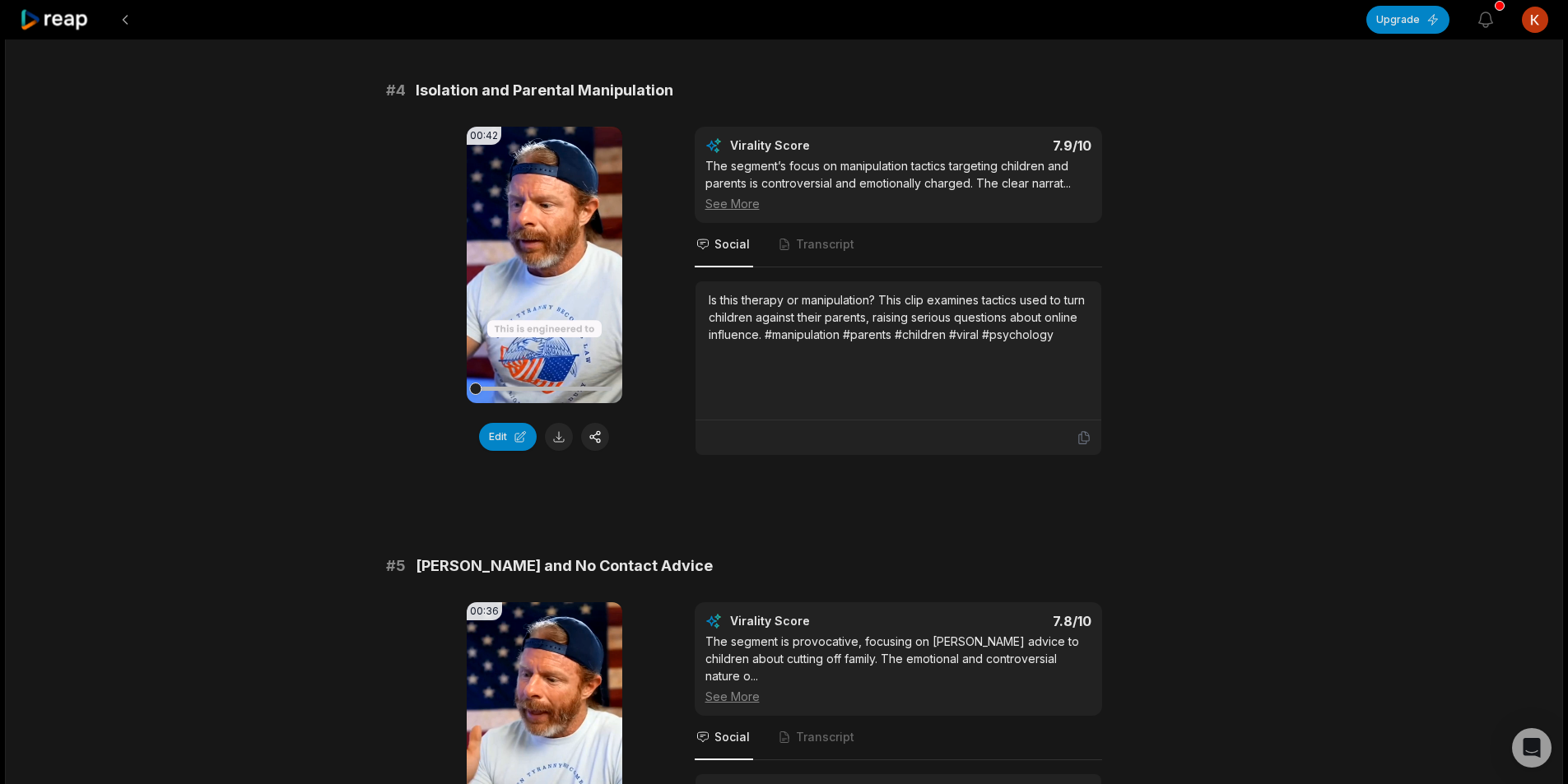
scroll to position [1563, 0]
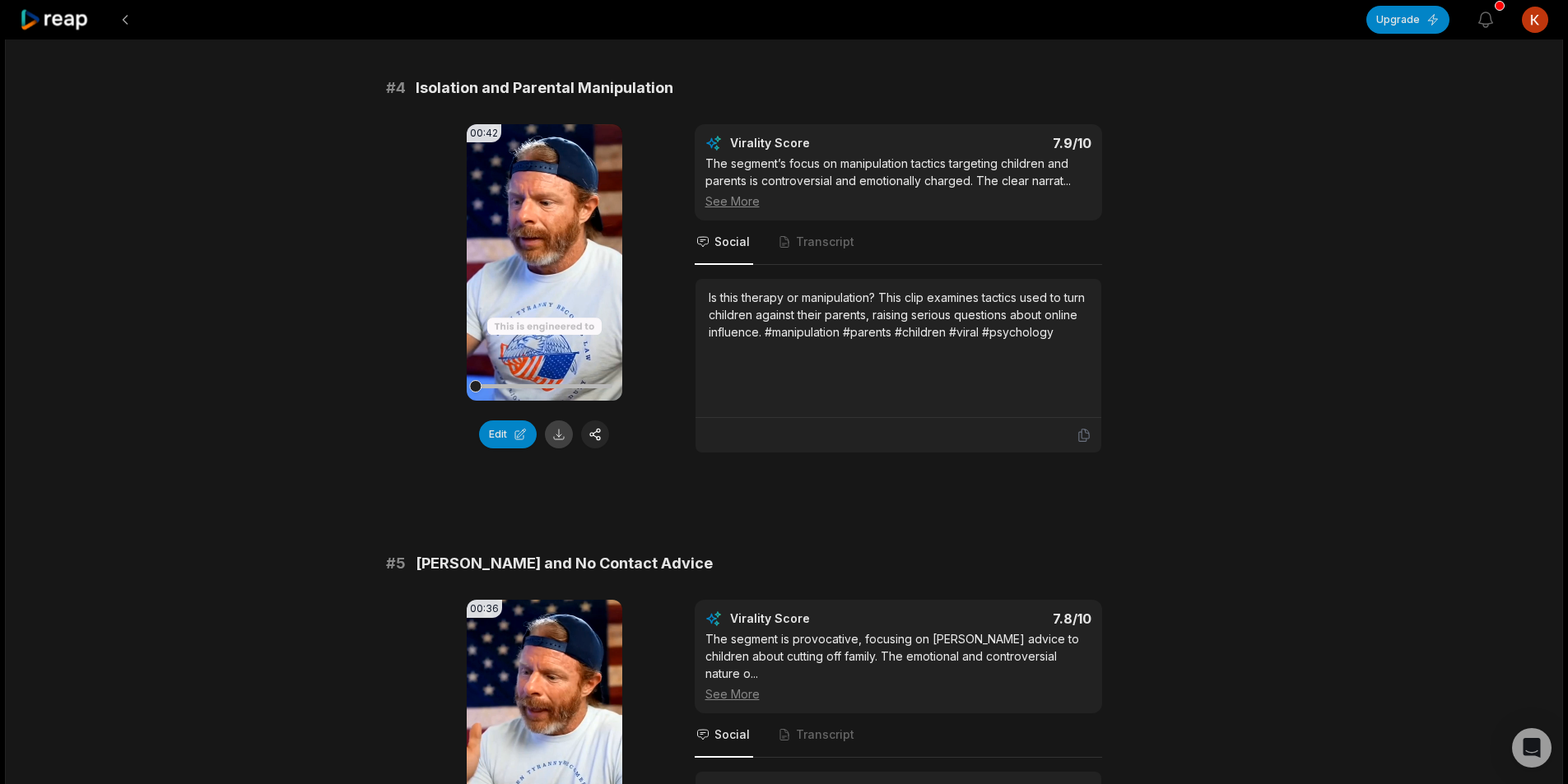
click at [557, 448] on button at bounding box center [559, 435] width 28 height 28
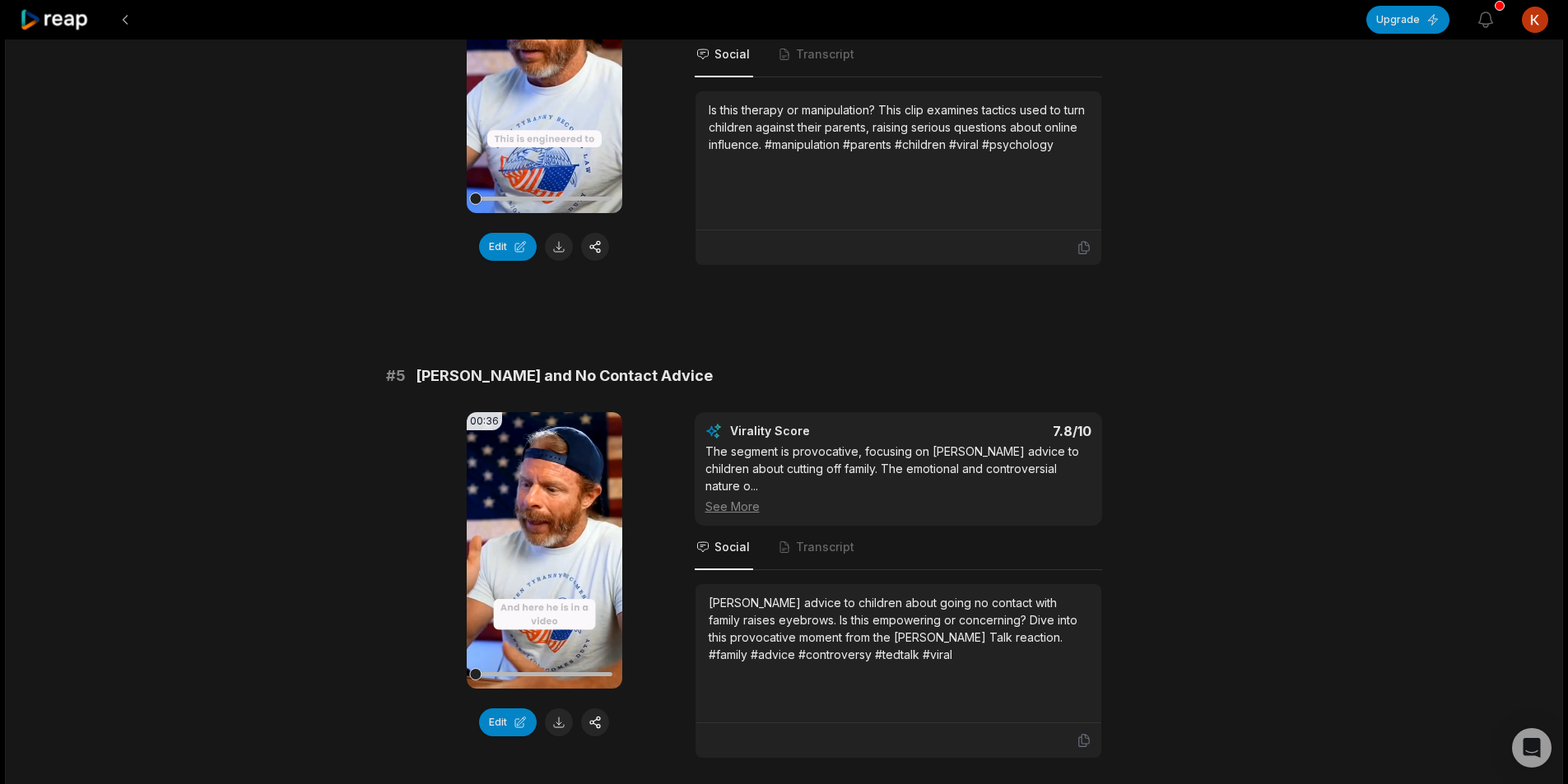
scroll to position [1892, 0]
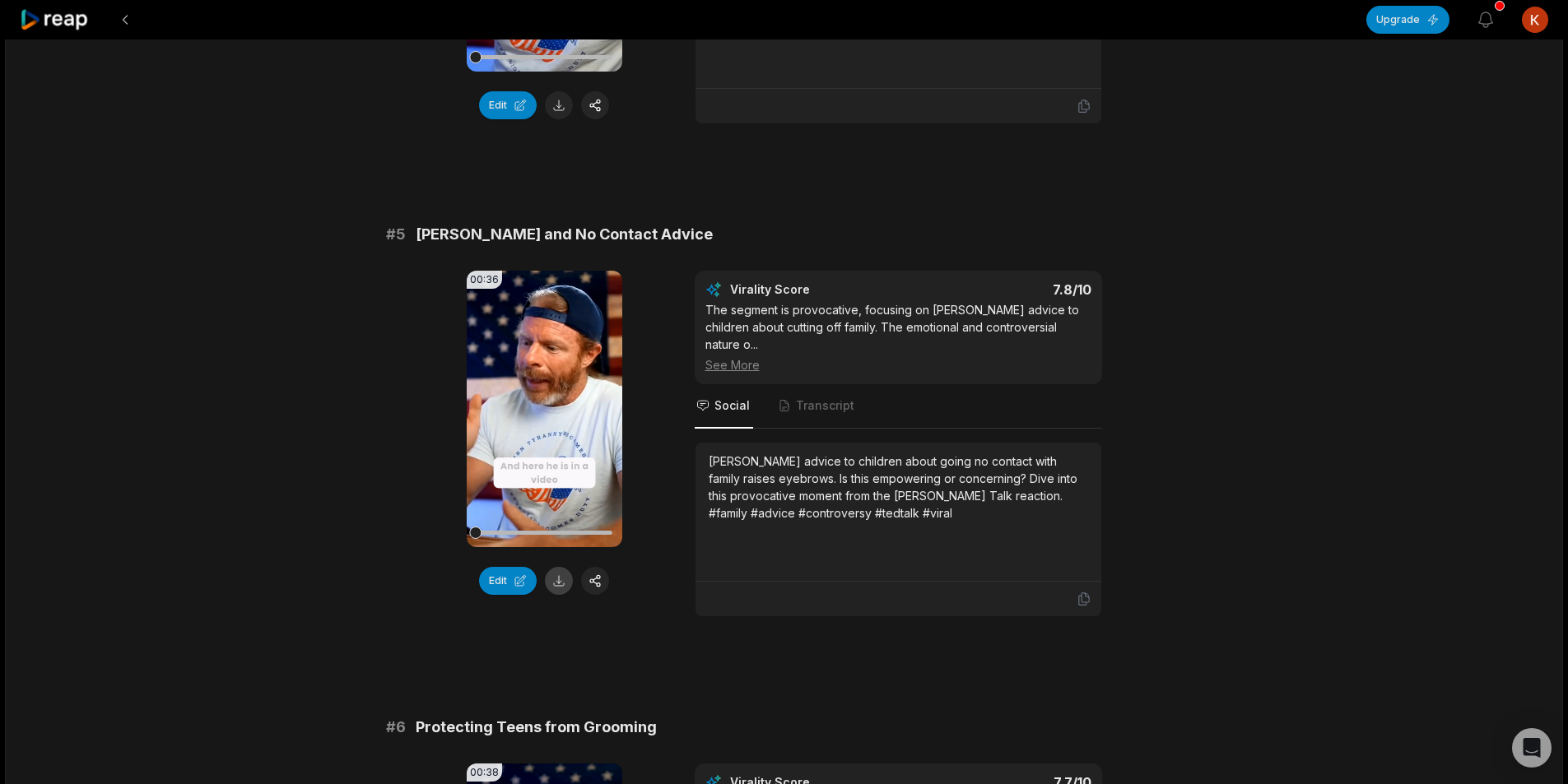
click at [561, 594] on button at bounding box center [559, 581] width 28 height 28
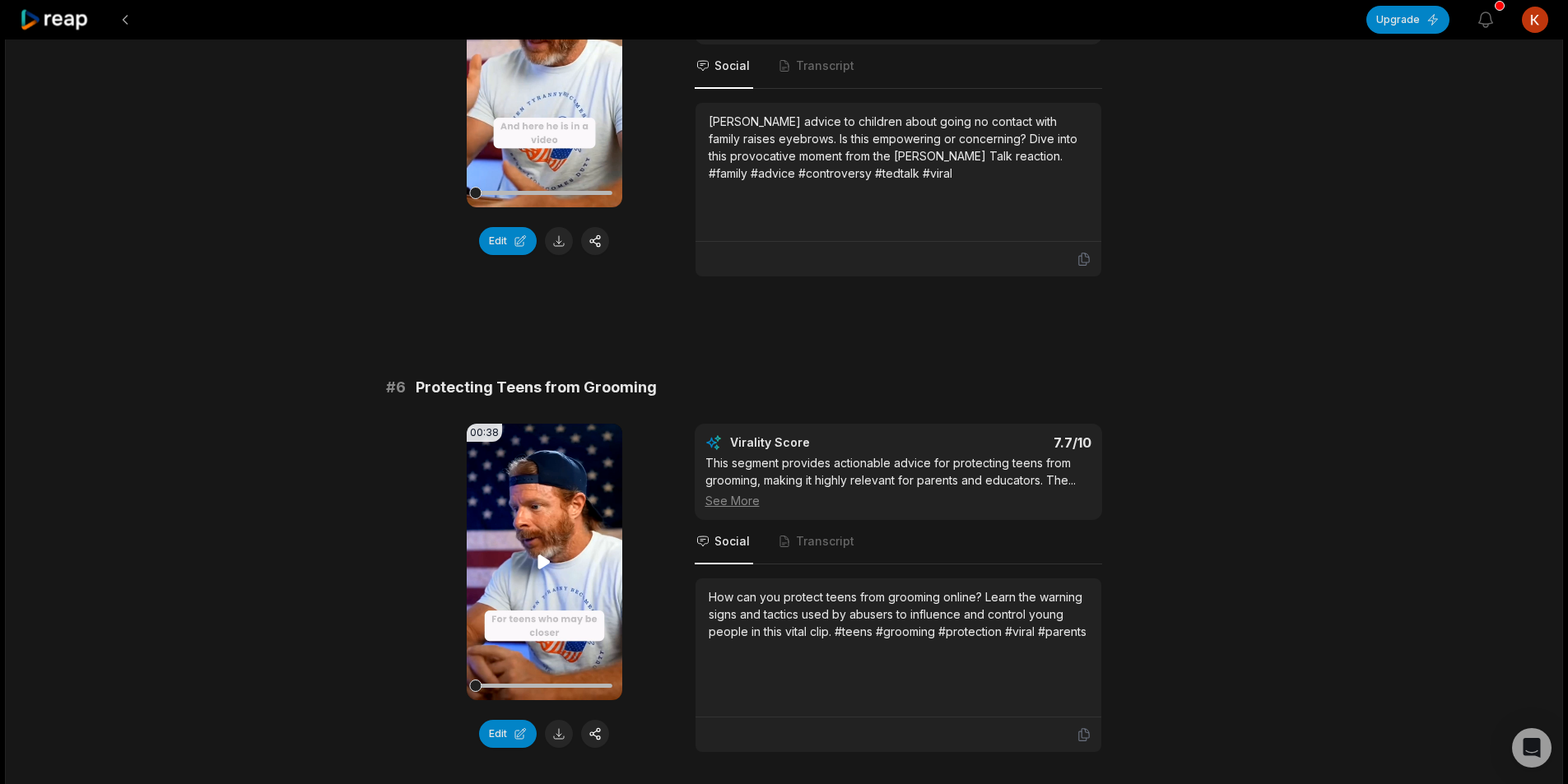
scroll to position [2304, 0]
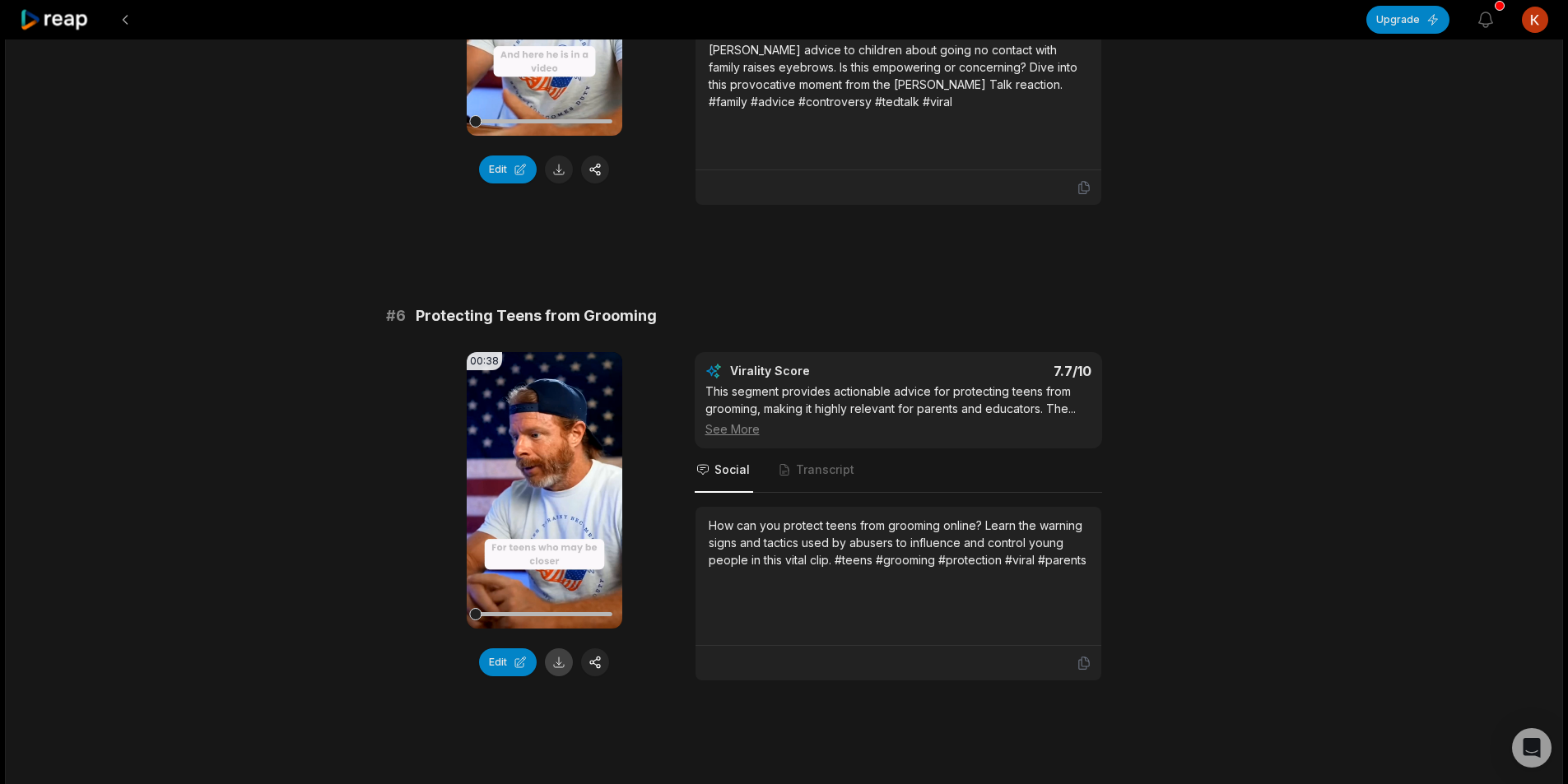
click at [560, 663] on button at bounding box center [559, 663] width 28 height 28
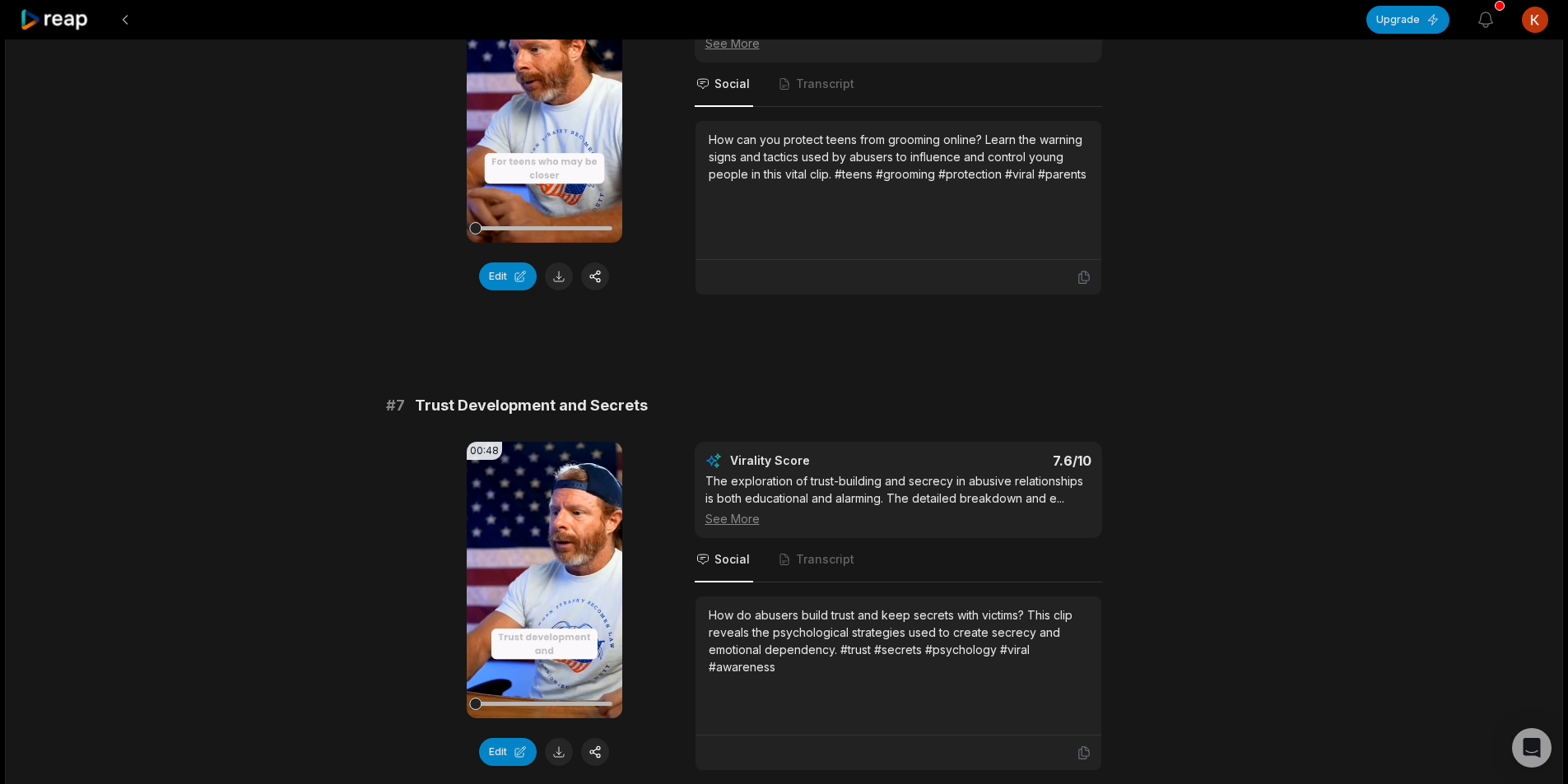
scroll to position [2797, 0]
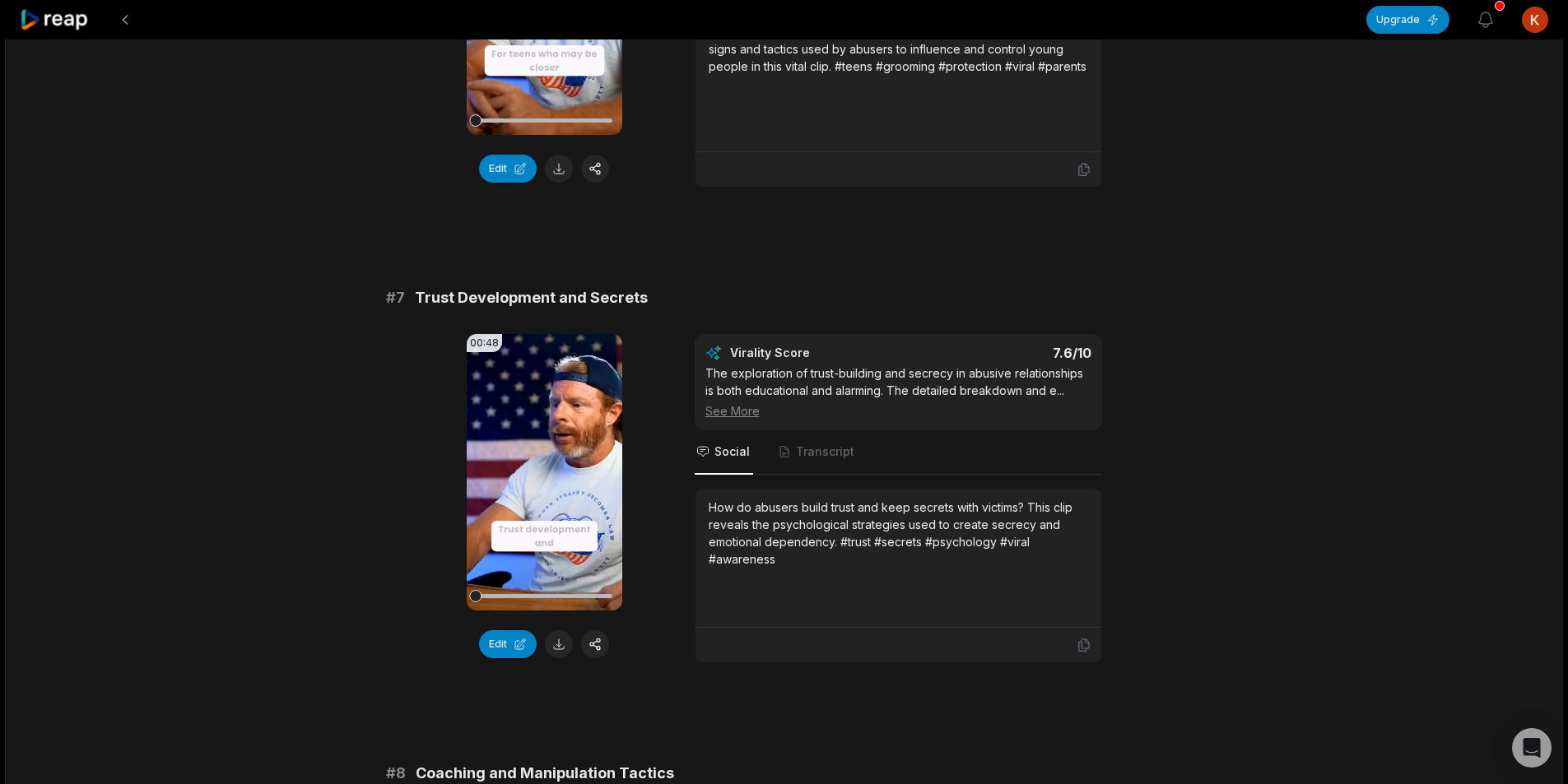
click at [561, 635] on button at bounding box center [559, 644] width 28 height 28
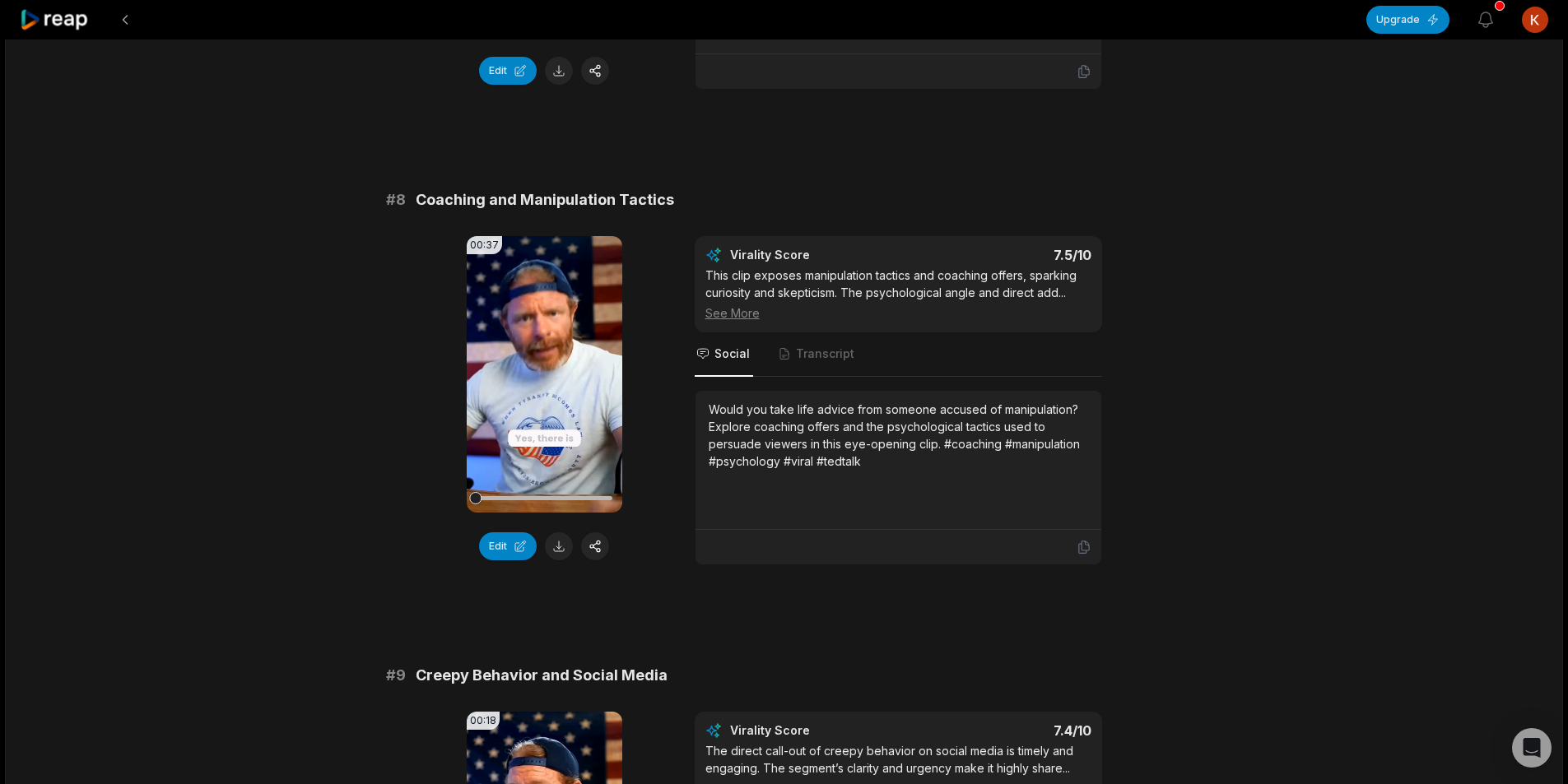
scroll to position [3373, 0]
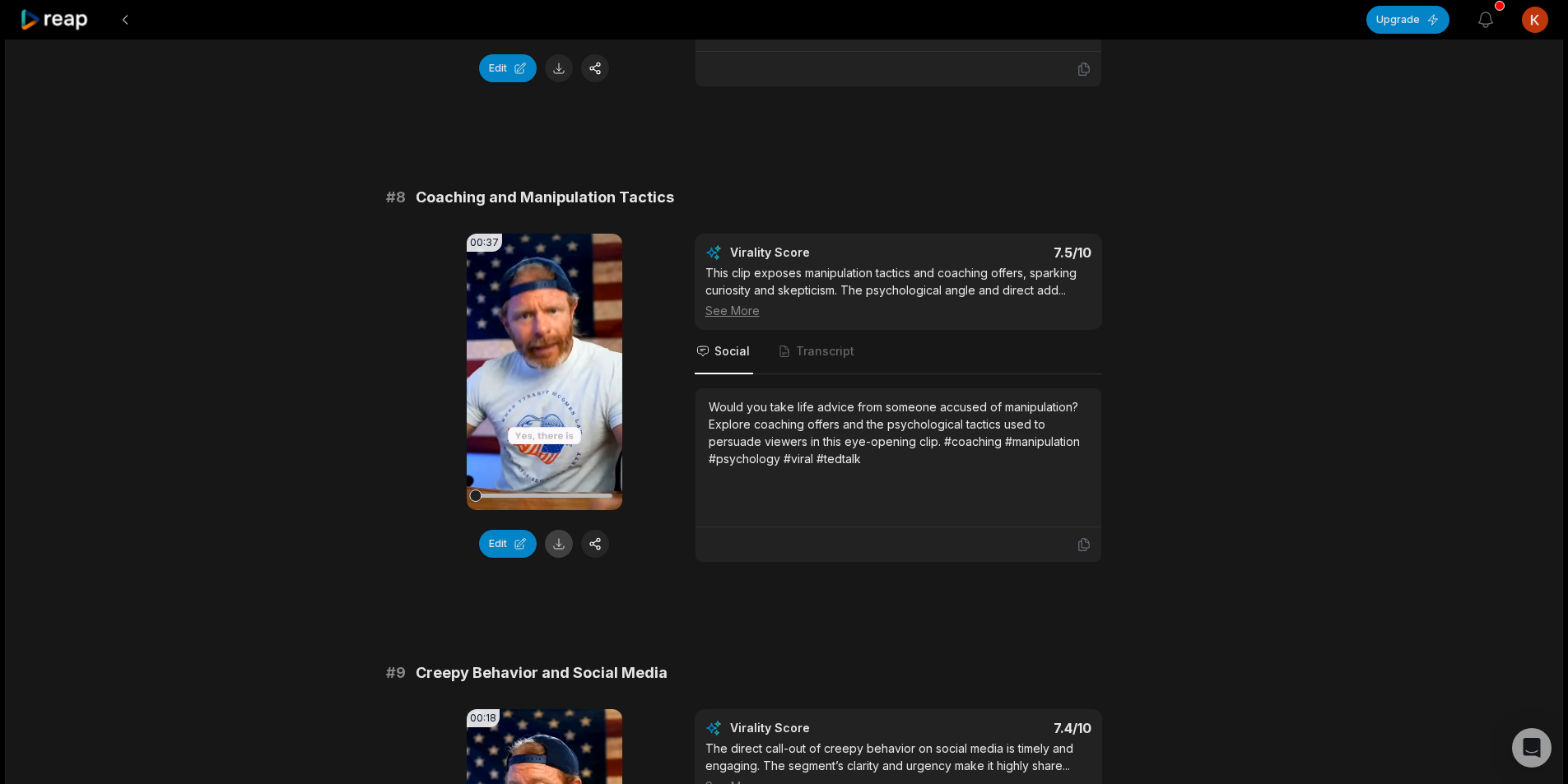
click at [564, 545] on button at bounding box center [559, 544] width 28 height 28
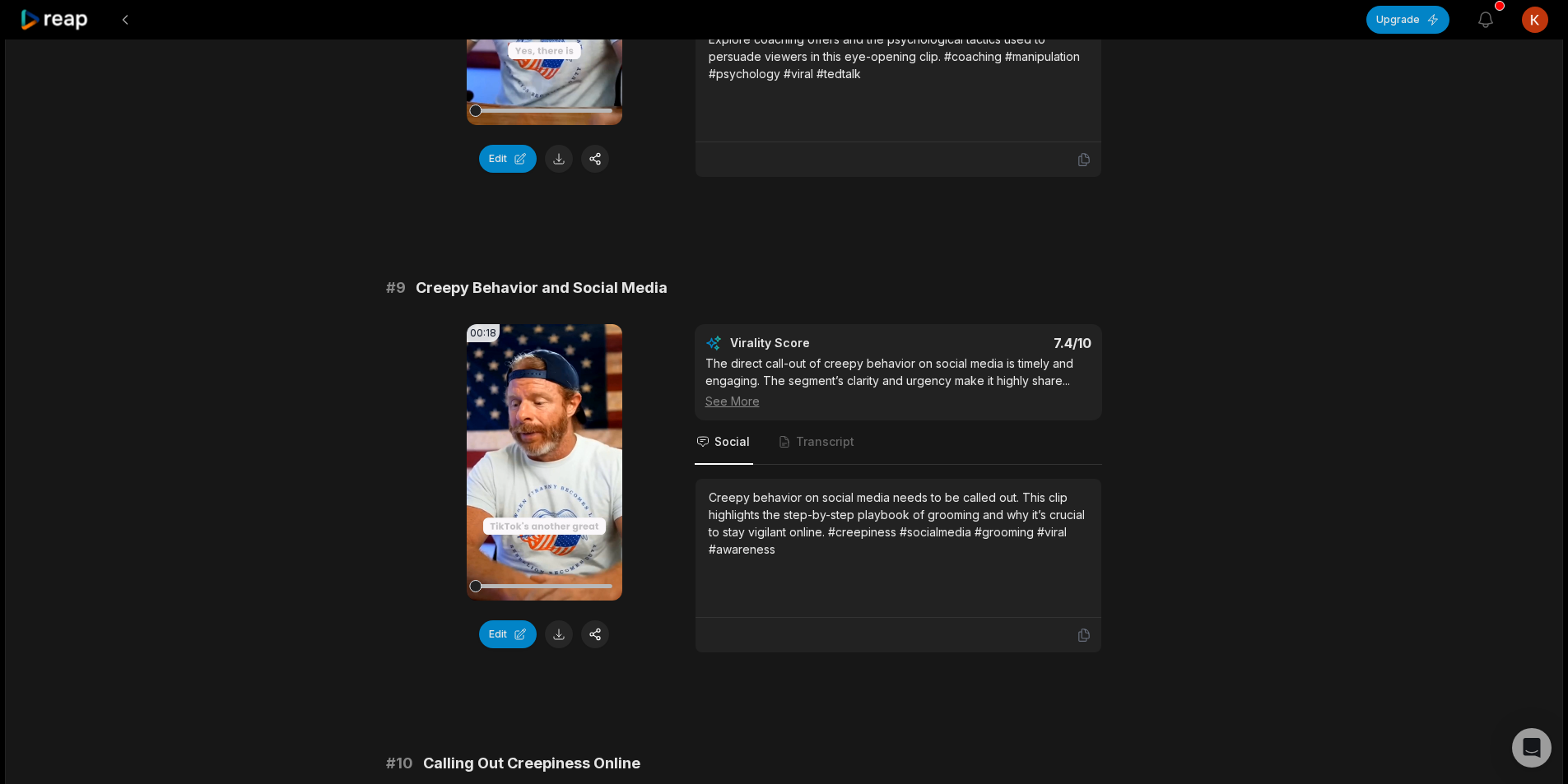
scroll to position [3784, 0]
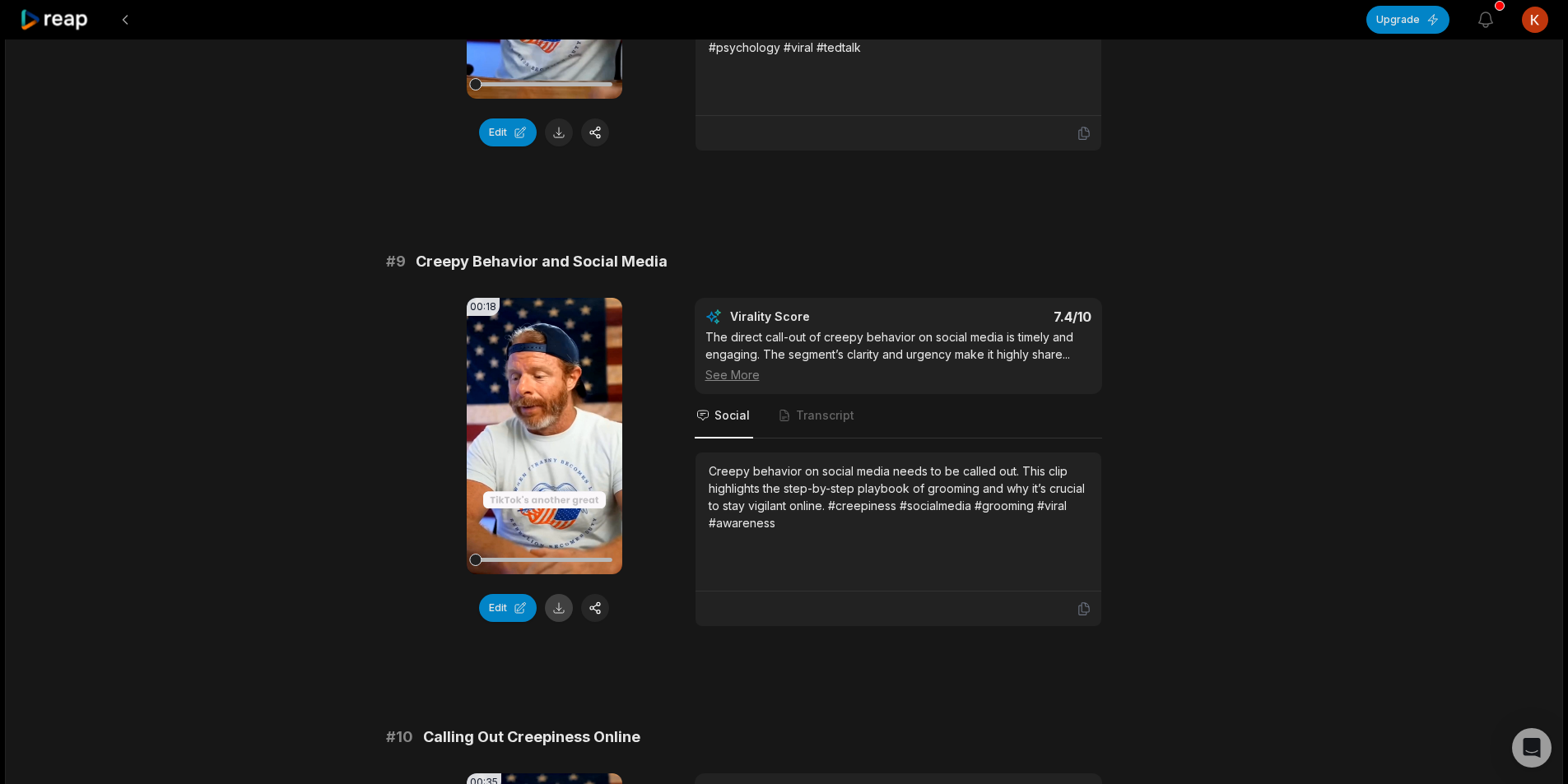
click at [559, 600] on button at bounding box center [559, 608] width 28 height 28
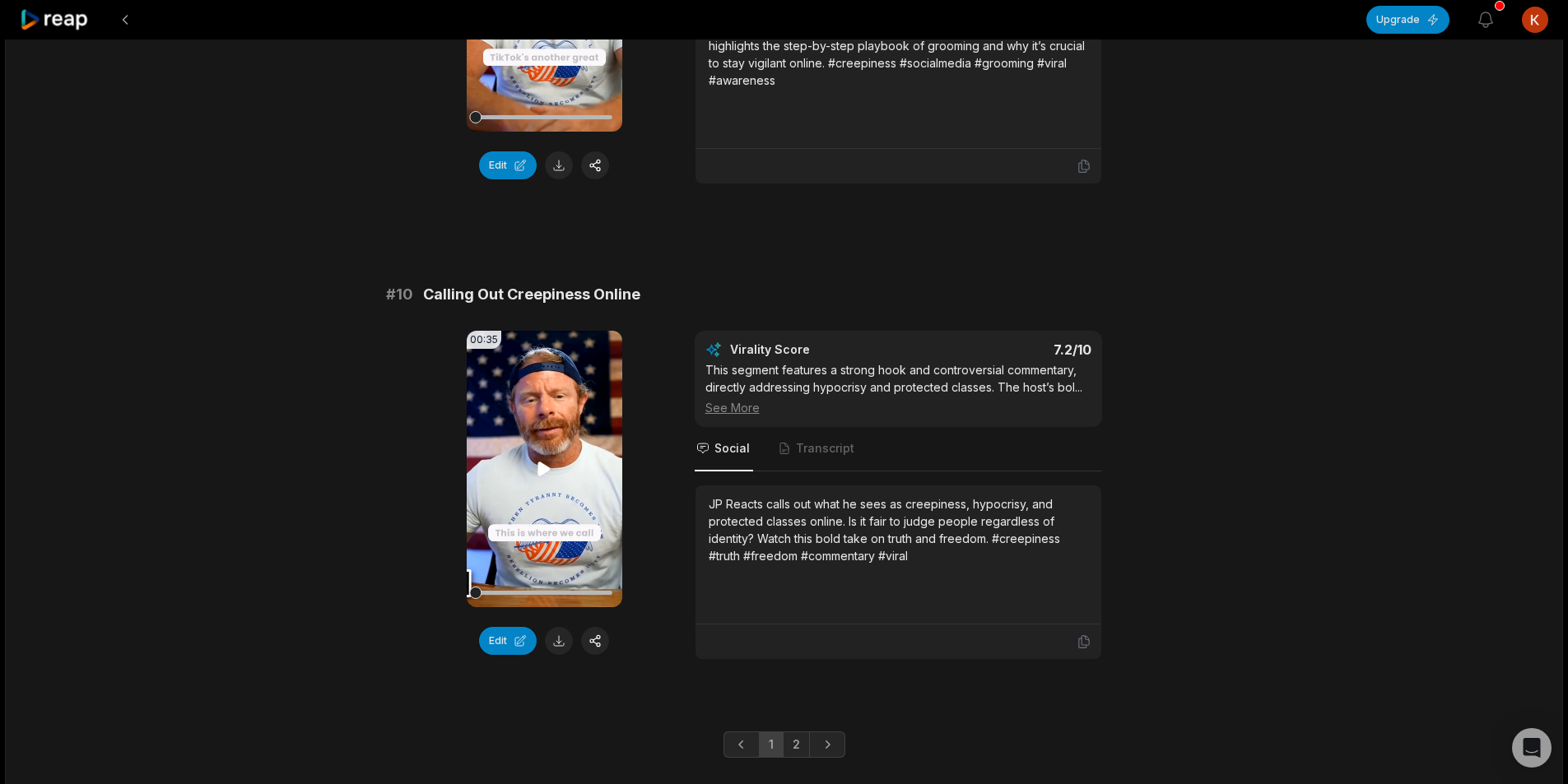
scroll to position [4266, 0]
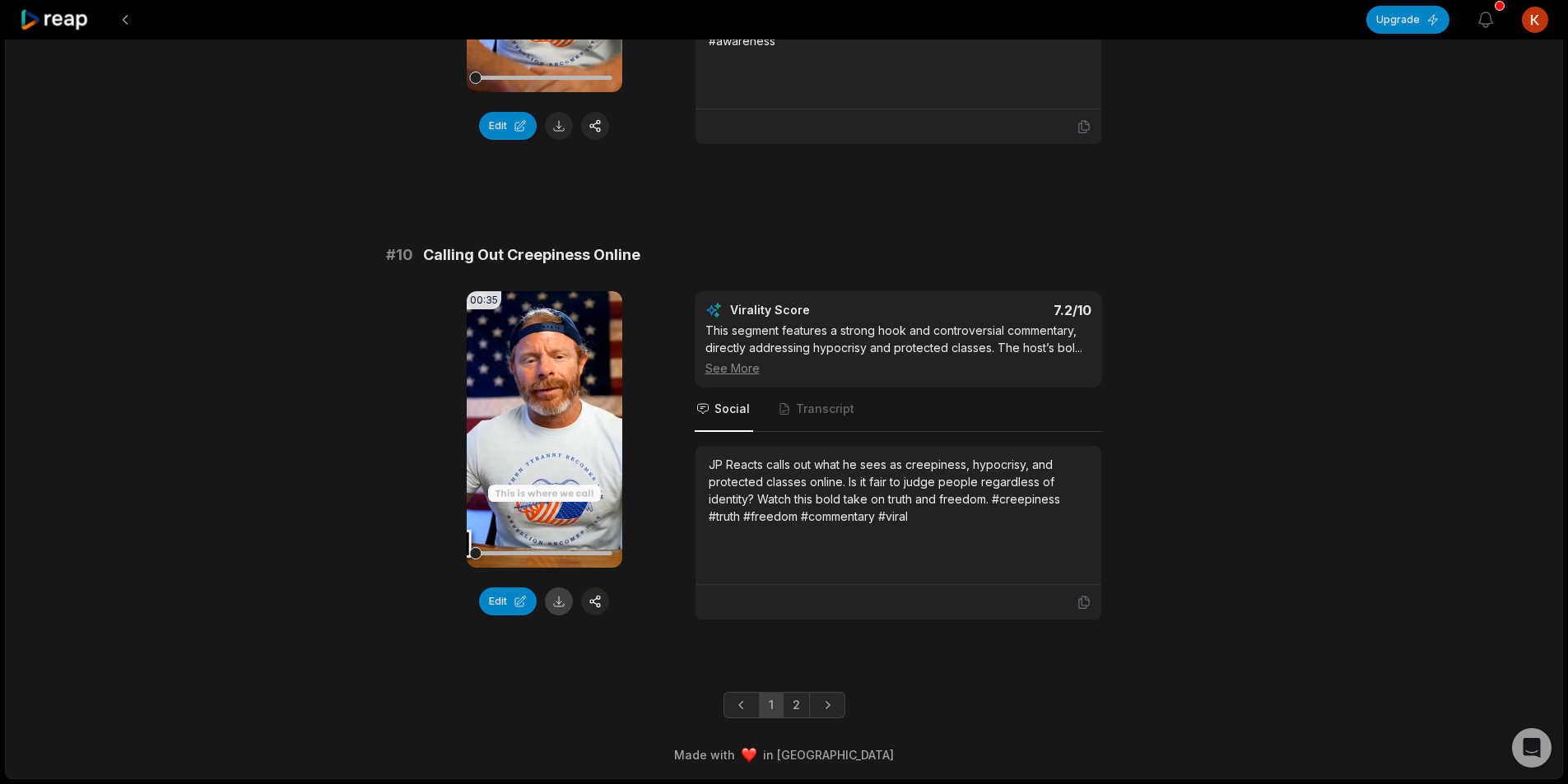
click at [565, 604] on button at bounding box center [559, 601] width 28 height 28
click at [792, 703] on link "2" at bounding box center [796, 705] width 27 height 27
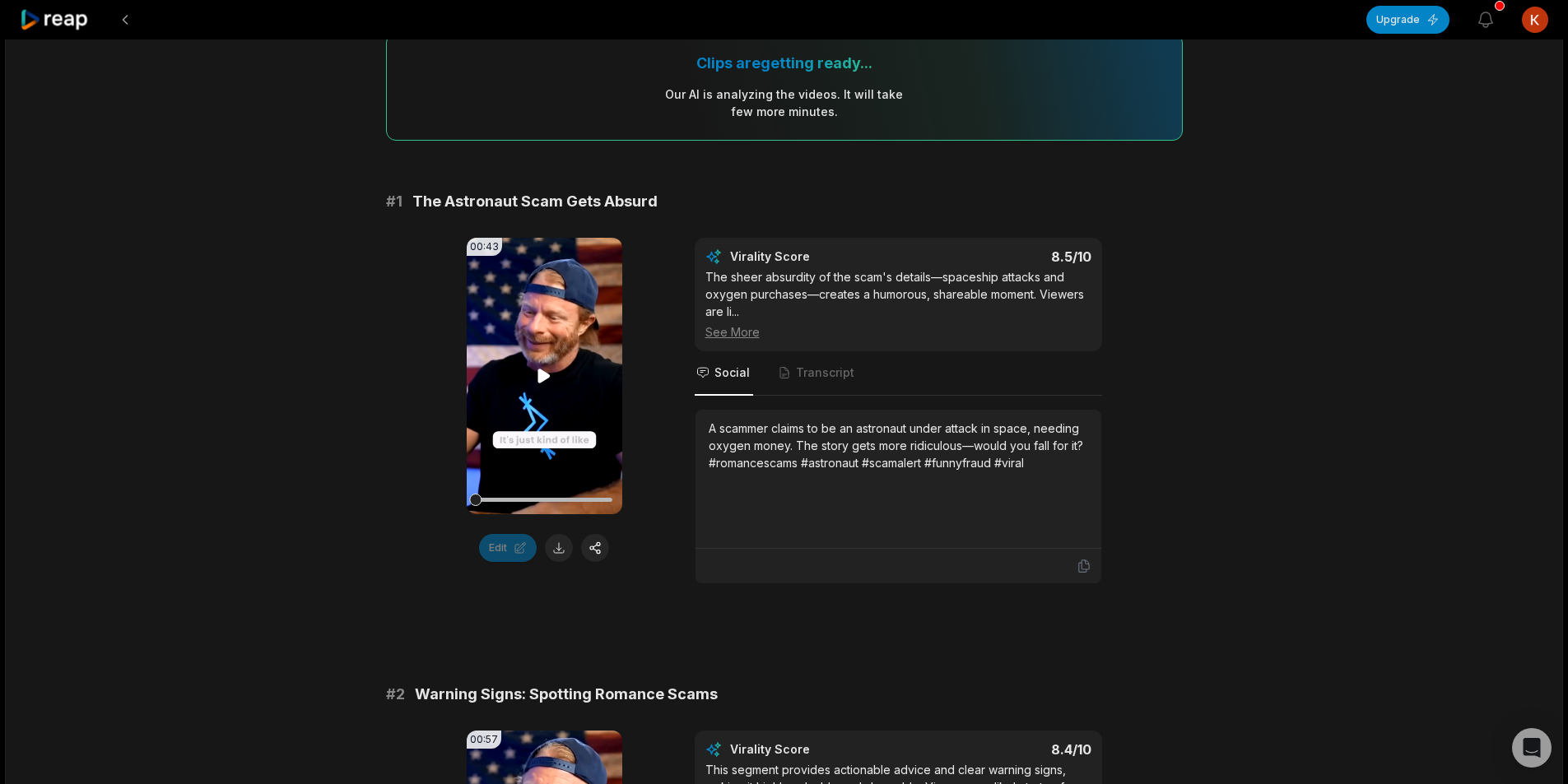
scroll to position [165, 0]
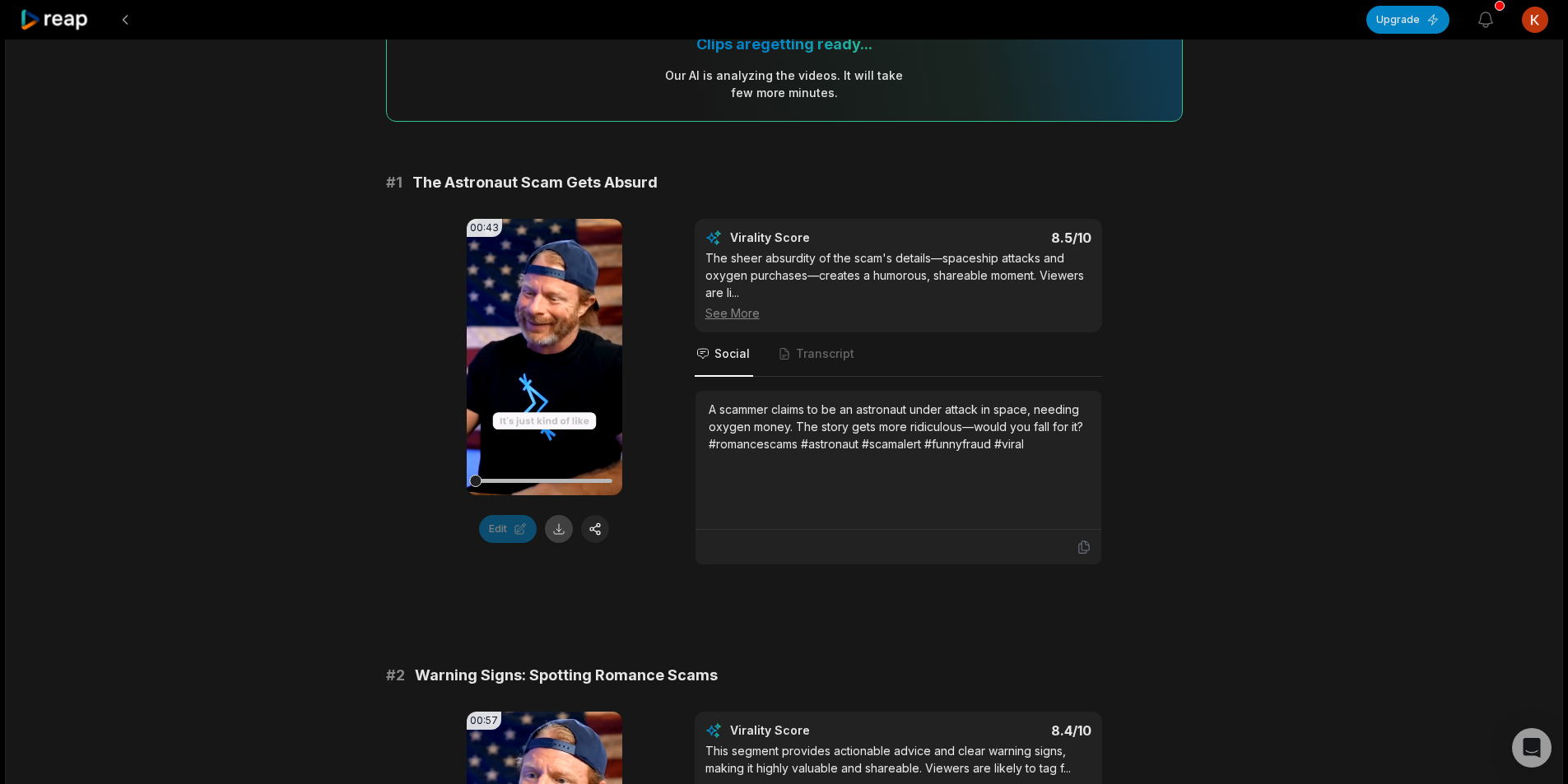
click at [557, 532] on button at bounding box center [559, 529] width 28 height 28
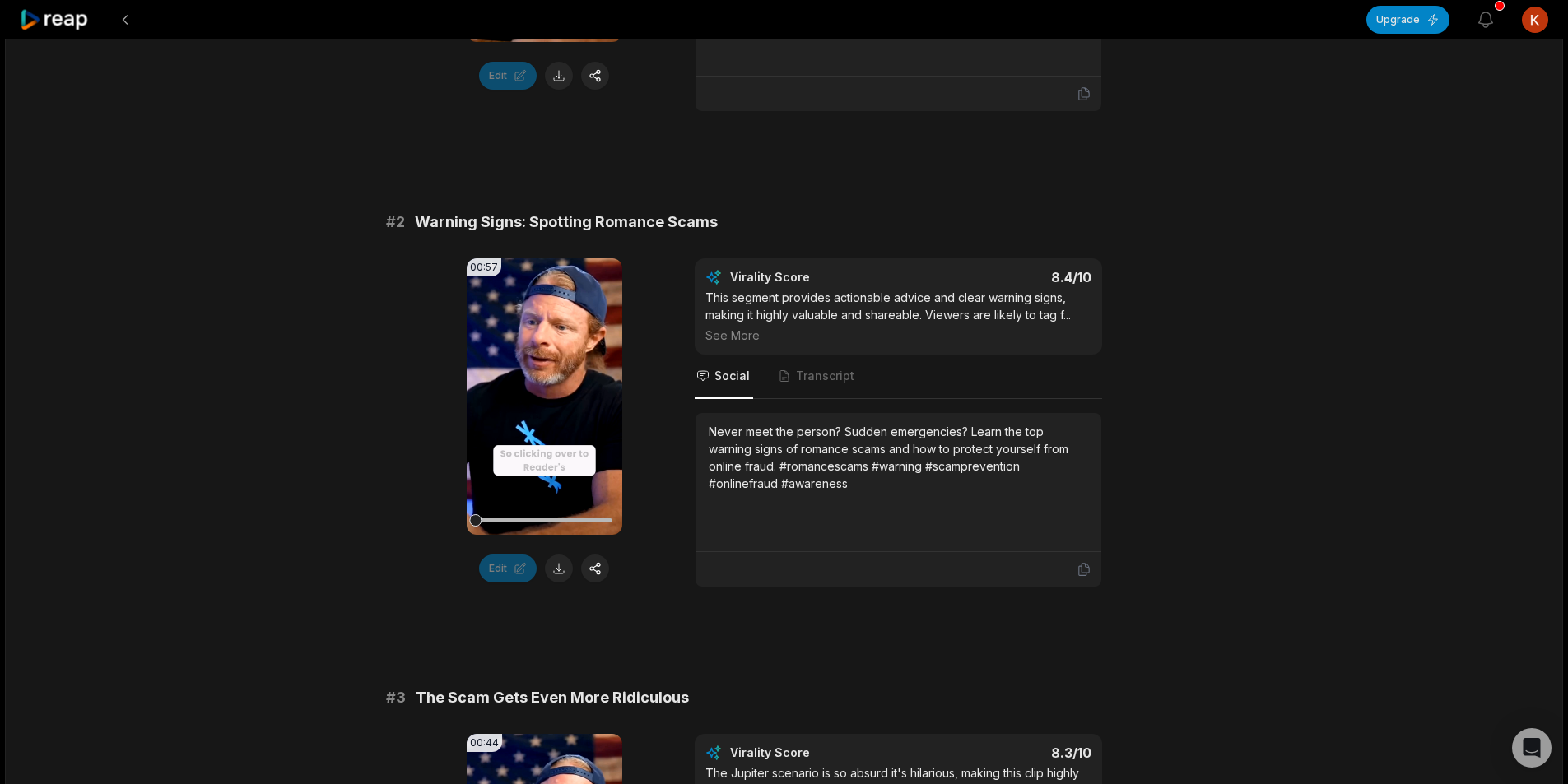
scroll to position [658, 0]
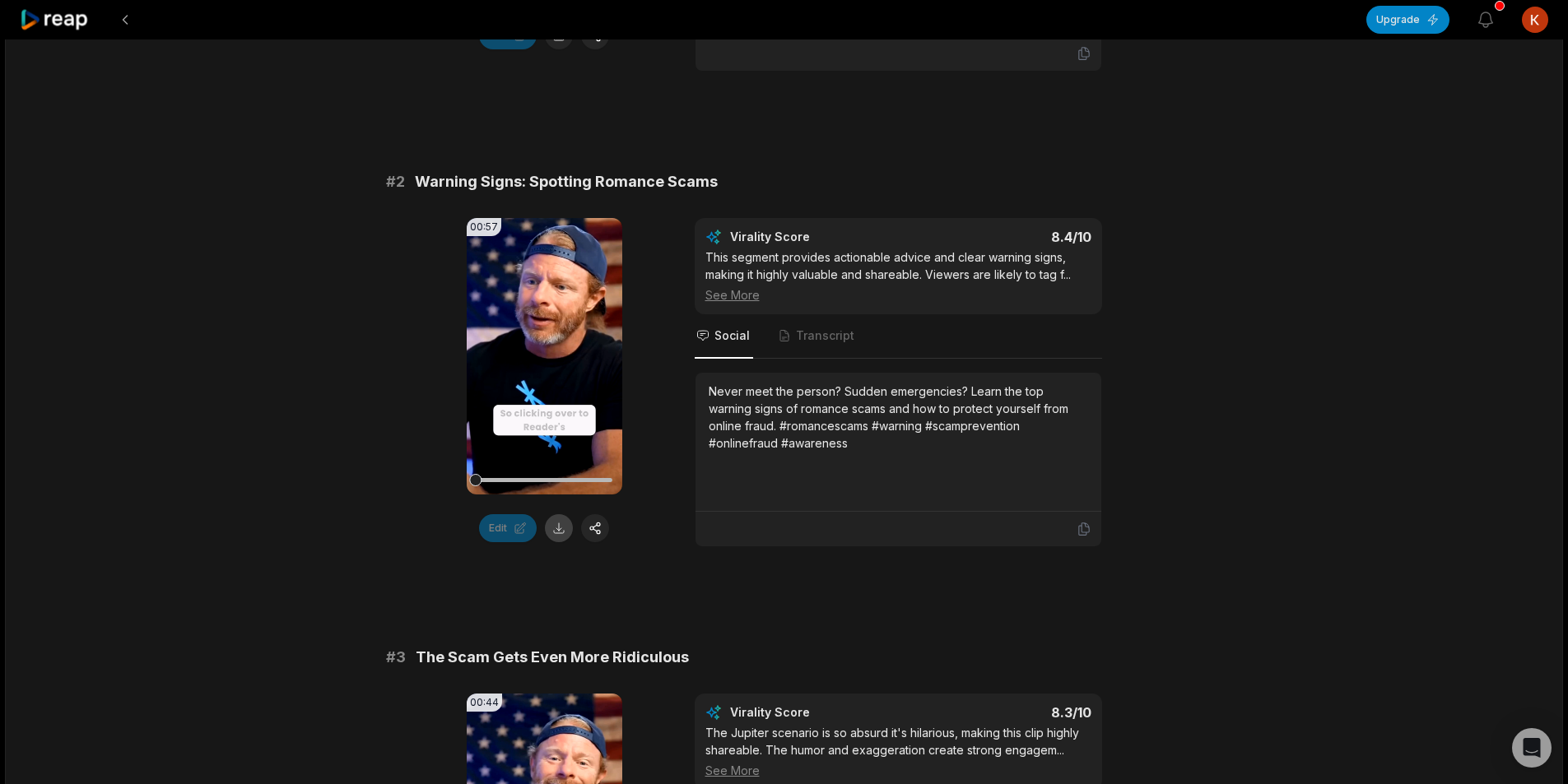
click at [562, 533] on button at bounding box center [559, 528] width 28 height 28
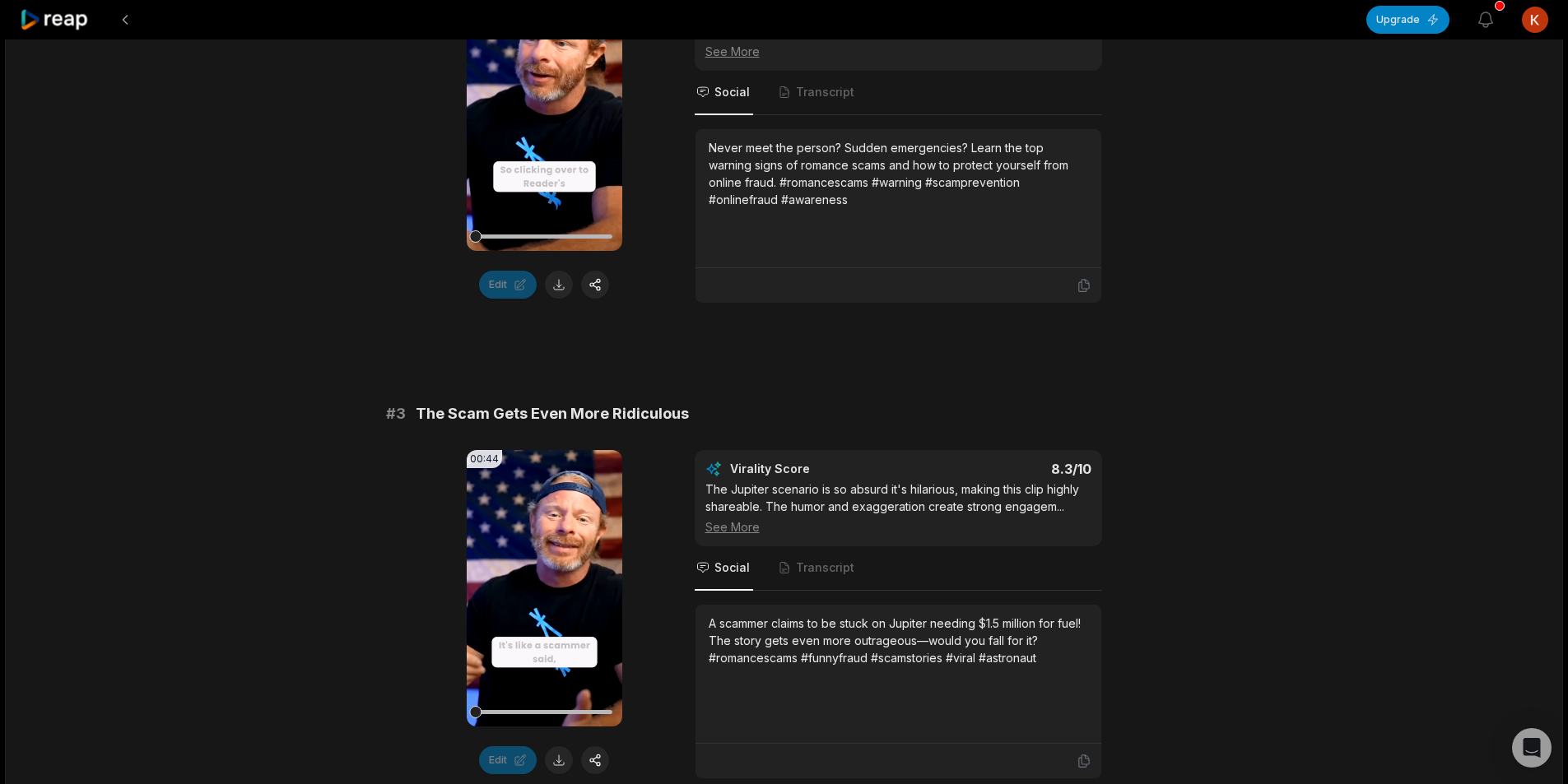
scroll to position [1151, 0]
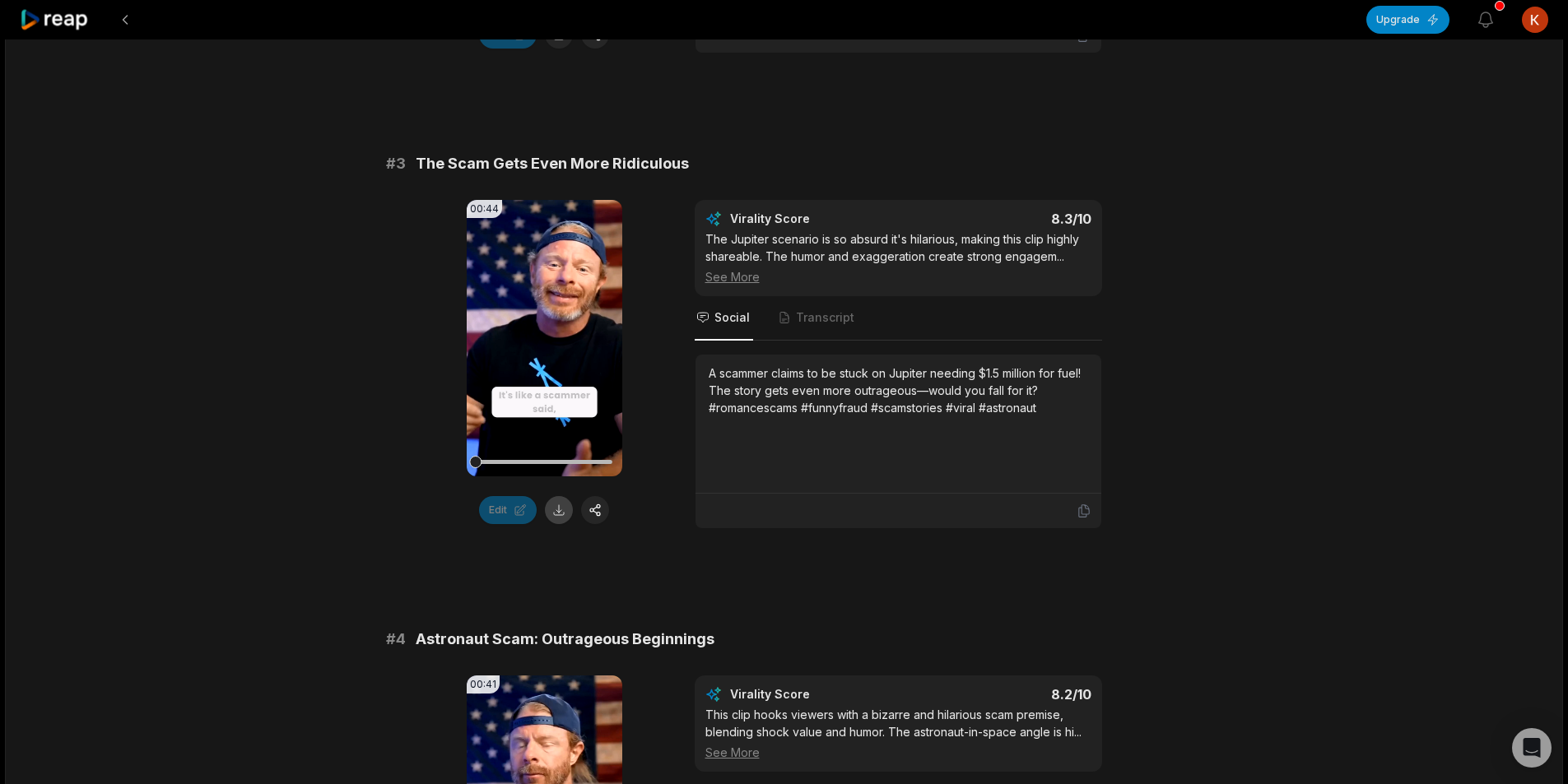
click at [558, 517] on button at bounding box center [559, 510] width 28 height 28
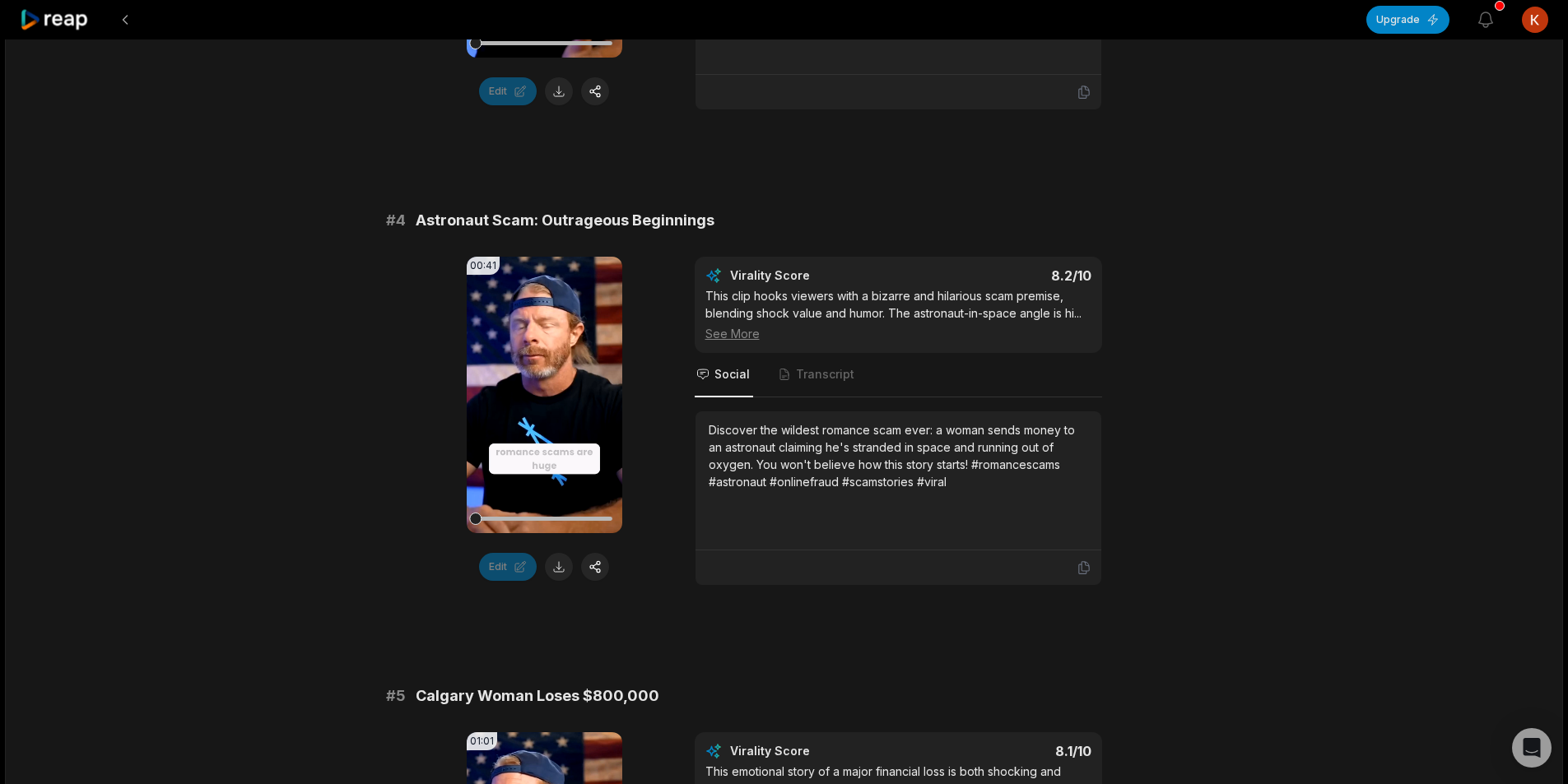
scroll to position [1645, 0]
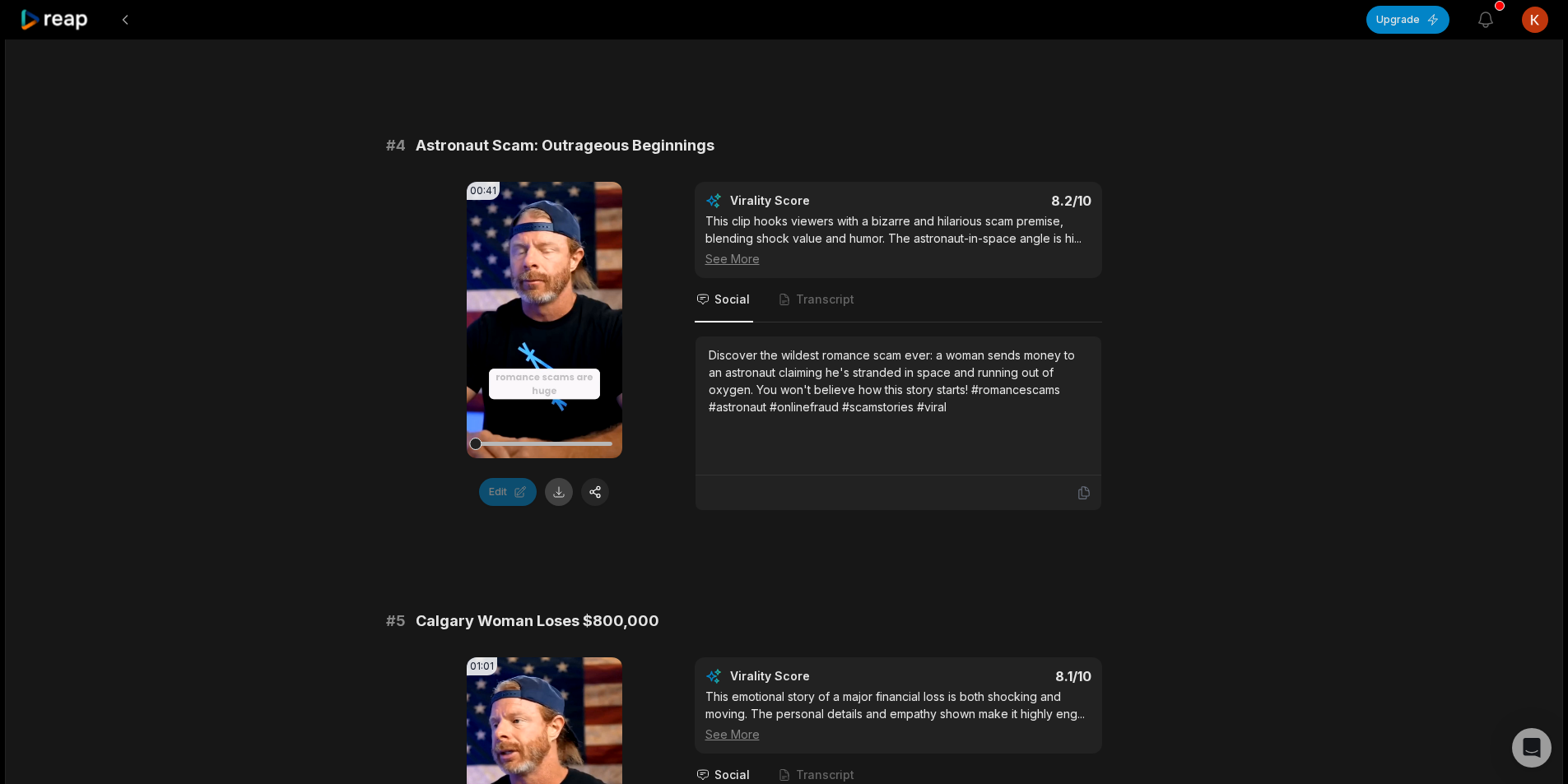
click at [560, 491] on button at bounding box center [559, 492] width 28 height 28
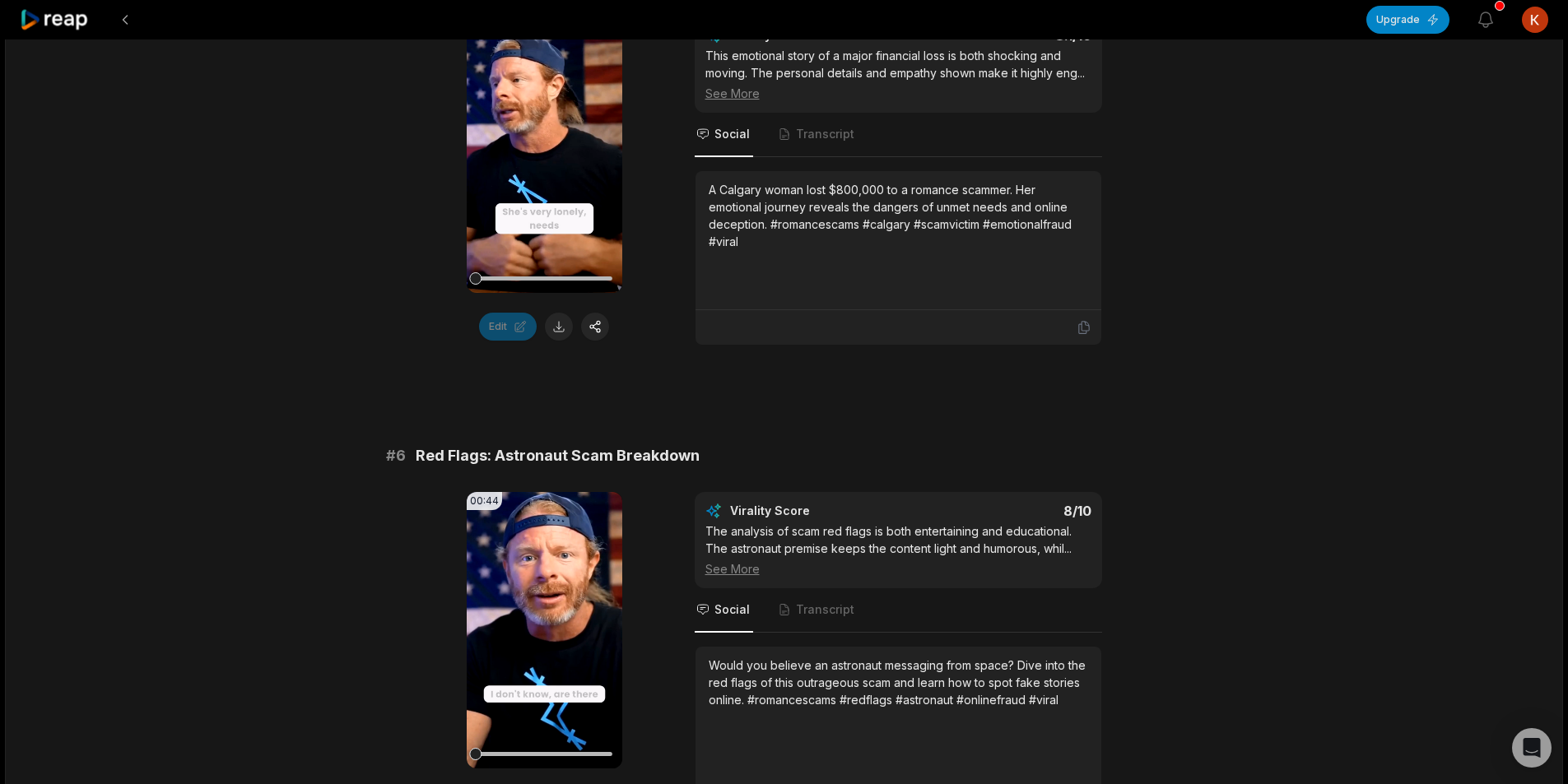
scroll to position [2304, 0]
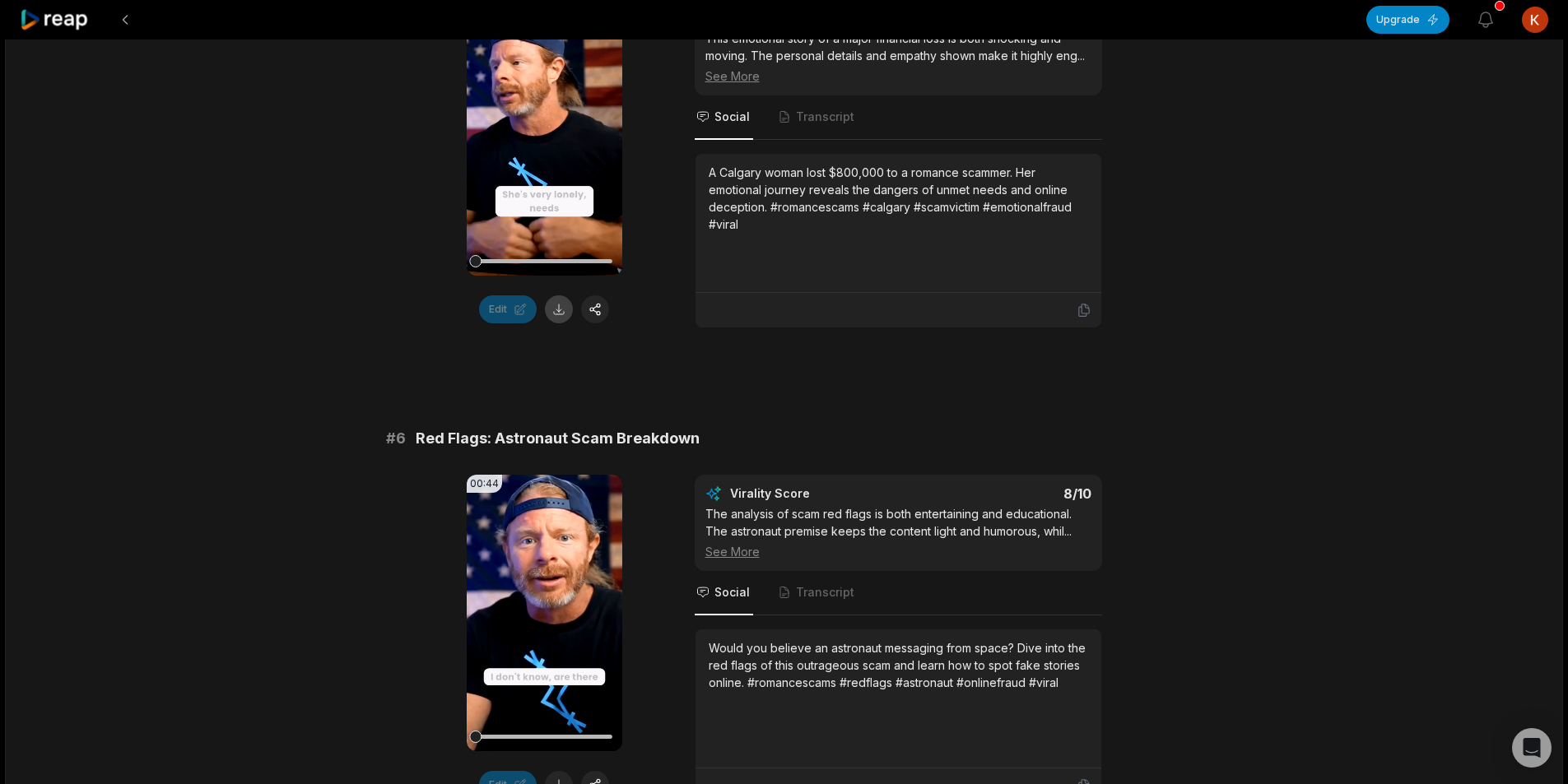
click at [557, 316] on button at bounding box center [559, 309] width 28 height 28
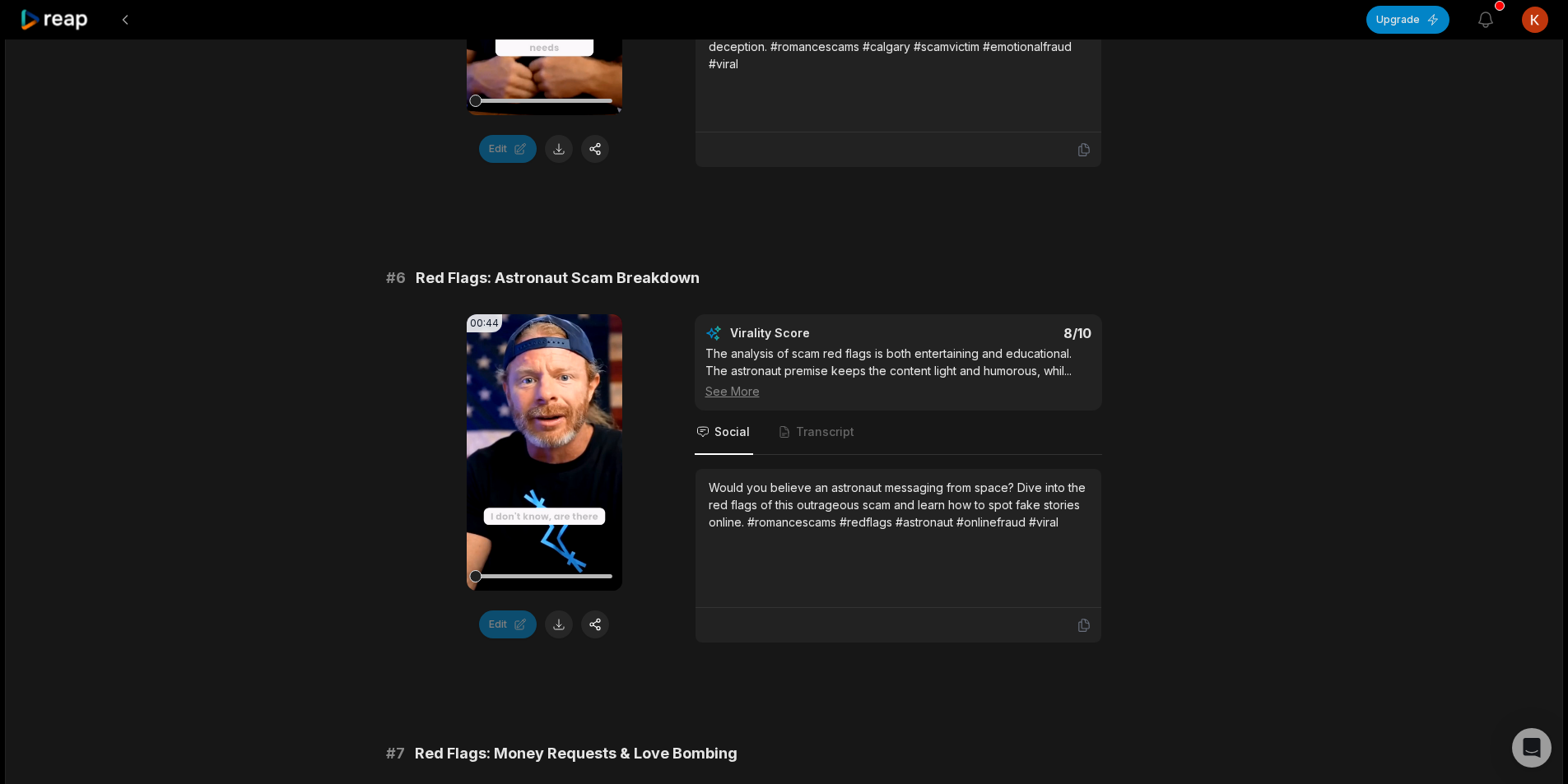
scroll to position [2632, 0]
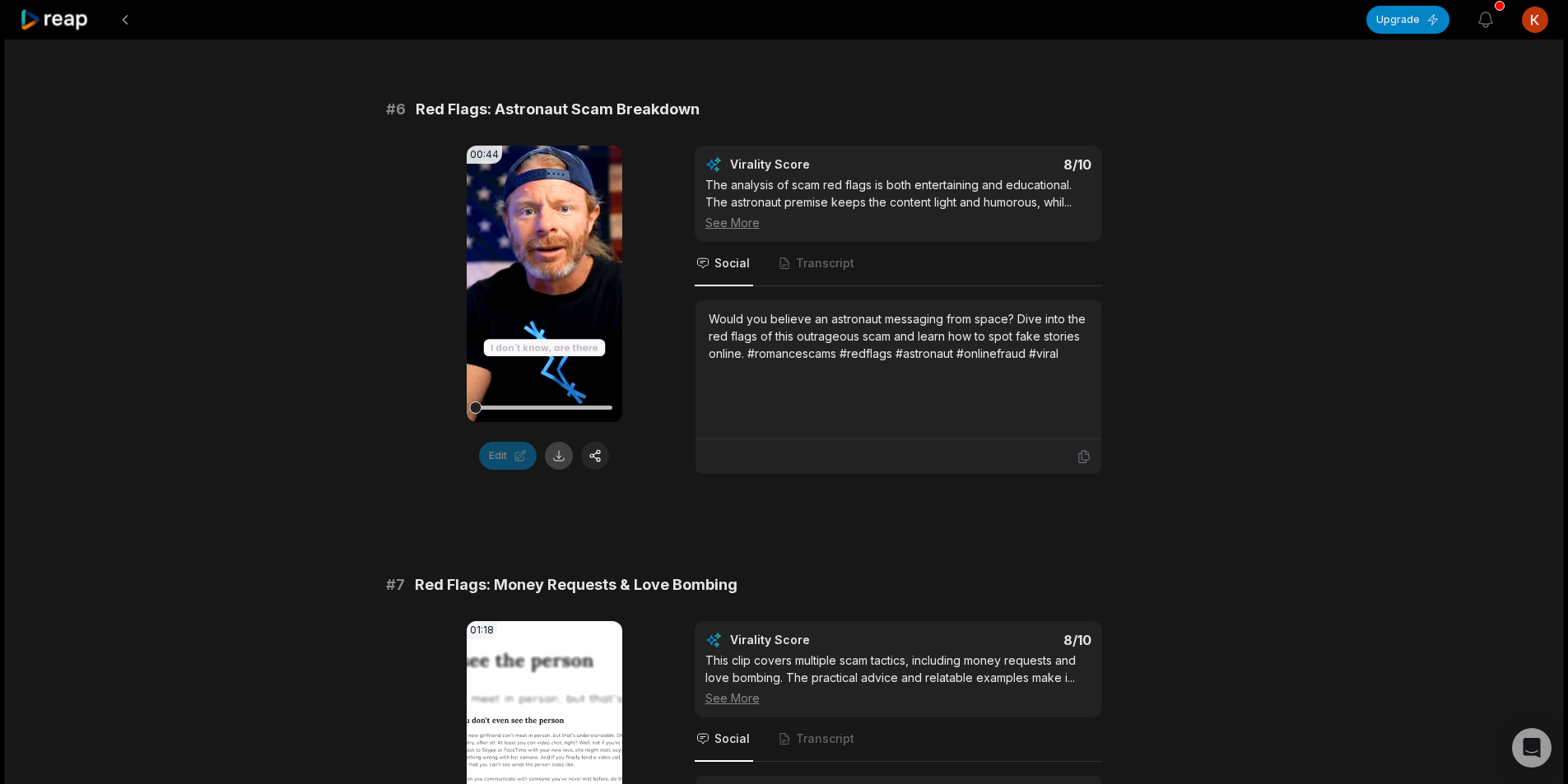
click at [568, 454] on button at bounding box center [559, 456] width 28 height 28
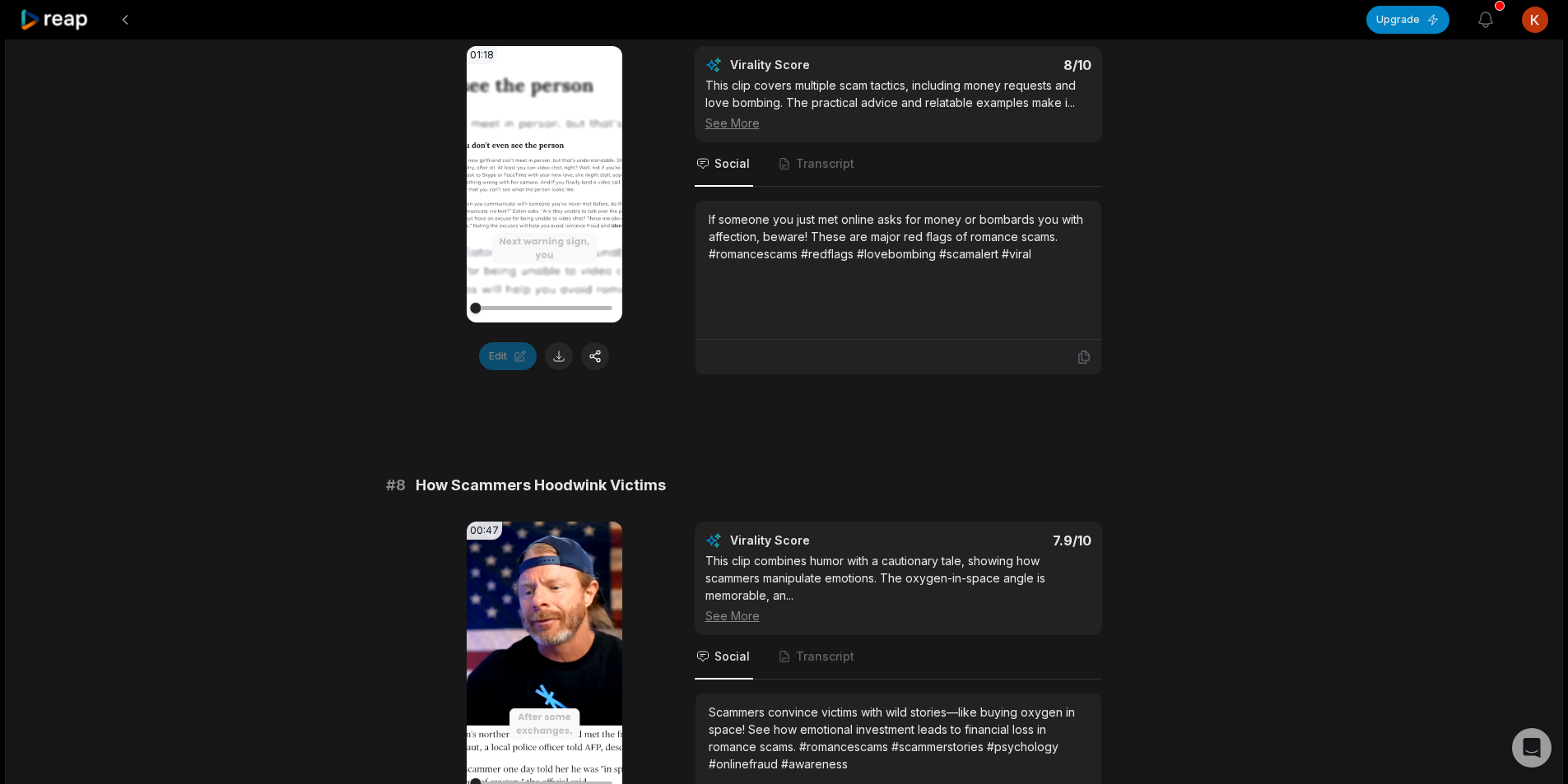
scroll to position [3208, 0]
click at [556, 364] on button at bounding box center [559, 356] width 28 height 28
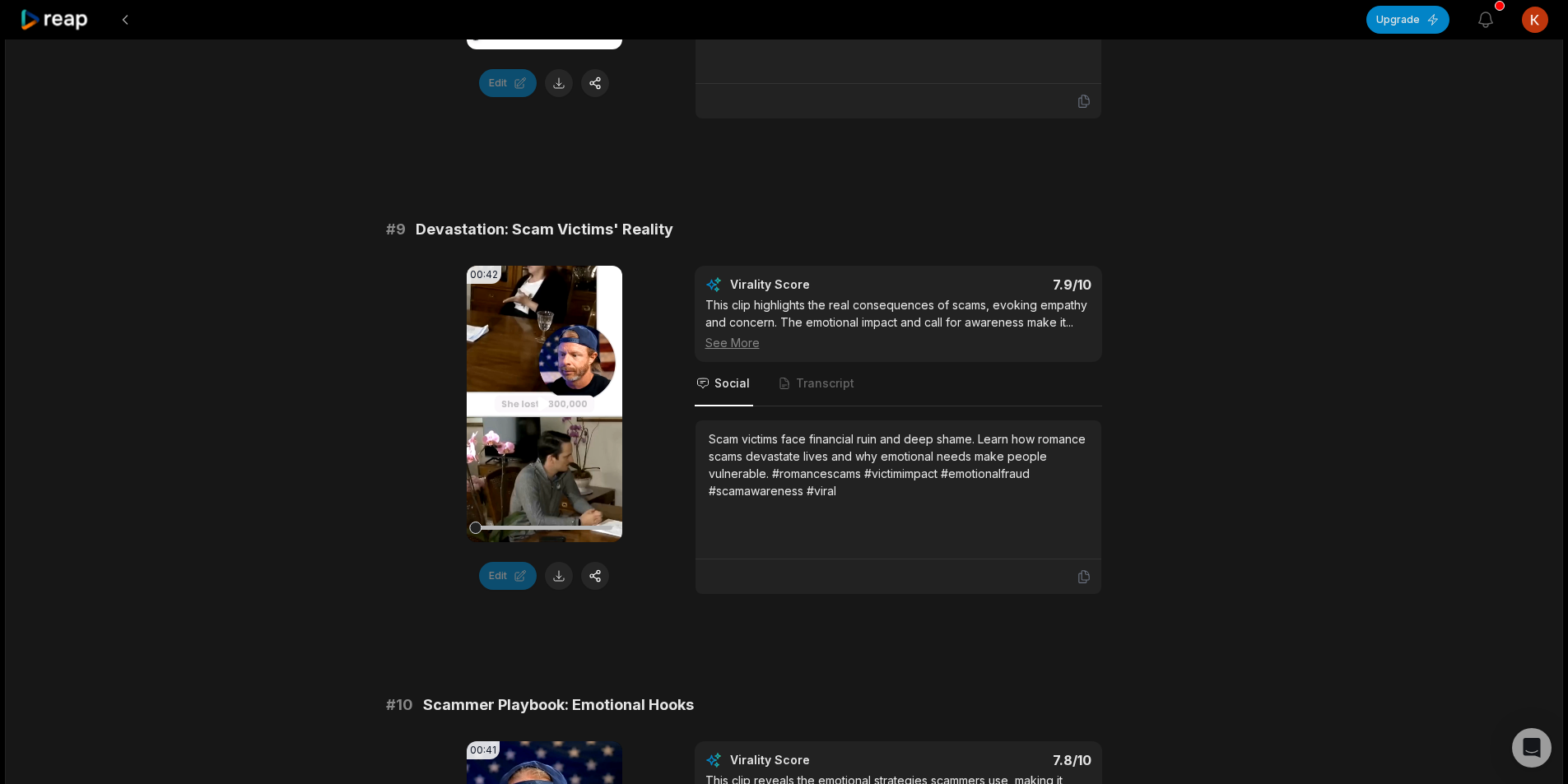
scroll to position [4031, 0]
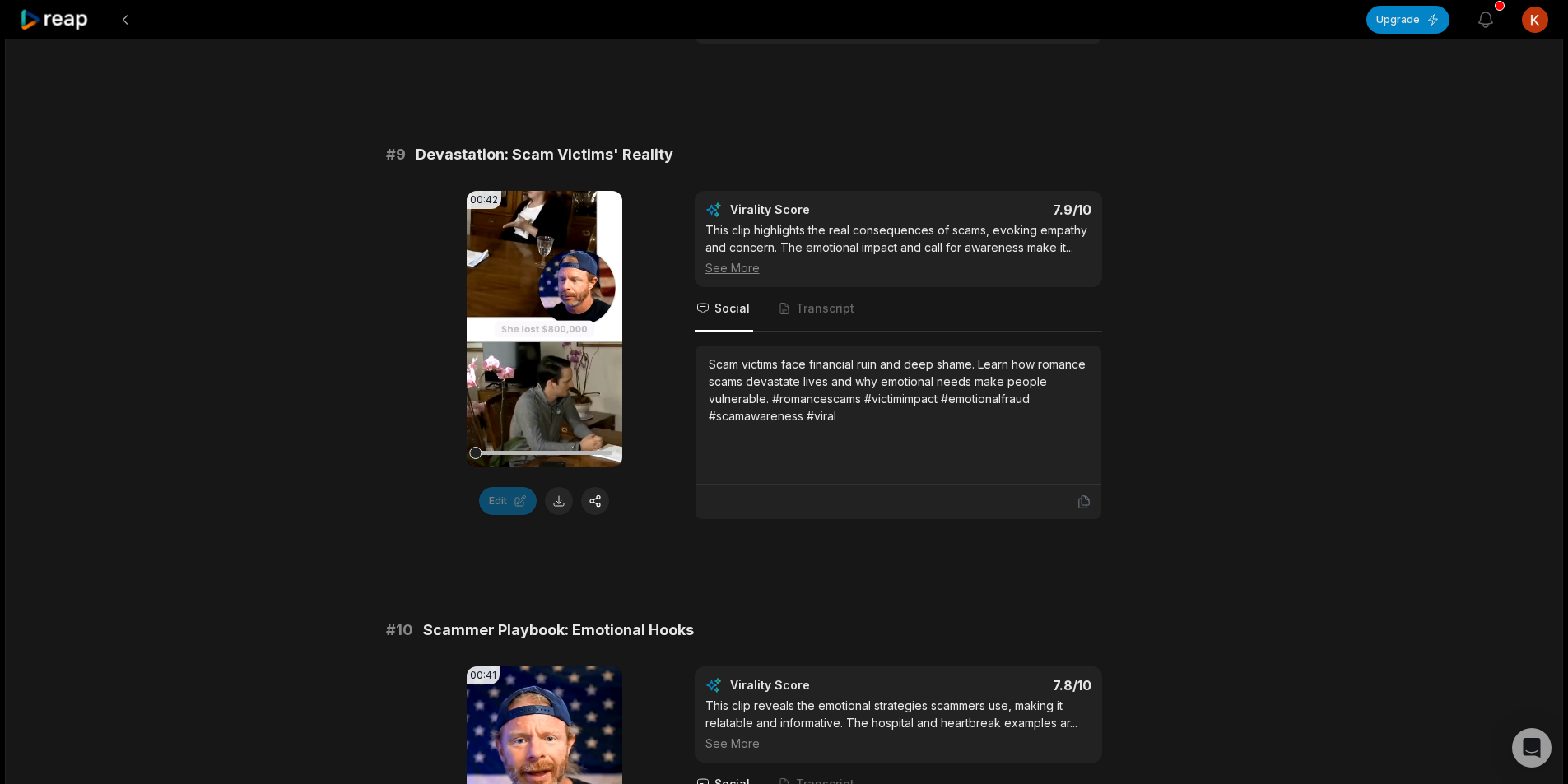
click at [561, 510] on button at bounding box center [559, 501] width 28 height 28
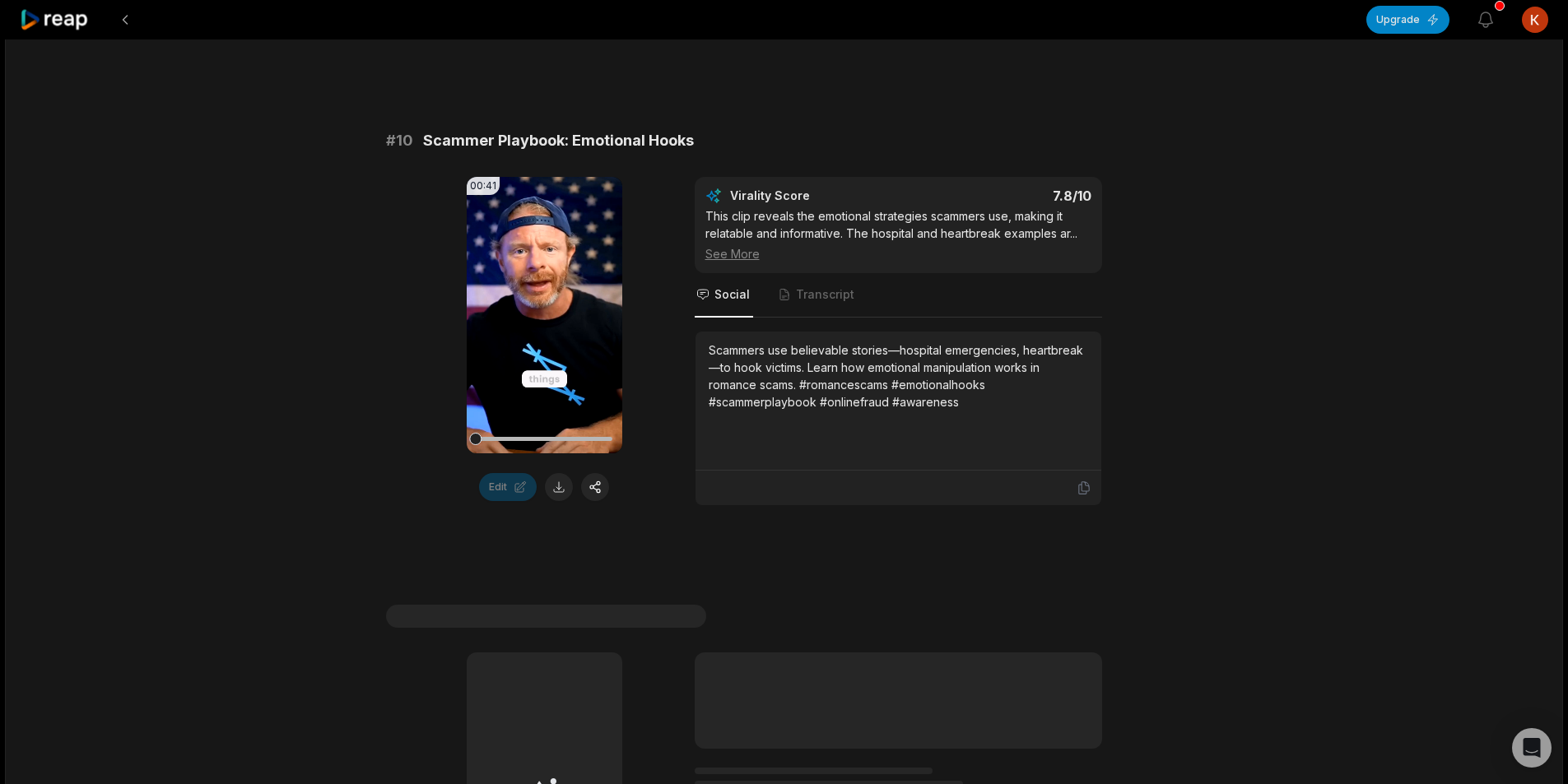
scroll to position [4524, 0]
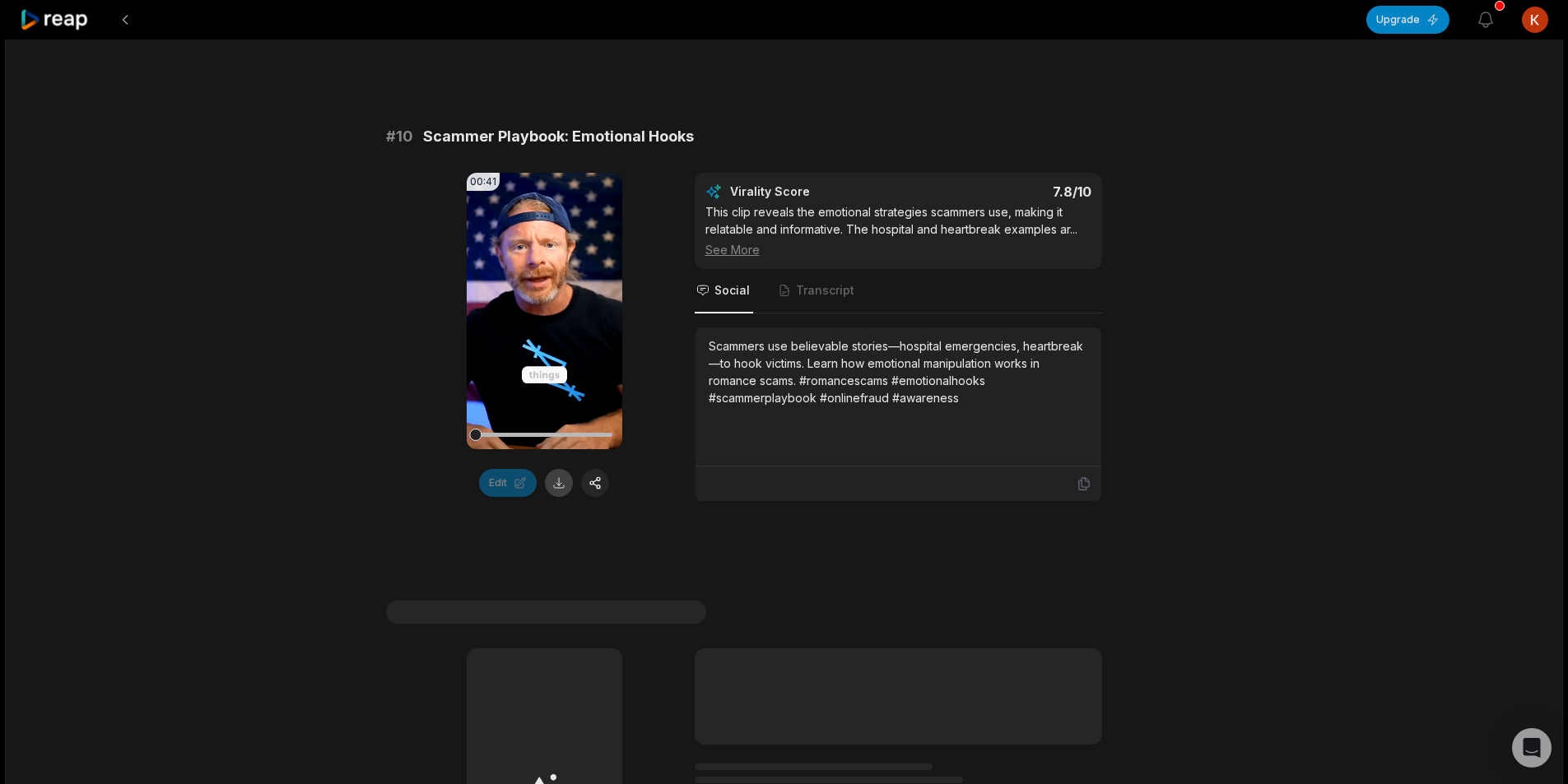
click at [556, 482] on button at bounding box center [559, 483] width 28 height 28
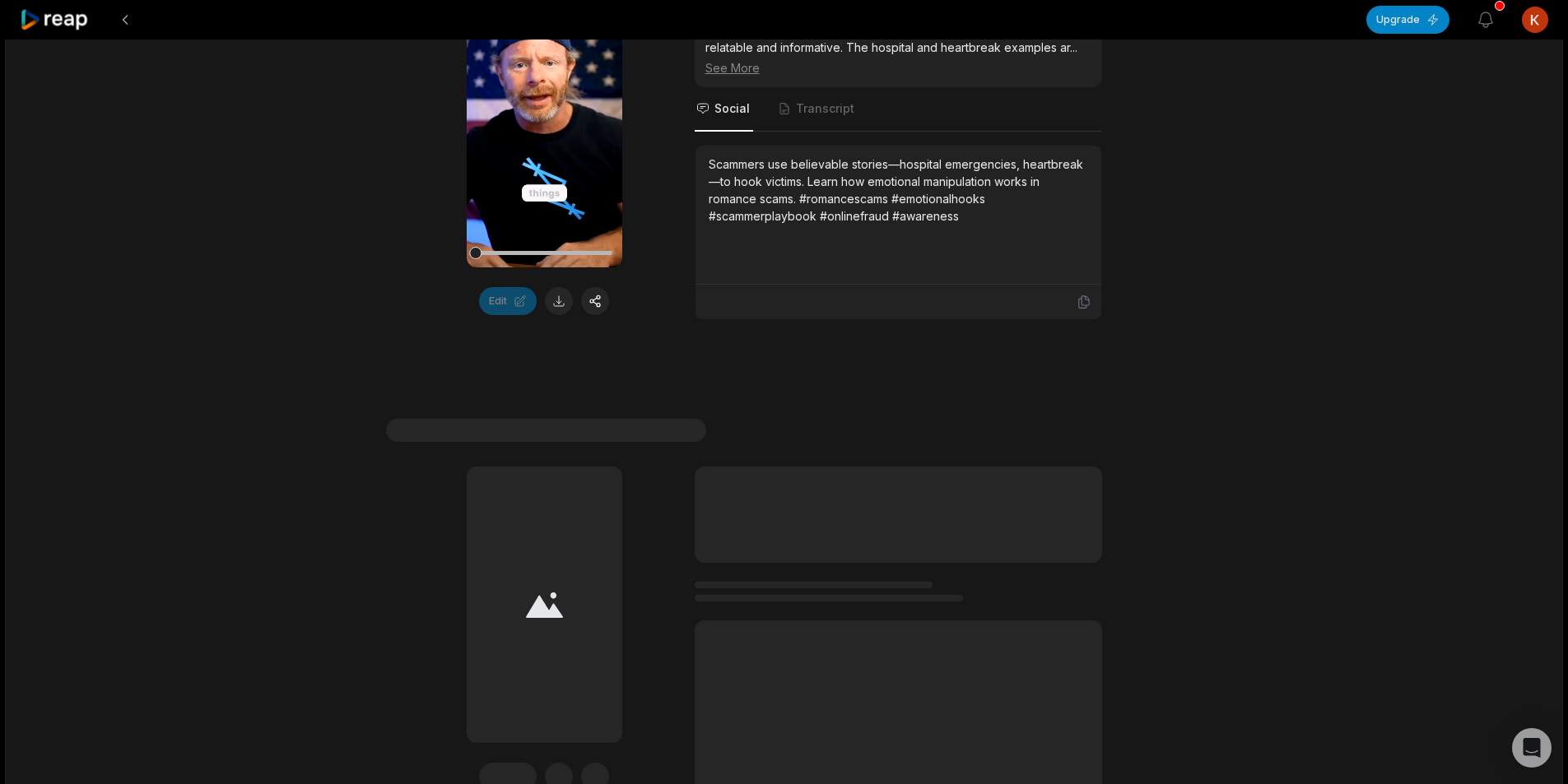
scroll to position [4882, 0]
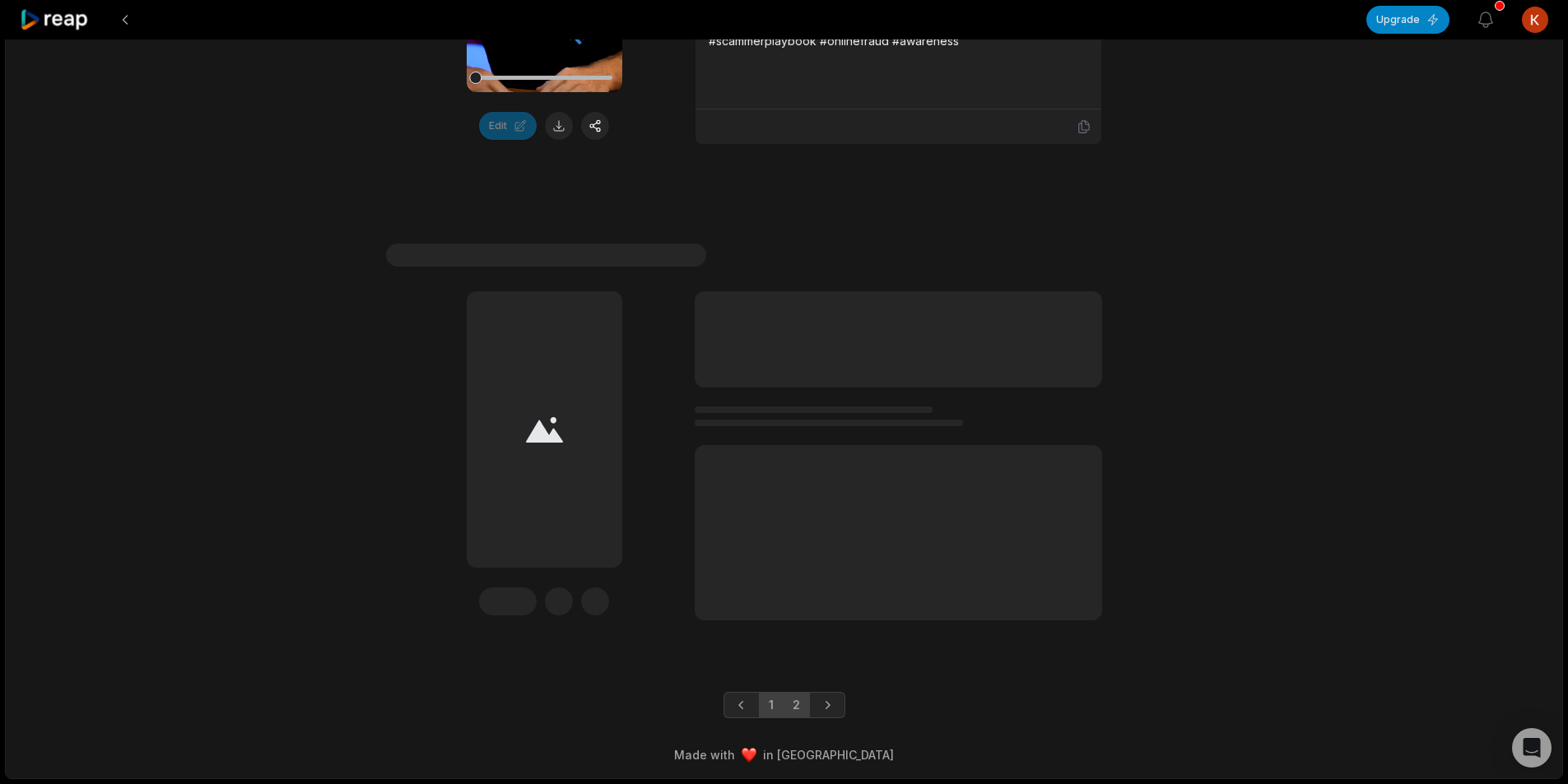
click at [795, 705] on link "2" at bounding box center [796, 705] width 27 height 27
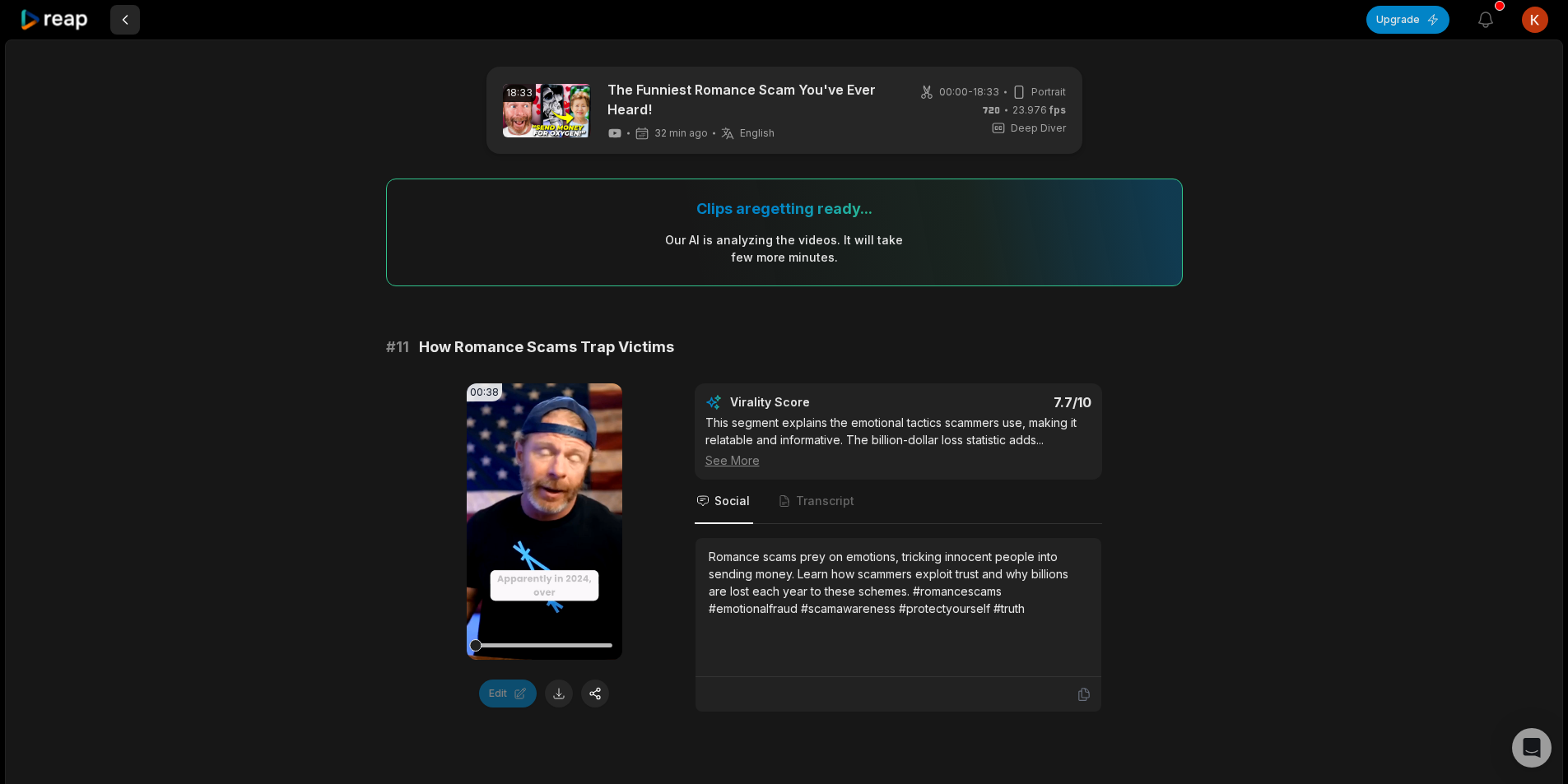
click at [136, 27] on button at bounding box center [126, 20] width 30 height 30
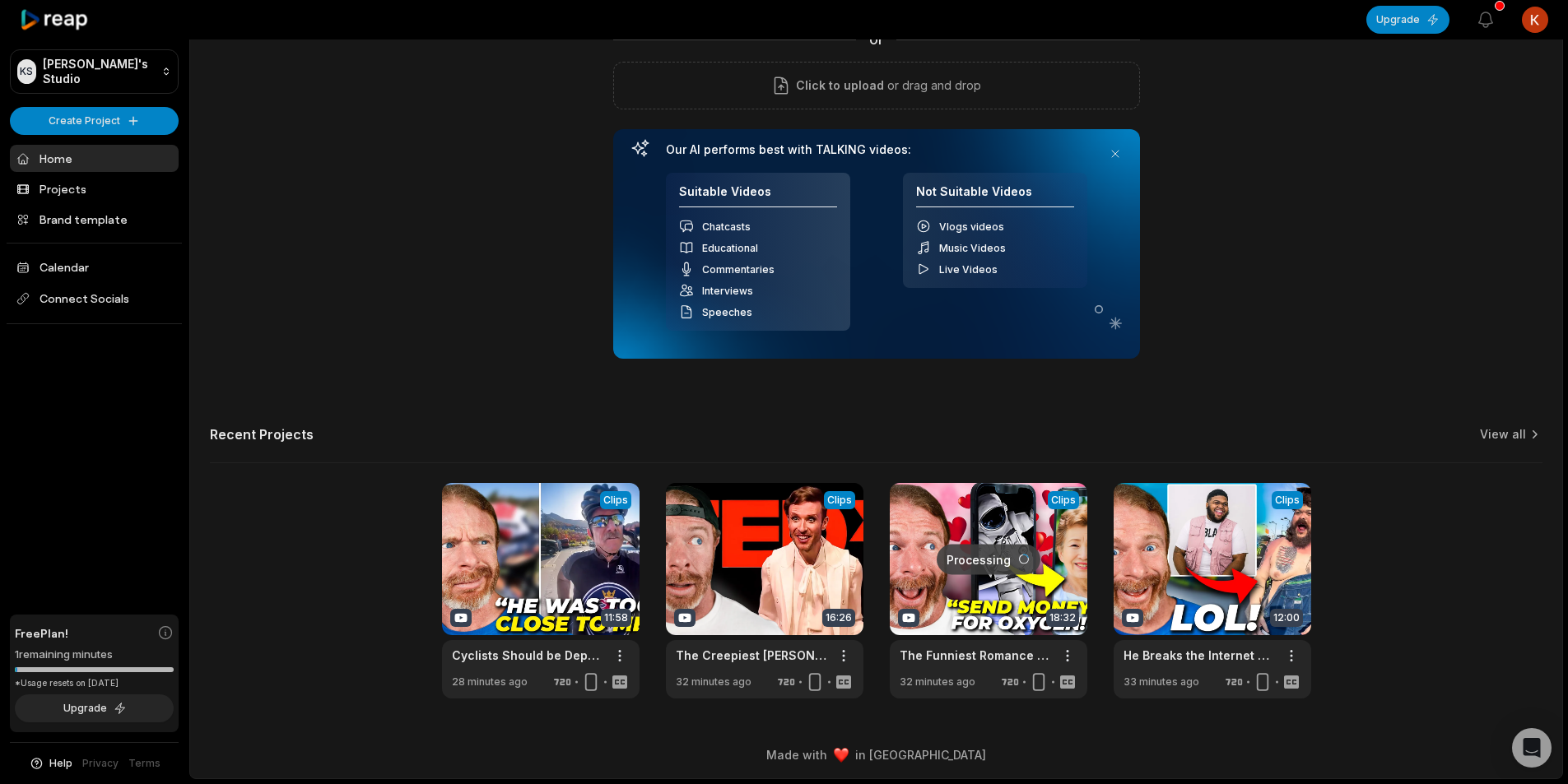
click at [1010, 607] on link at bounding box center [988, 590] width 197 height 215
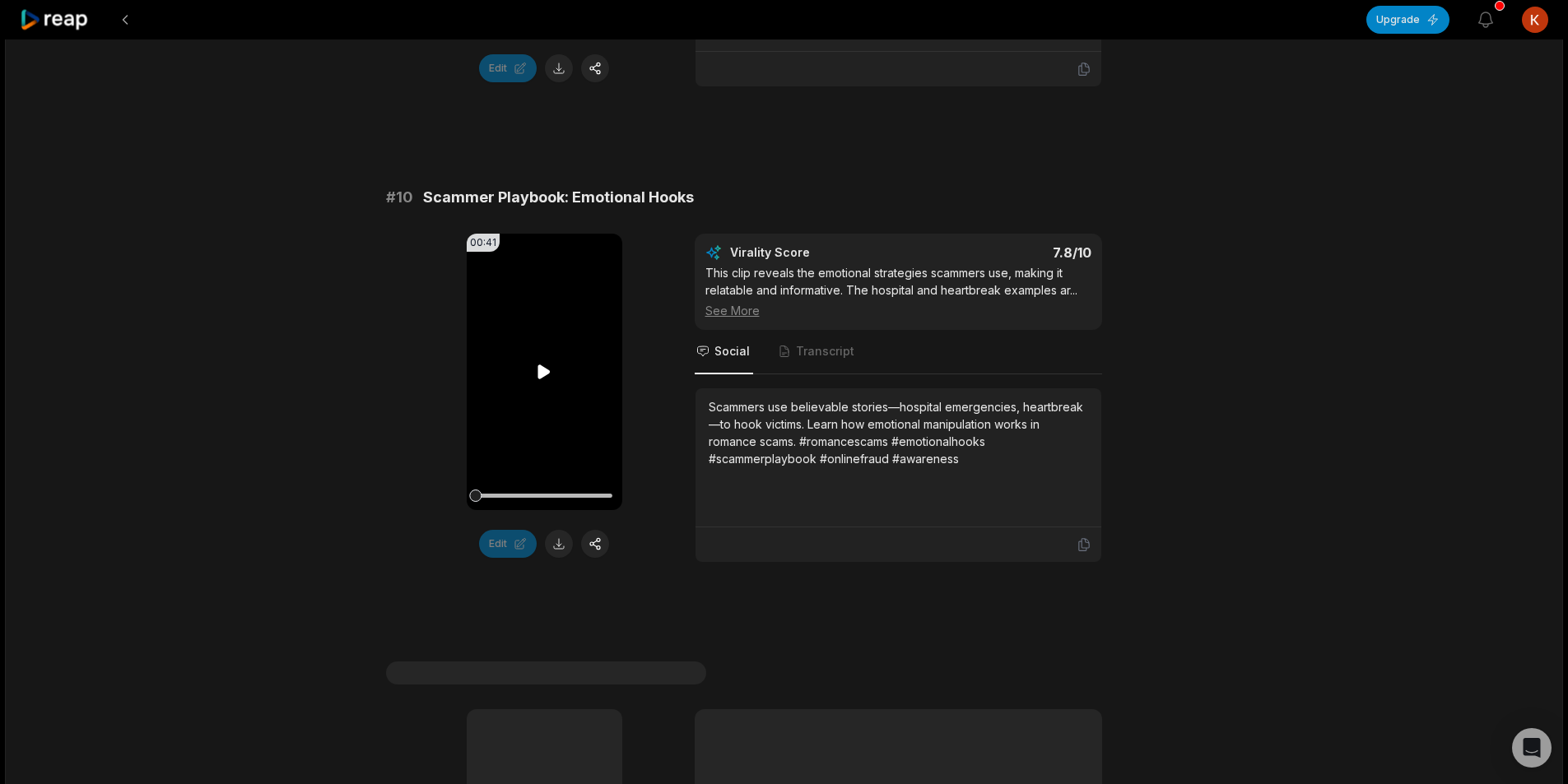
scroll to position [4882, 0]
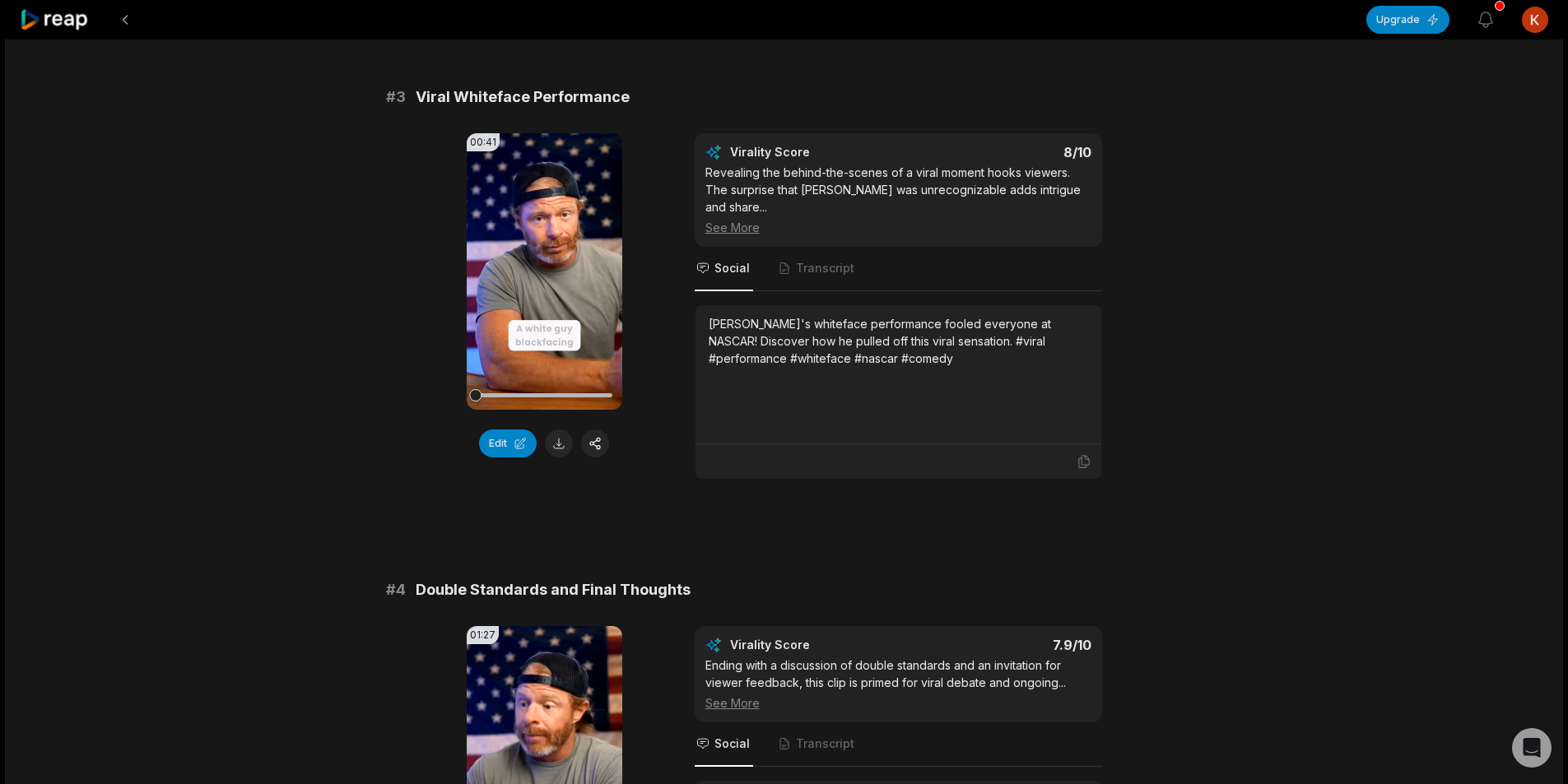
scroll to position [1398, 0]
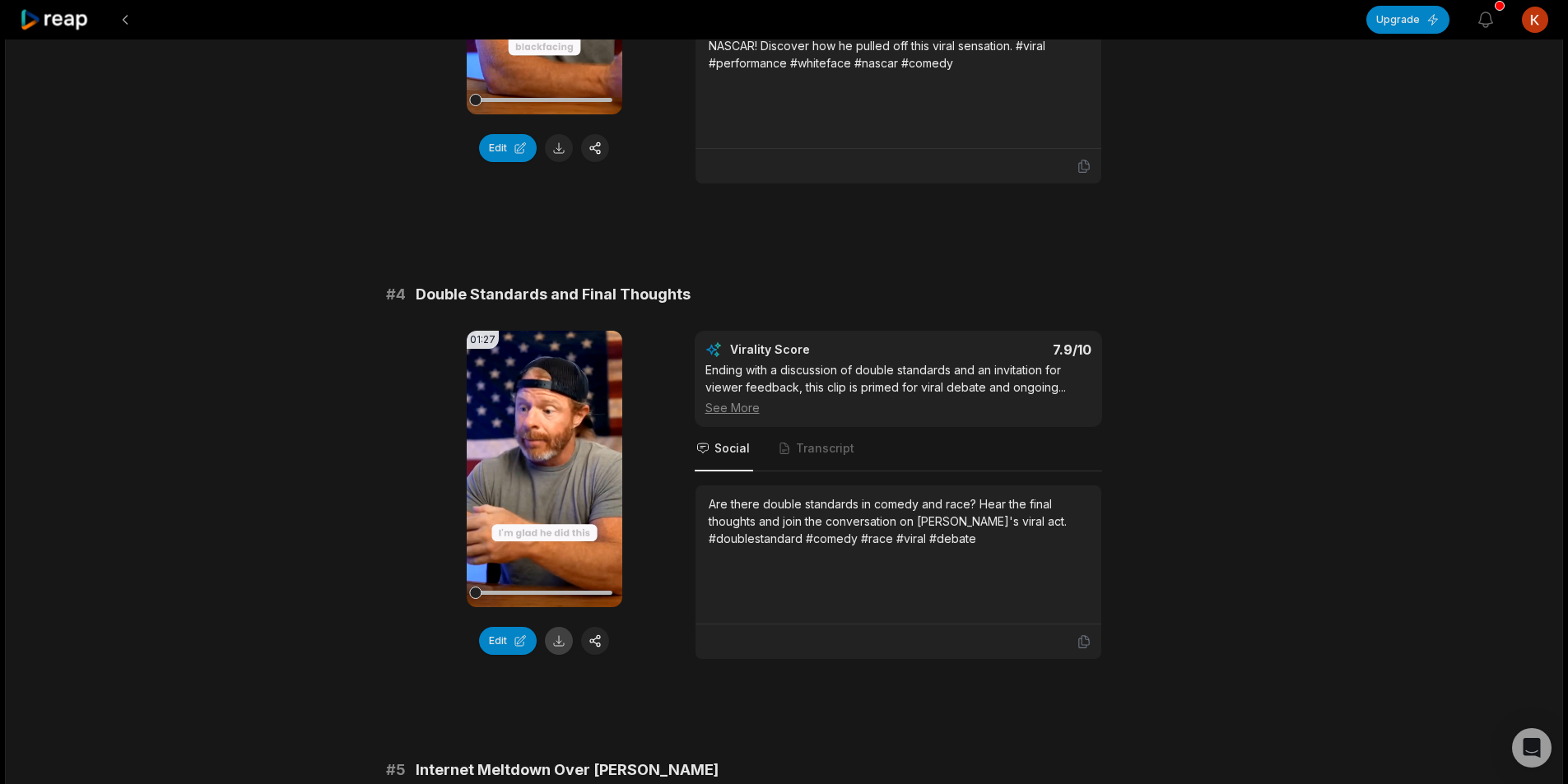
click at [566, 627] on button at bounding box center [559, 641] width 28 height 28
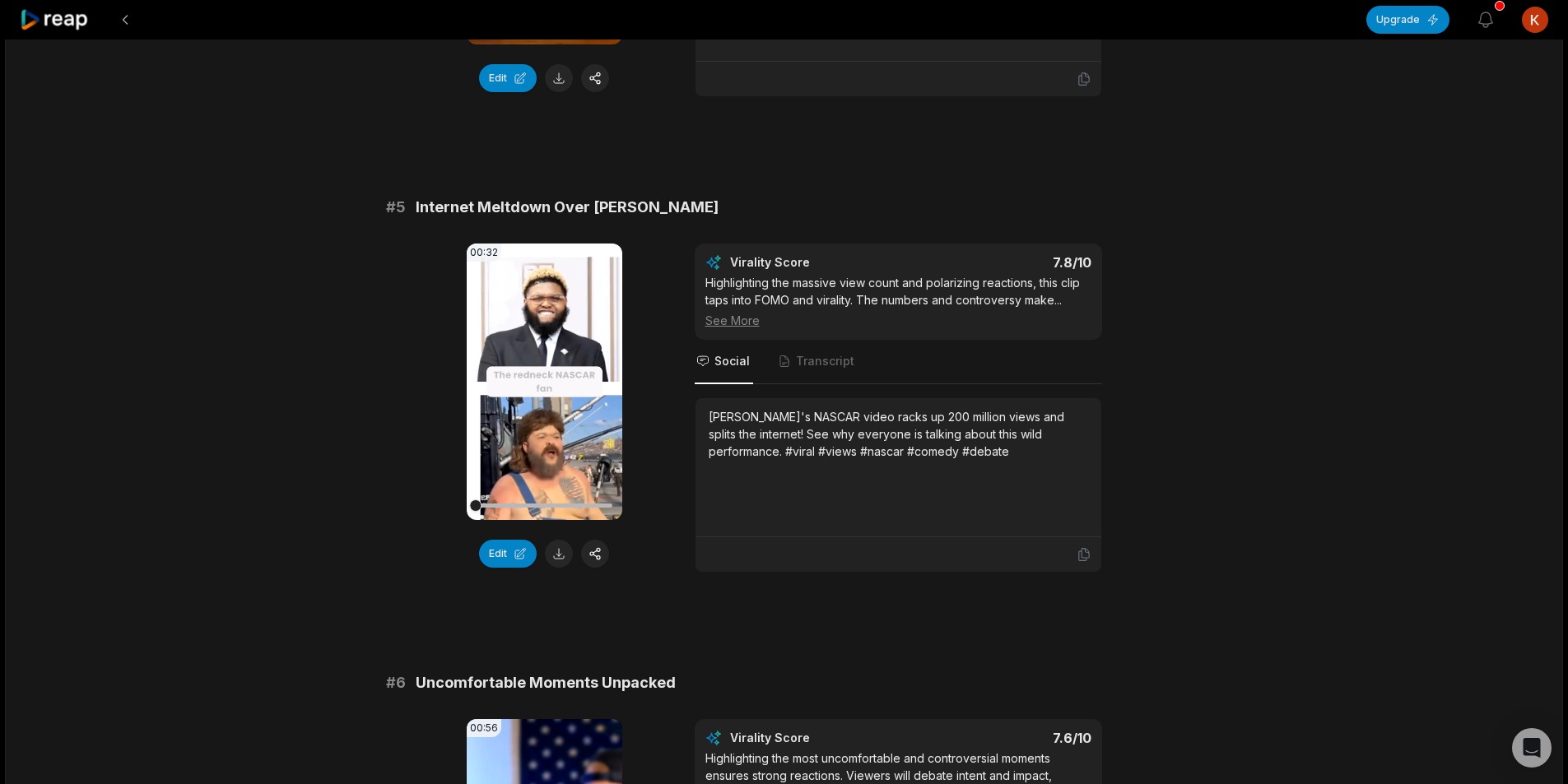
scroll to position [1975, 0]
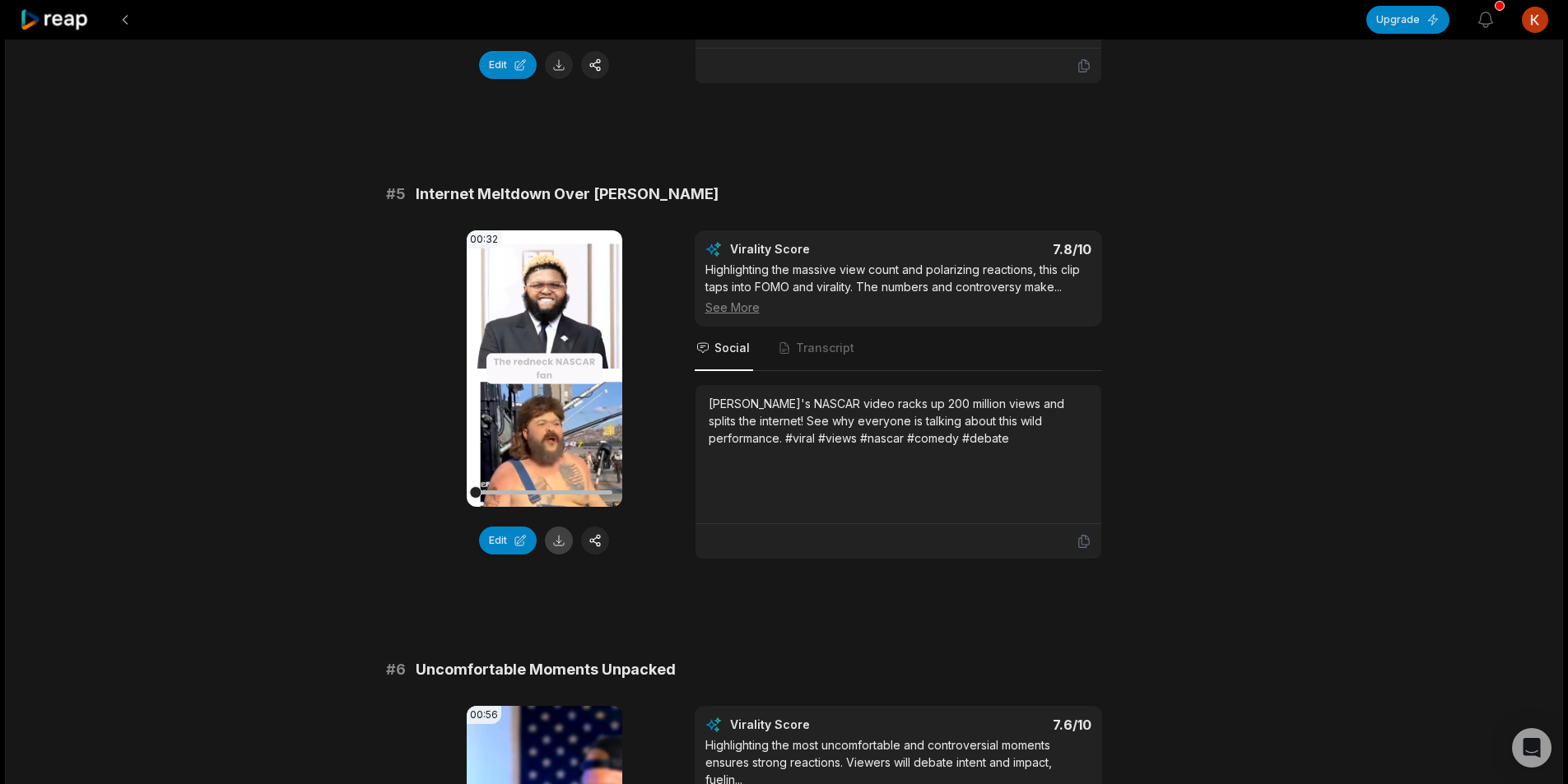
click at [556, 526] on button at bounding box center [559, 540] width 28 height 28
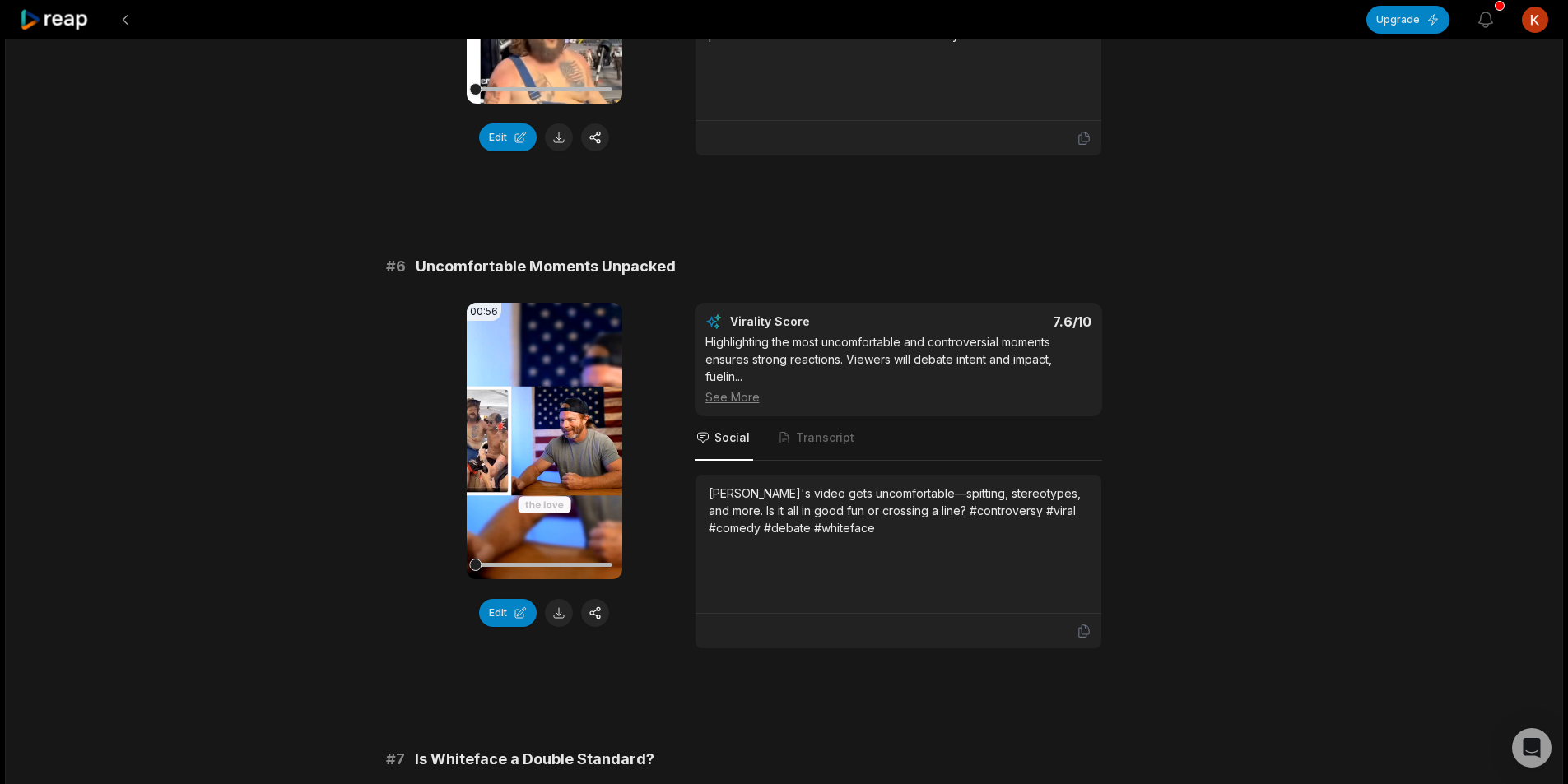
scroll to position [2385, 0]
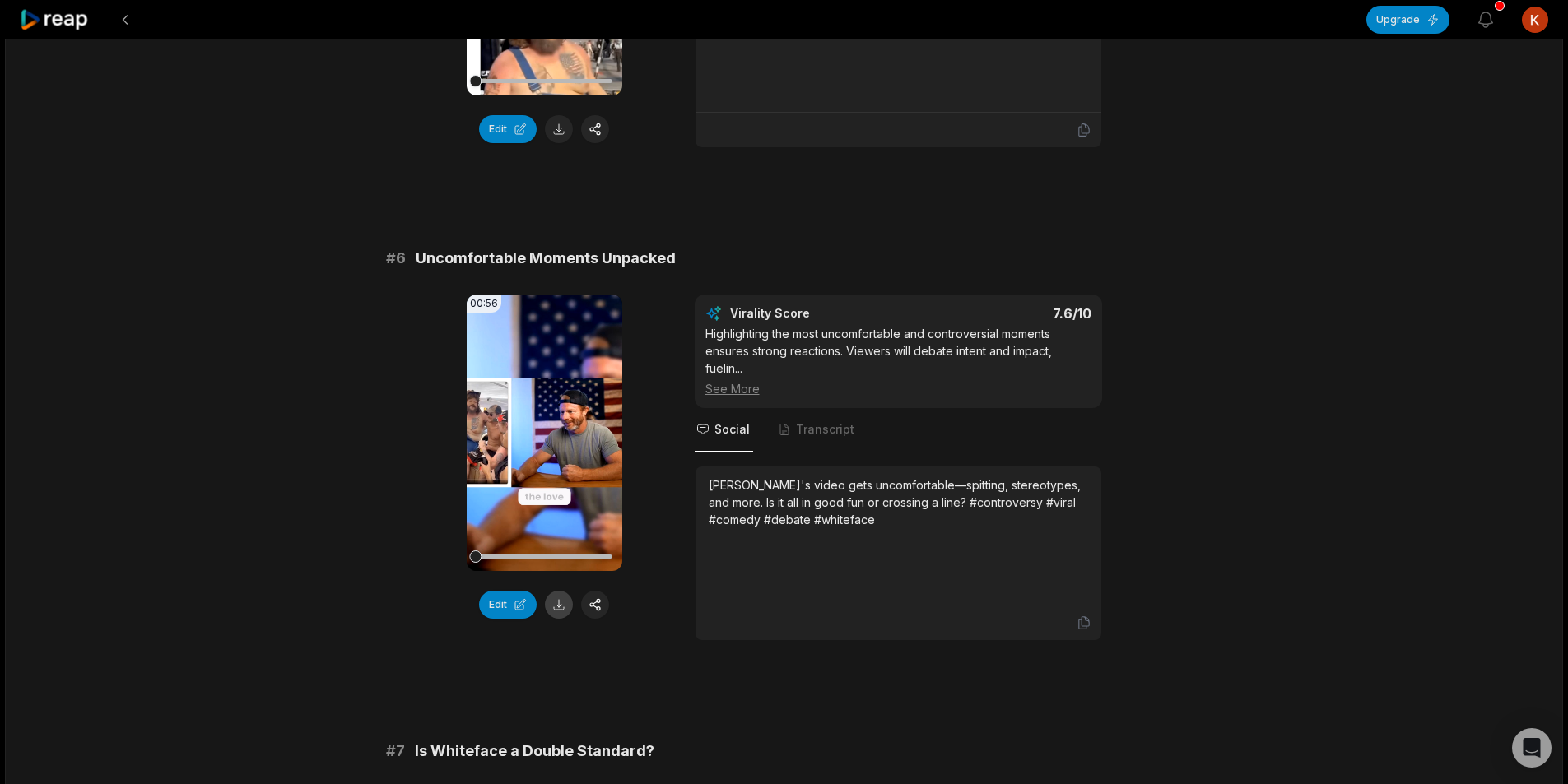
click at [563, 590] on button at bounding box center [559, 604] width 28 height 28
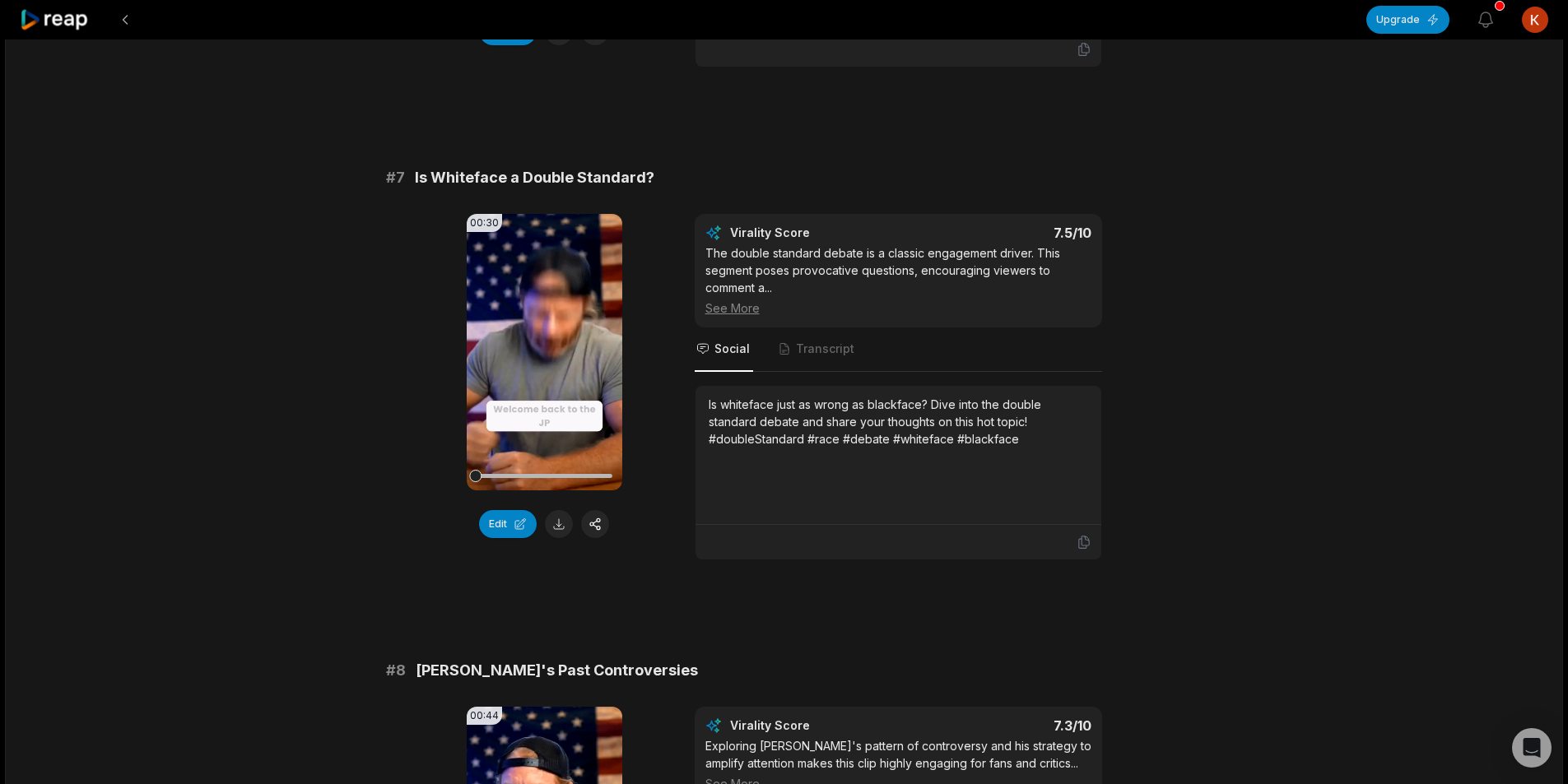
scroll to position [2961, 0]
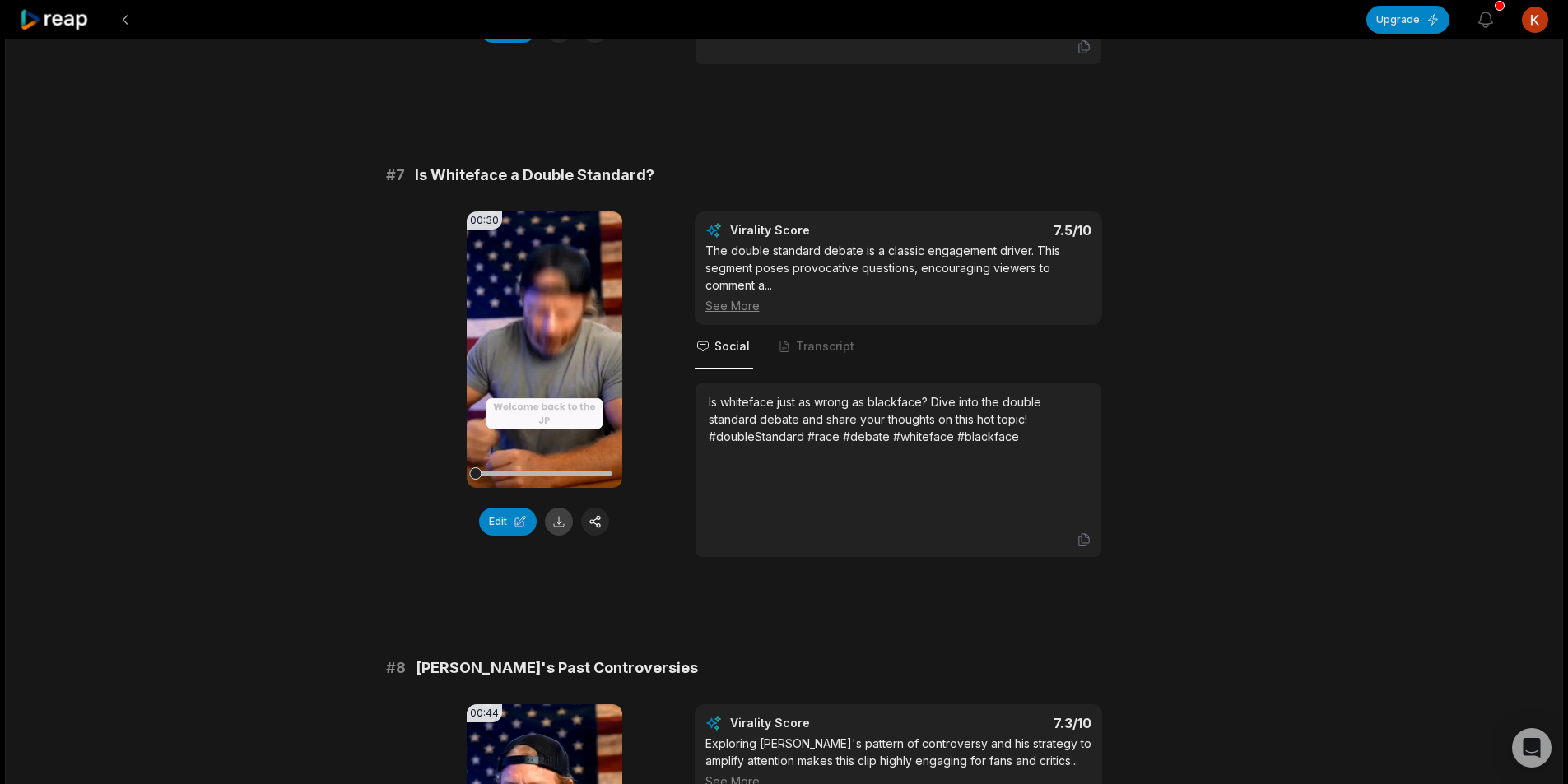
click at [554, 508] on button at bounding box center [559, 522] width 28 height 28
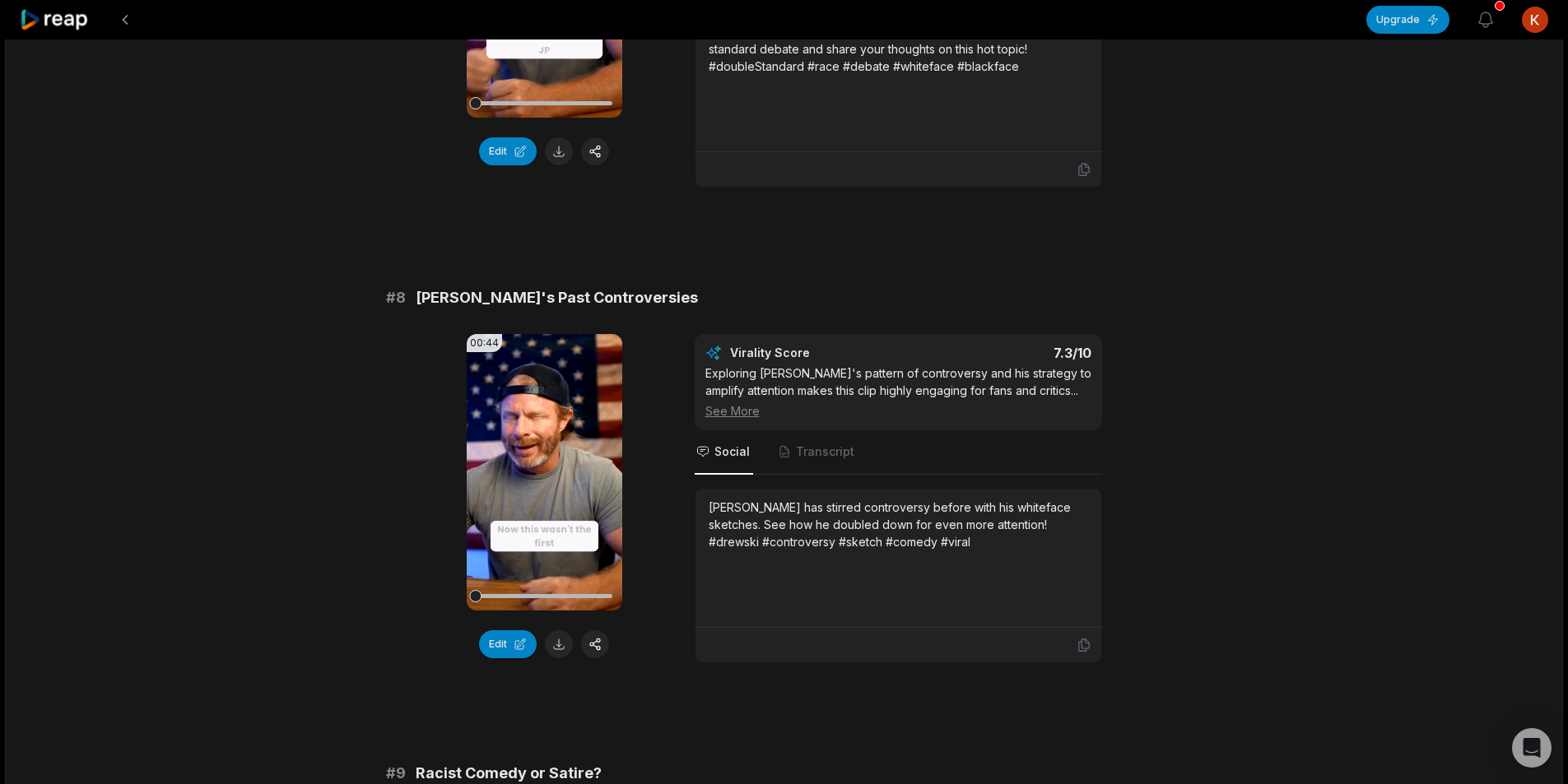
scroll to position [3373, 0]
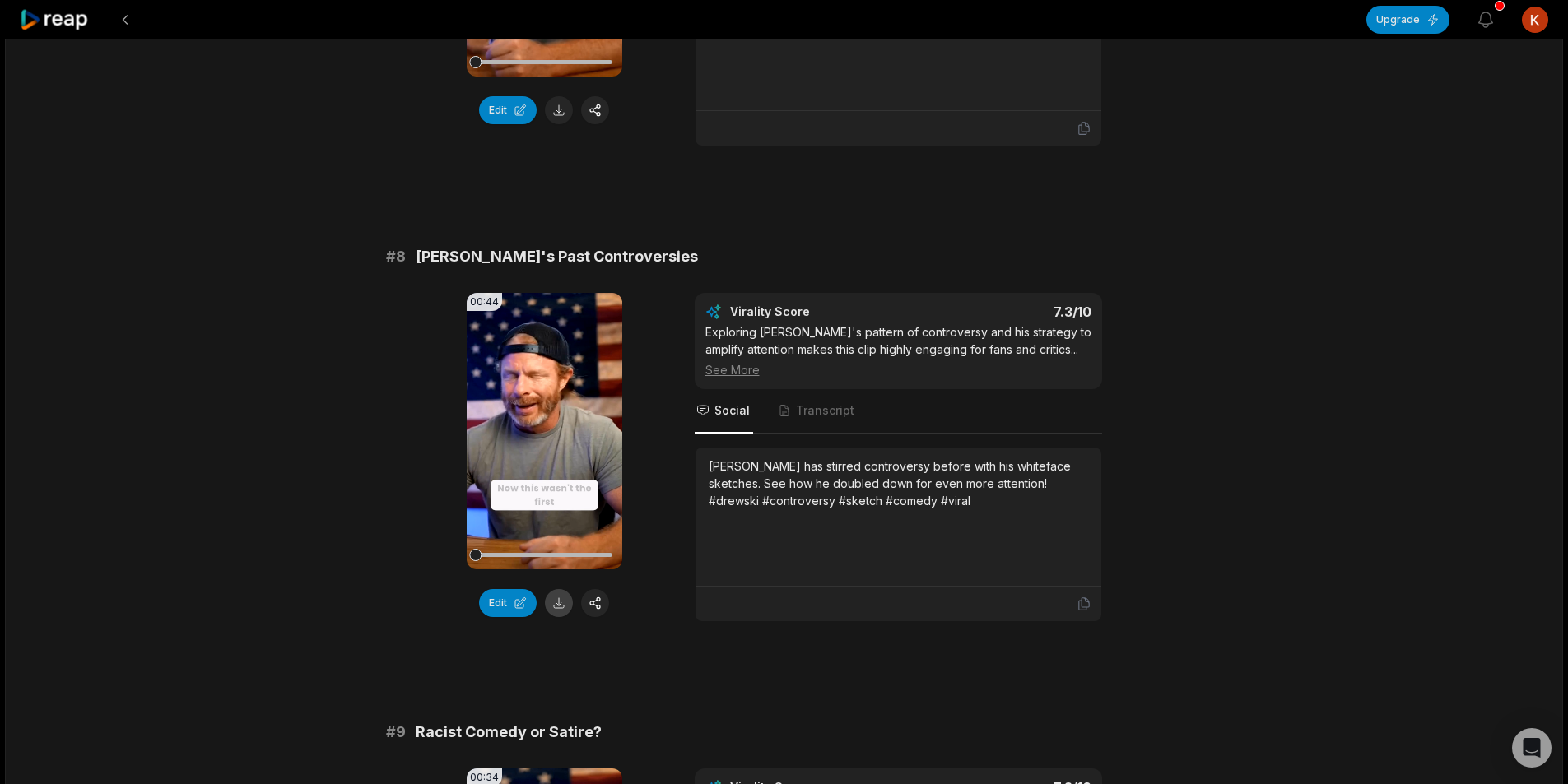
click at [552, 589] on button at bounding box center [559, 603] width 28 height 28
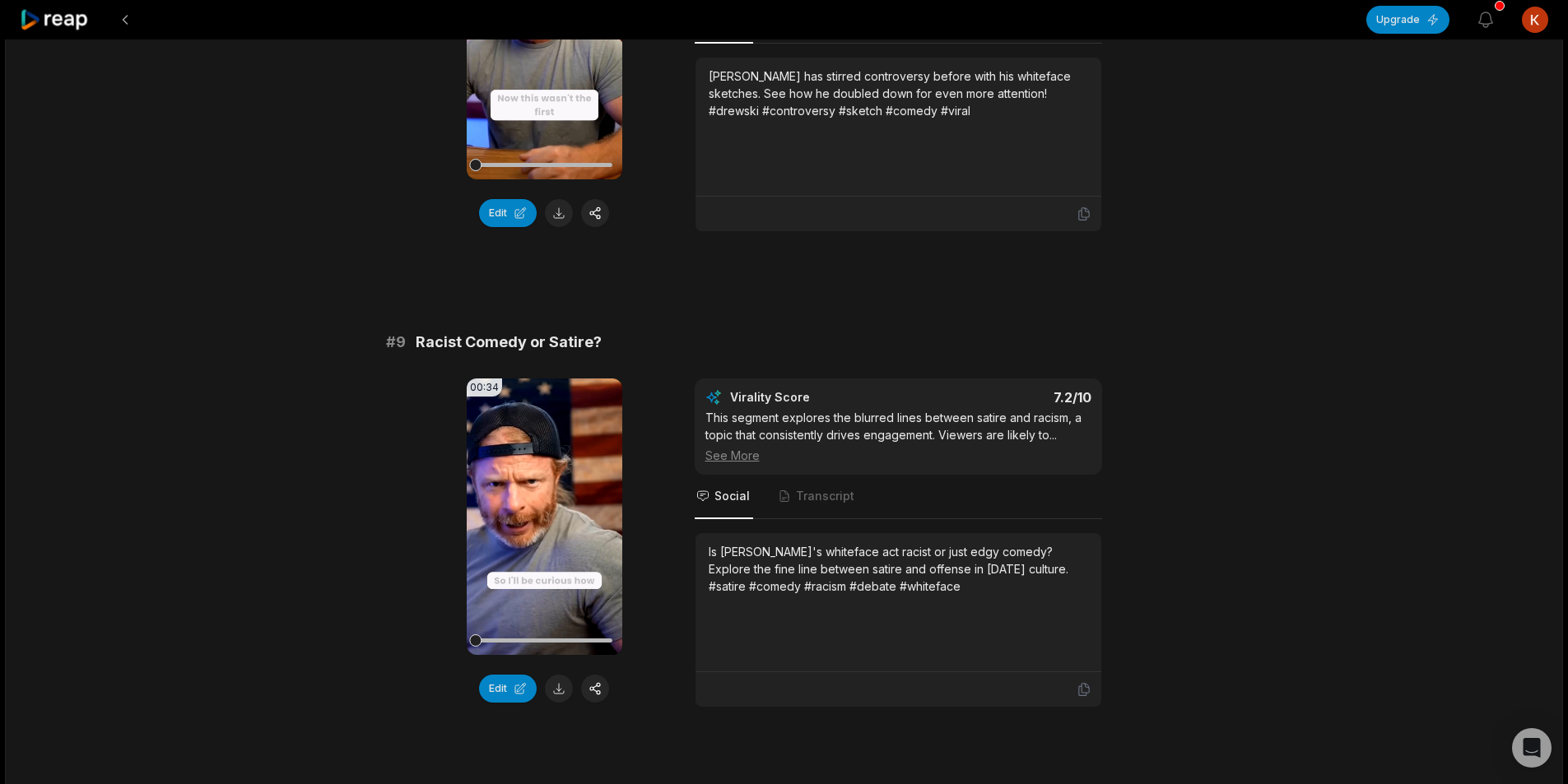
scroll to position [3784, 0]
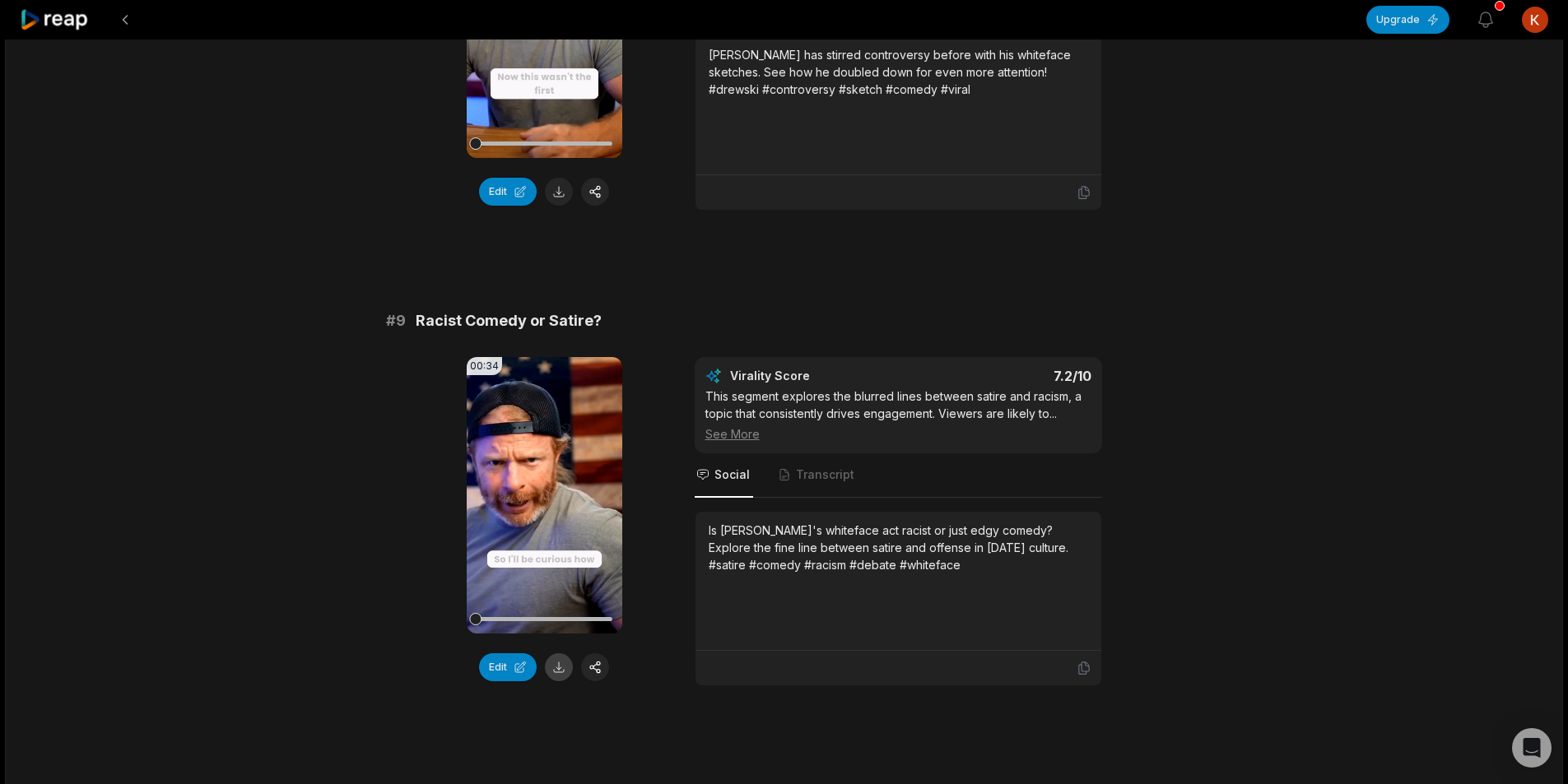
click at [555, 653] on button at bounding box center [559, 668] width 28 height 28
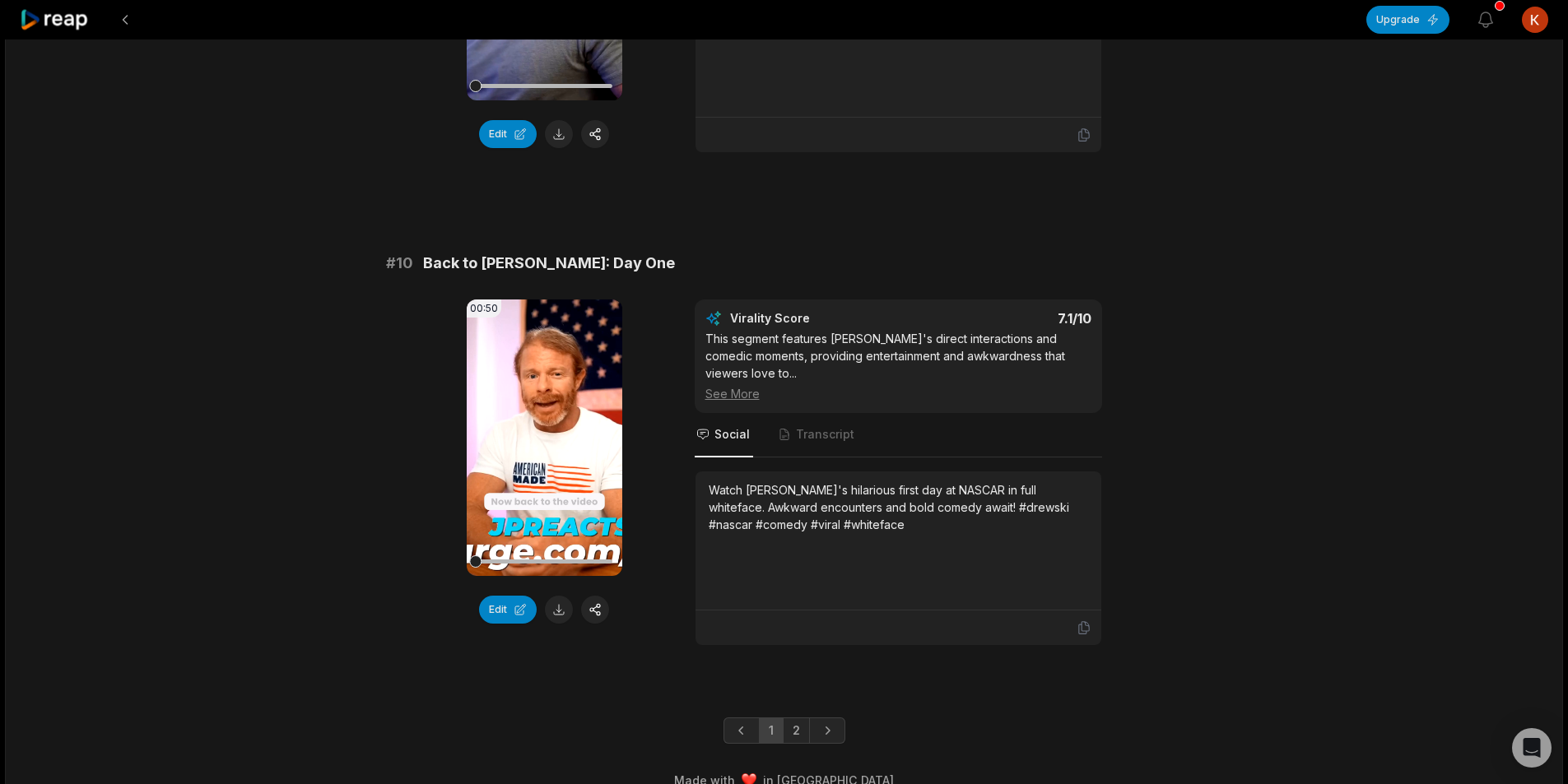
scroll to position [4318, 0]
click at [561, 594] on button at bounding box center [559, 609] width 28 height 28
click at [794, 717] on link "2" at bounding box center [796, 730] width 27 height 27
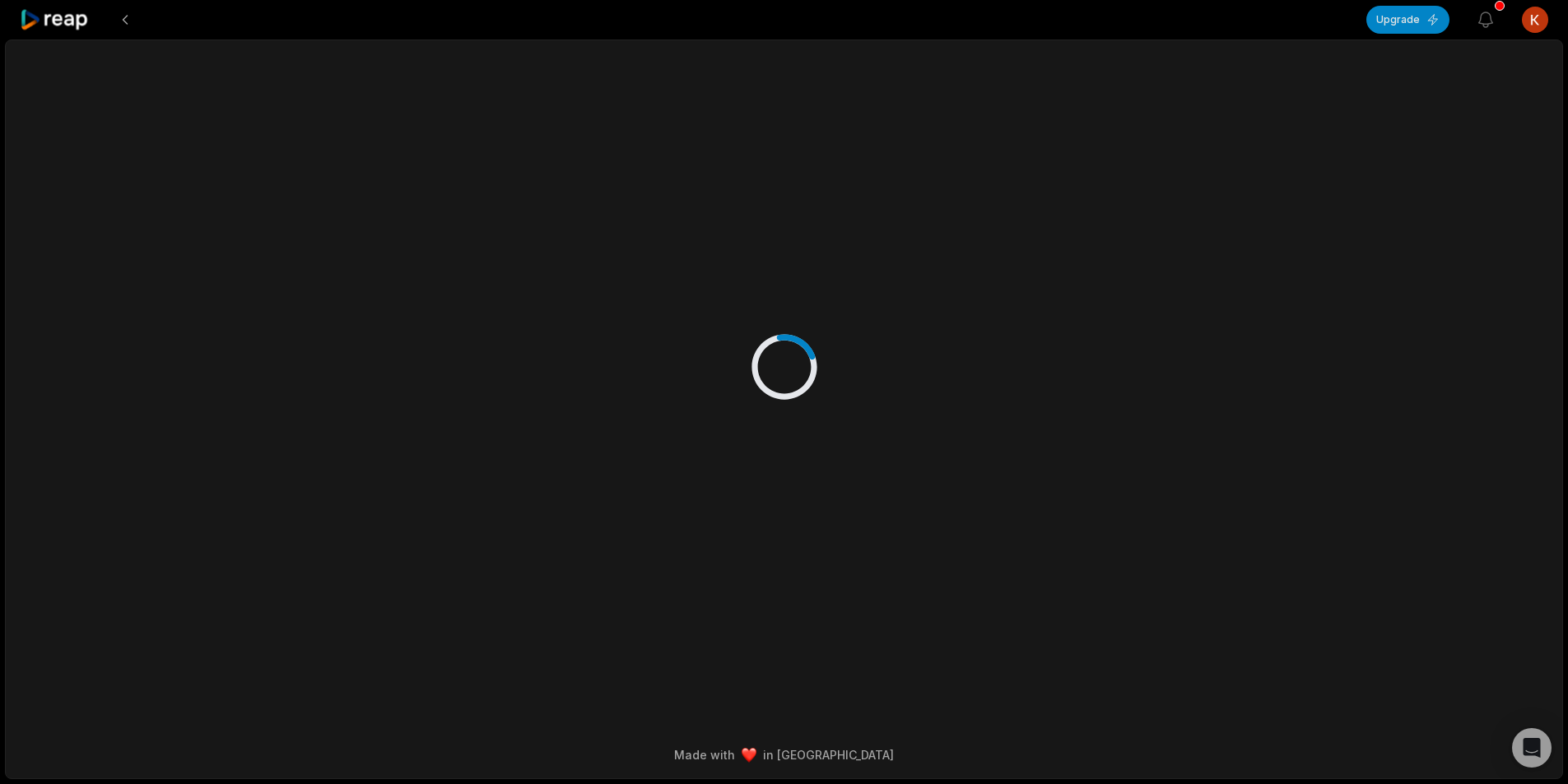
scroll to position [0, 0]
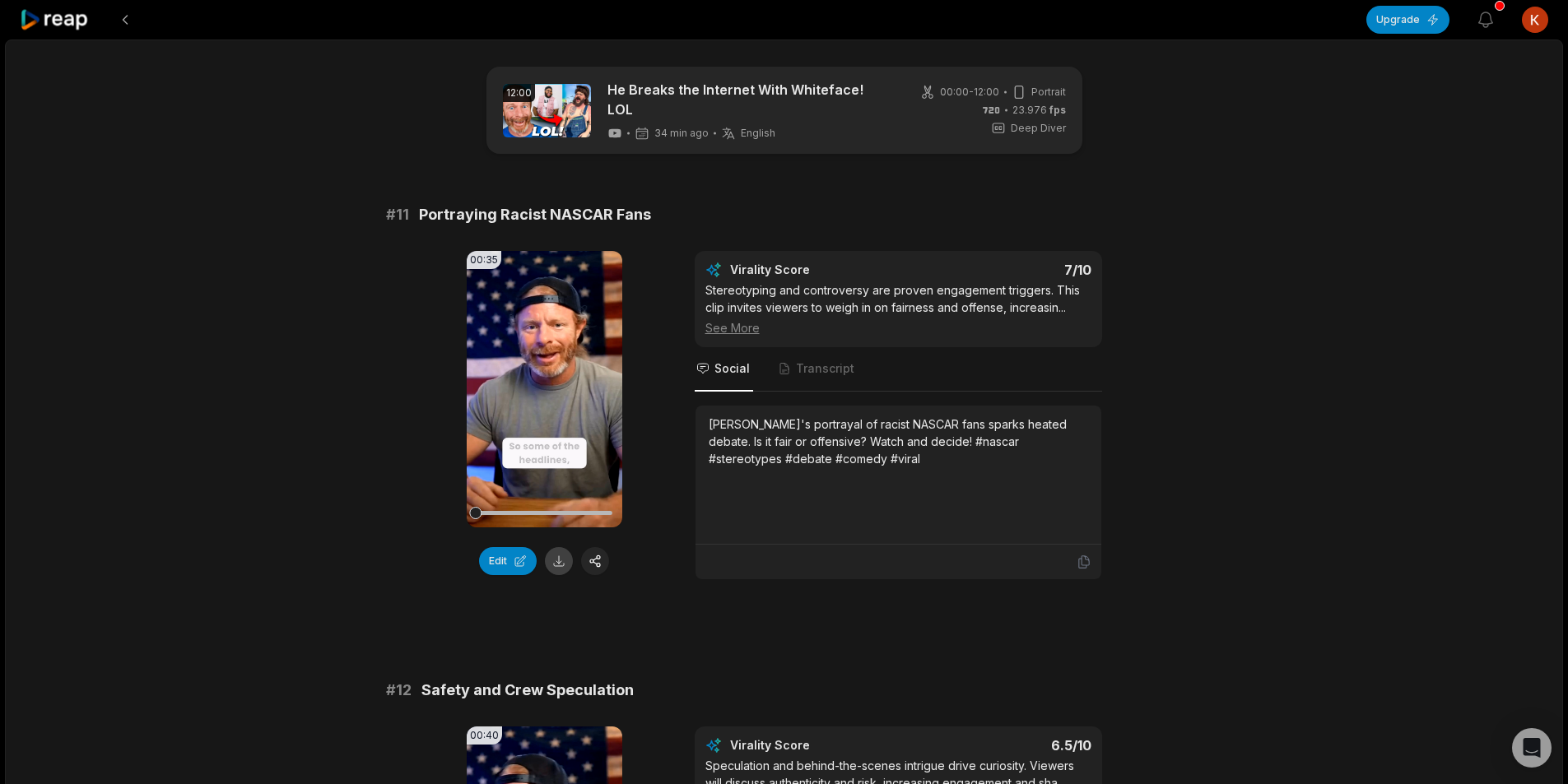
click at [561, 551] on button at bounding box center [559, 561] width 28 height 28
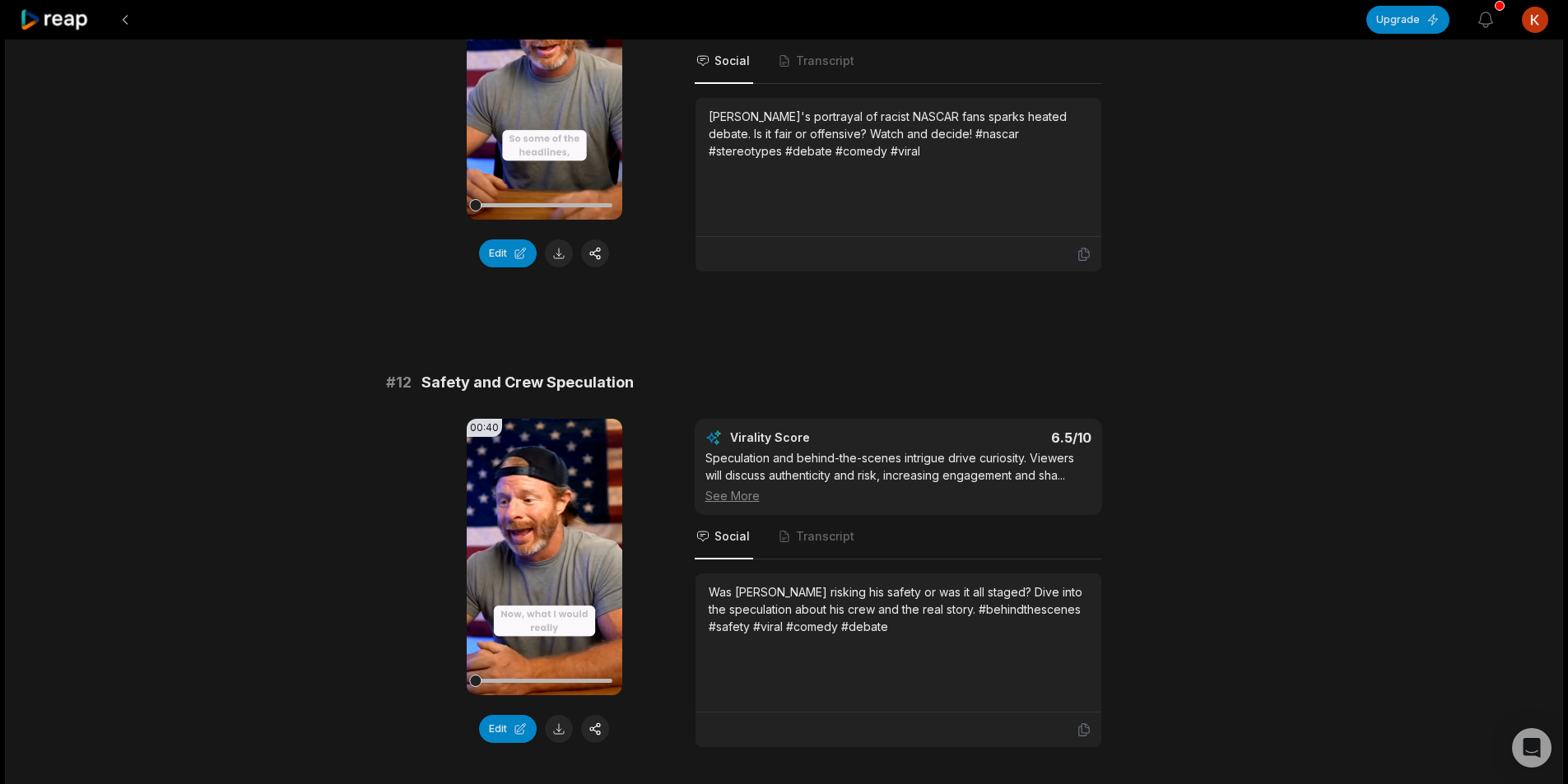
scroll to position [576, 0]
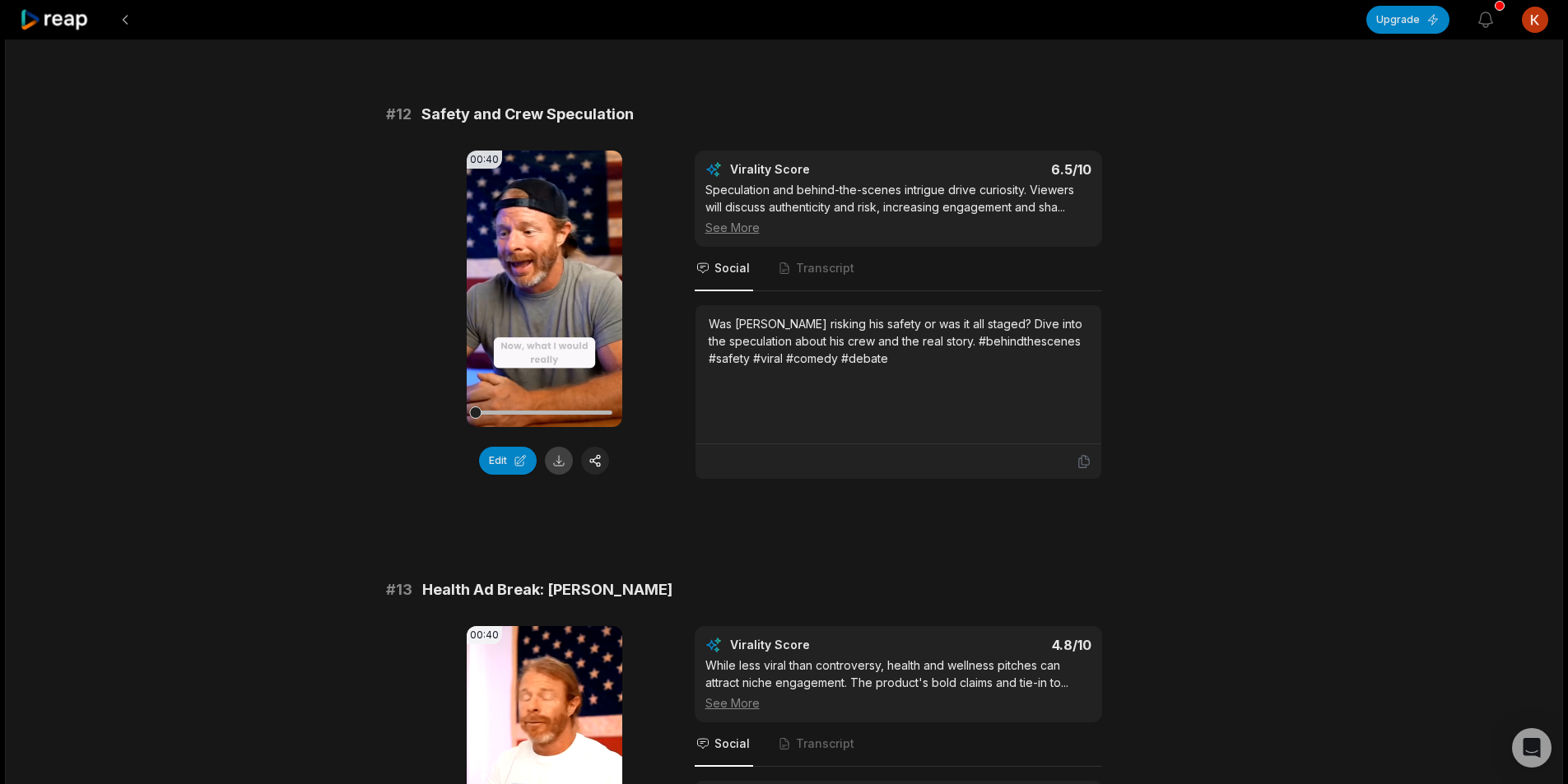
click at [561, 448] on button at bounding box center [559, 461] width 28 height 28
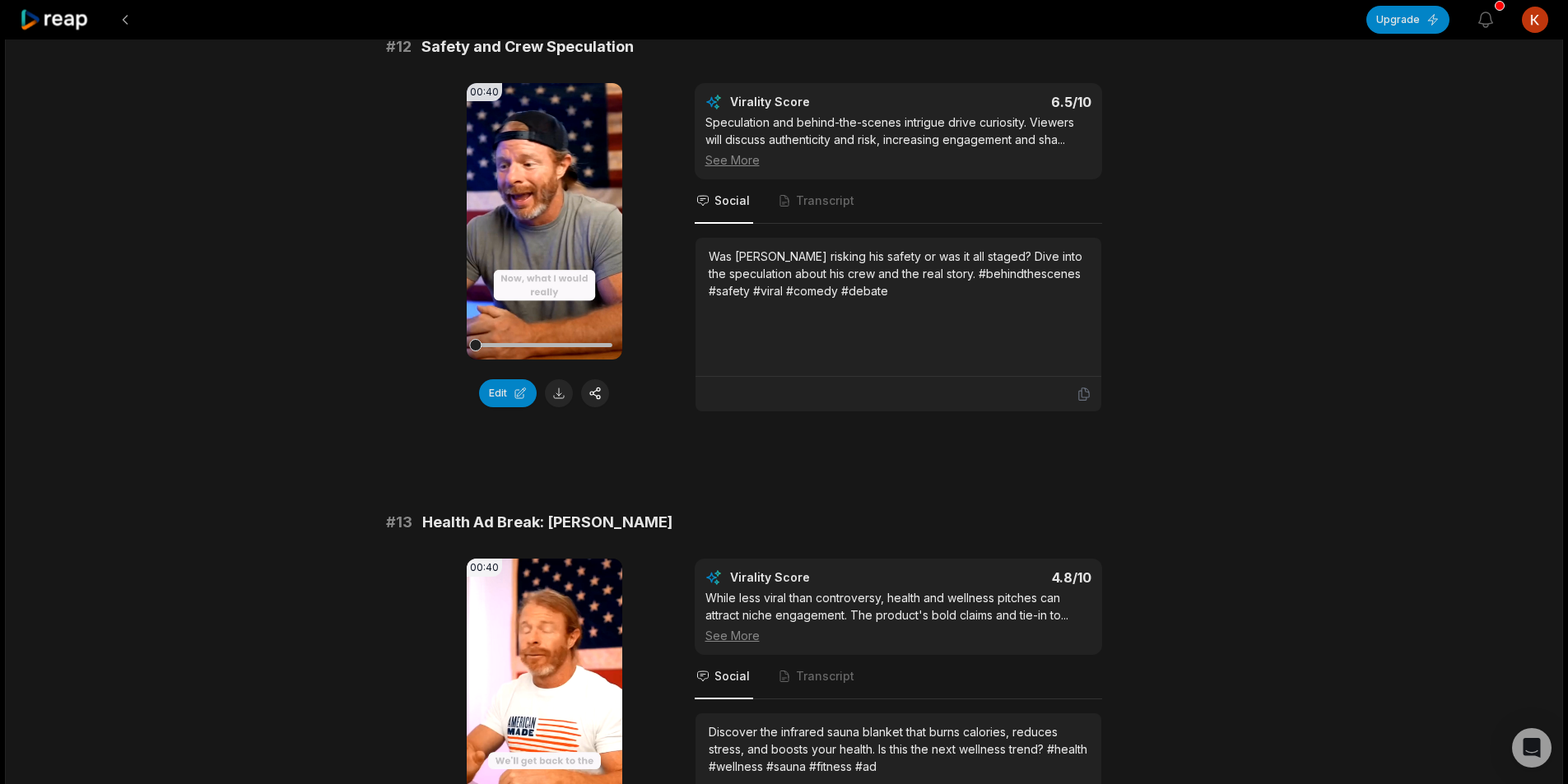
scroll to position [903, 0]
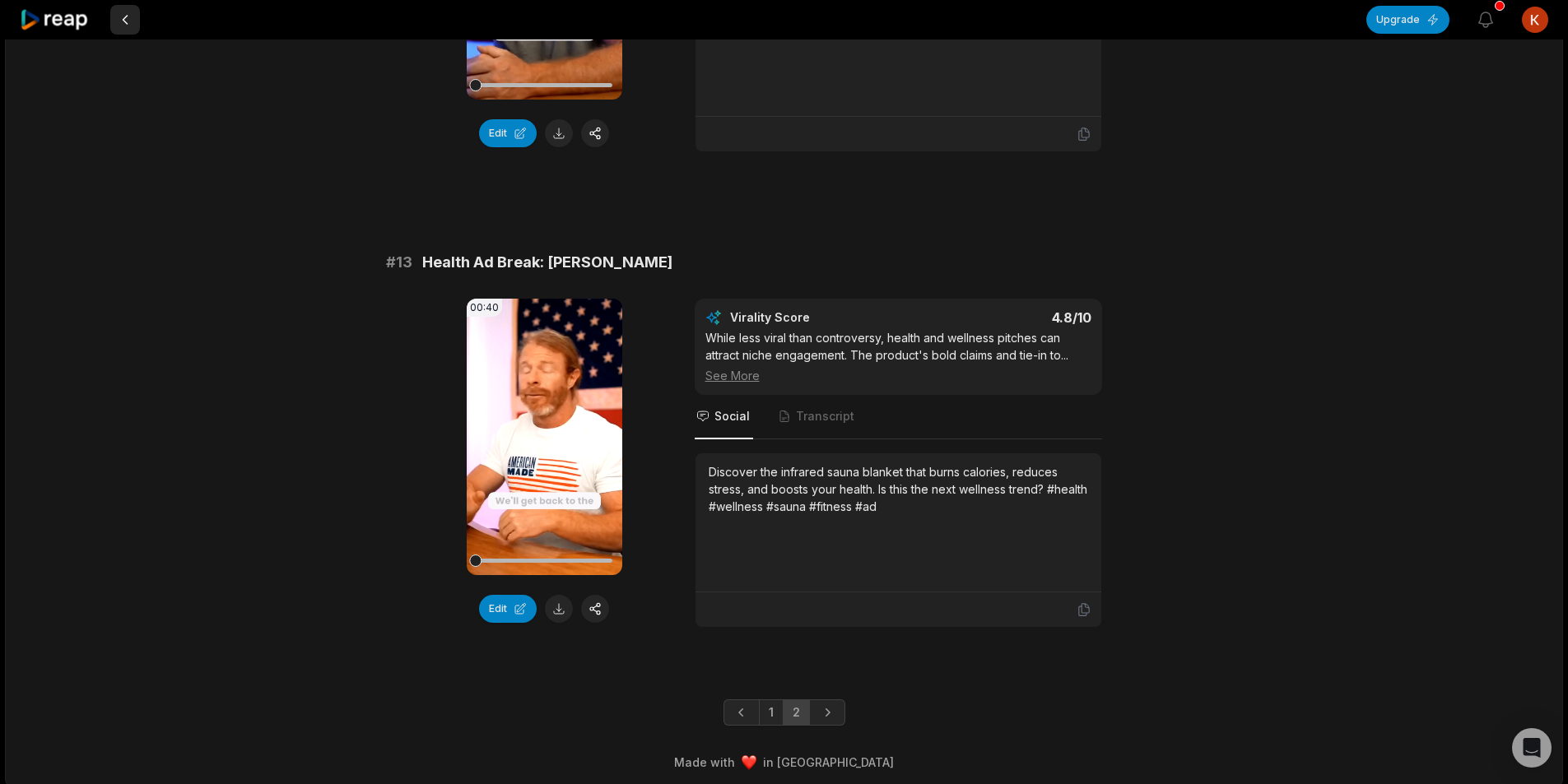
click at [121, 28] on button at bounding box center [126, 20] width 30 height 30
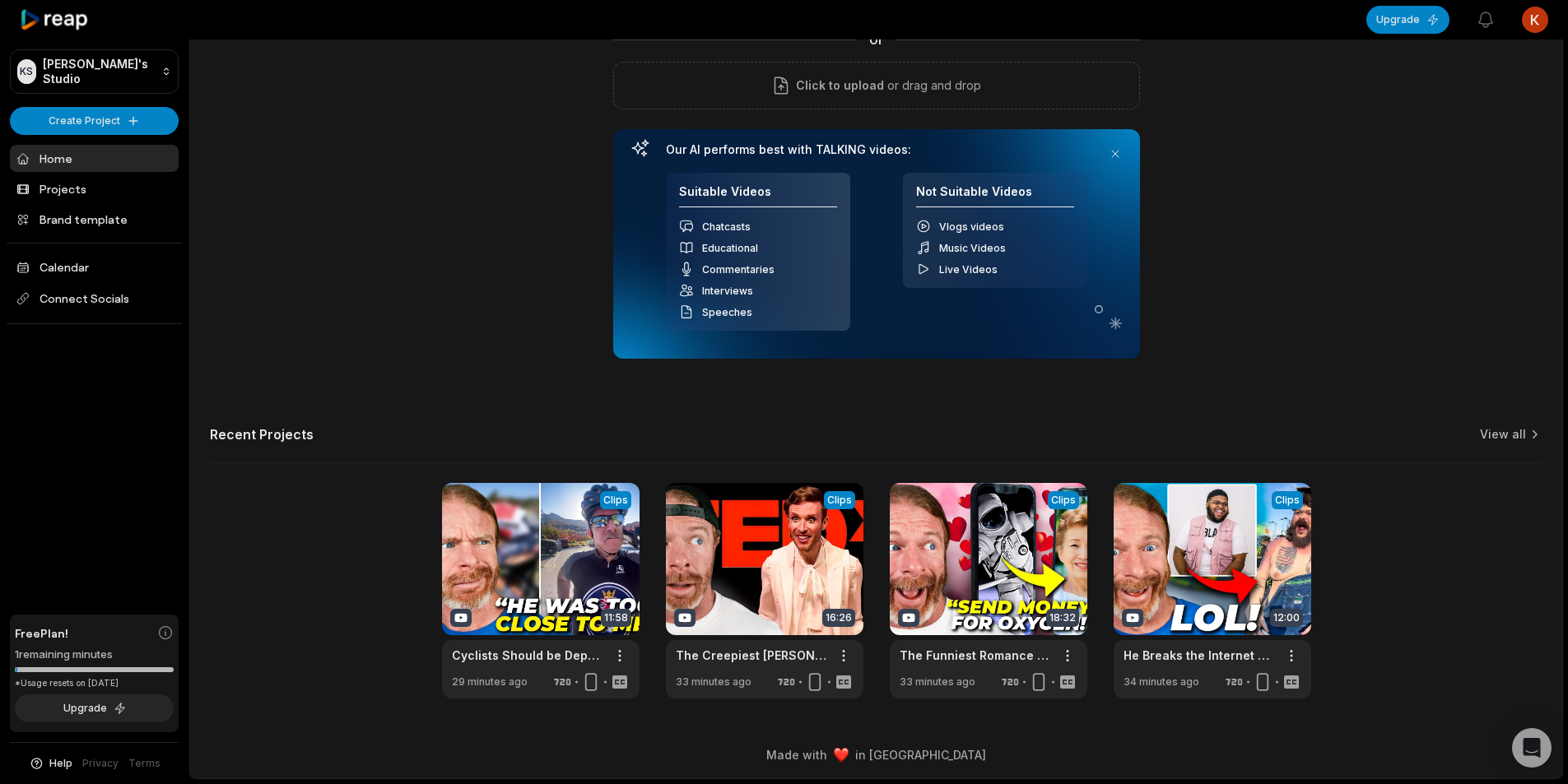
scroll to position [149, 0]
click at [1495, 433] on link "View all" at bounding box center [1502, 435] width 46 height 17
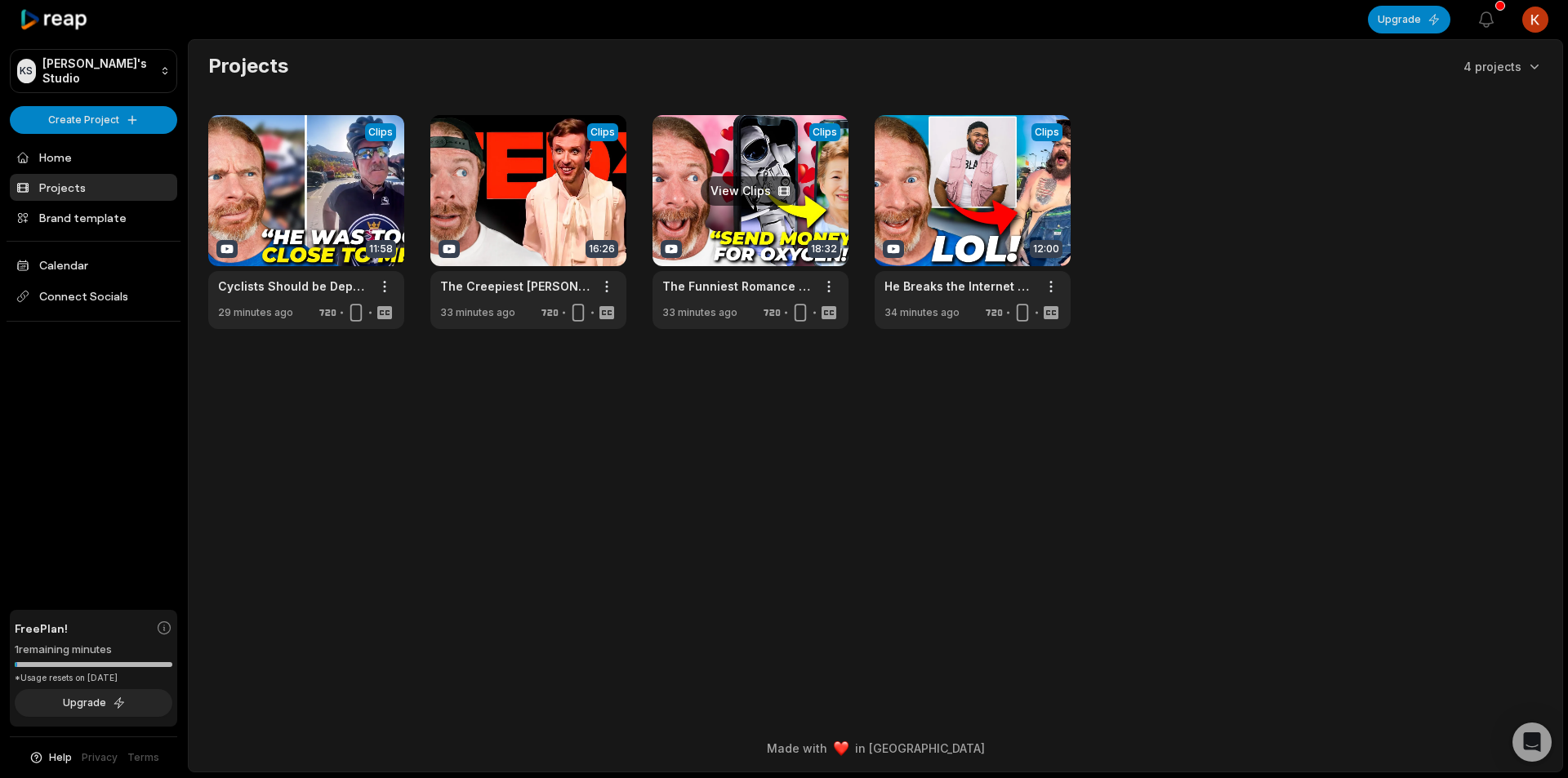
click at [796, 242] on link at bounding box center [750, 222] width 196 height 214
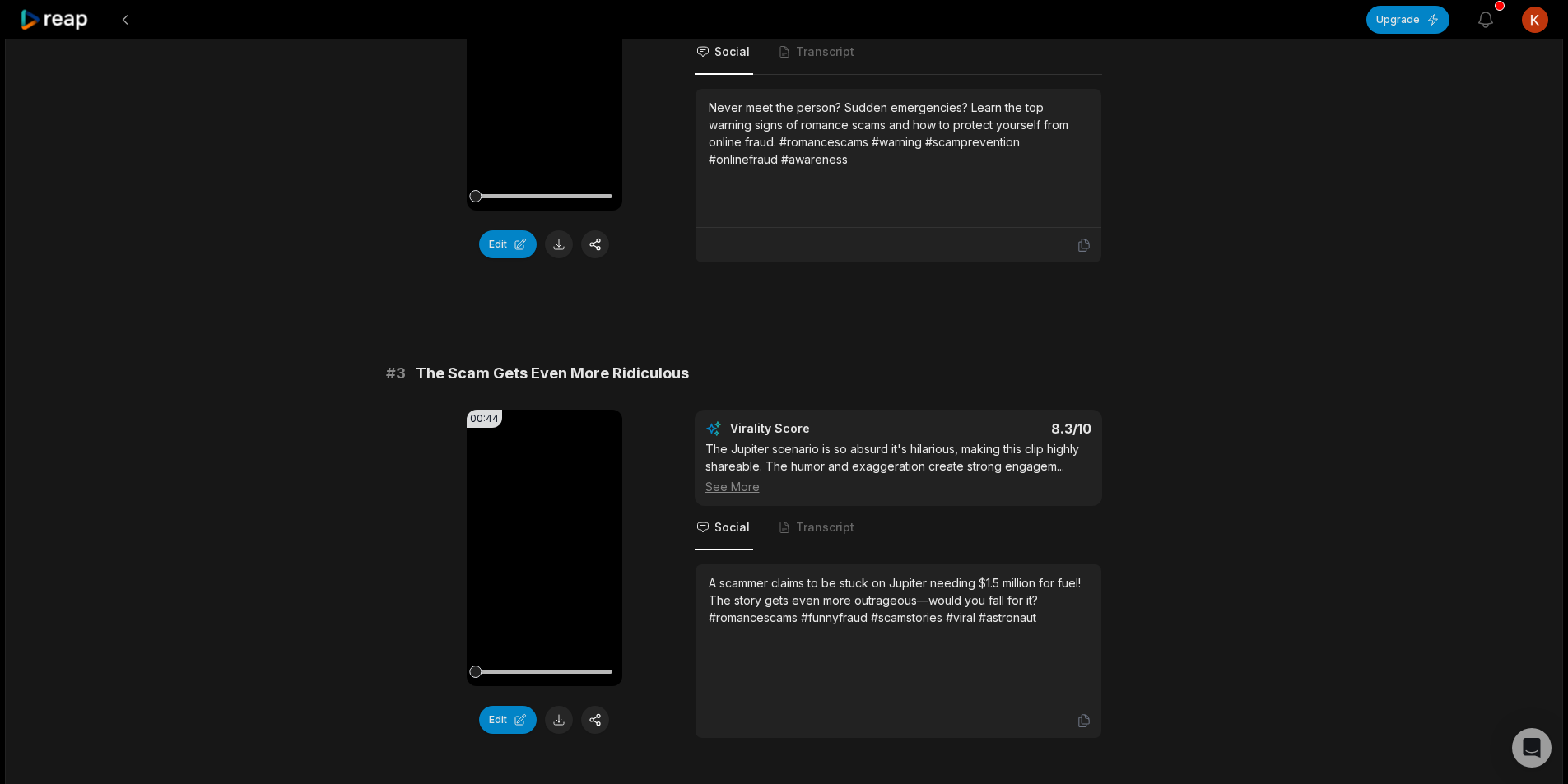
scroll to position [1349, 0]
